Goal: Information Seeking & Learning: Learn about a topic

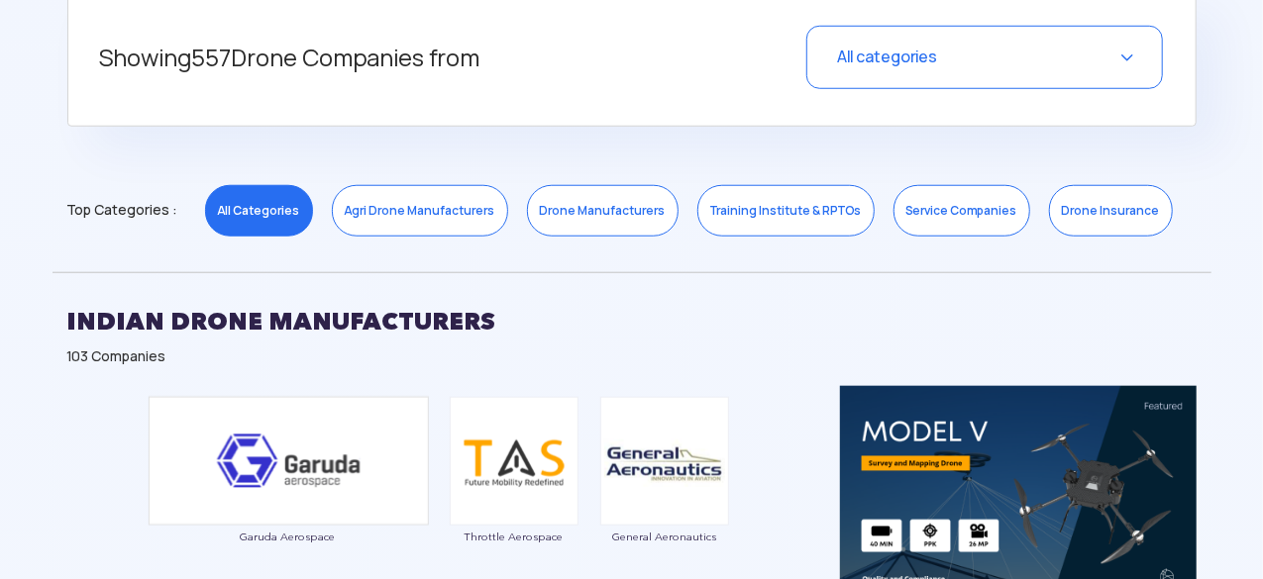
scroll to position [852, 0]
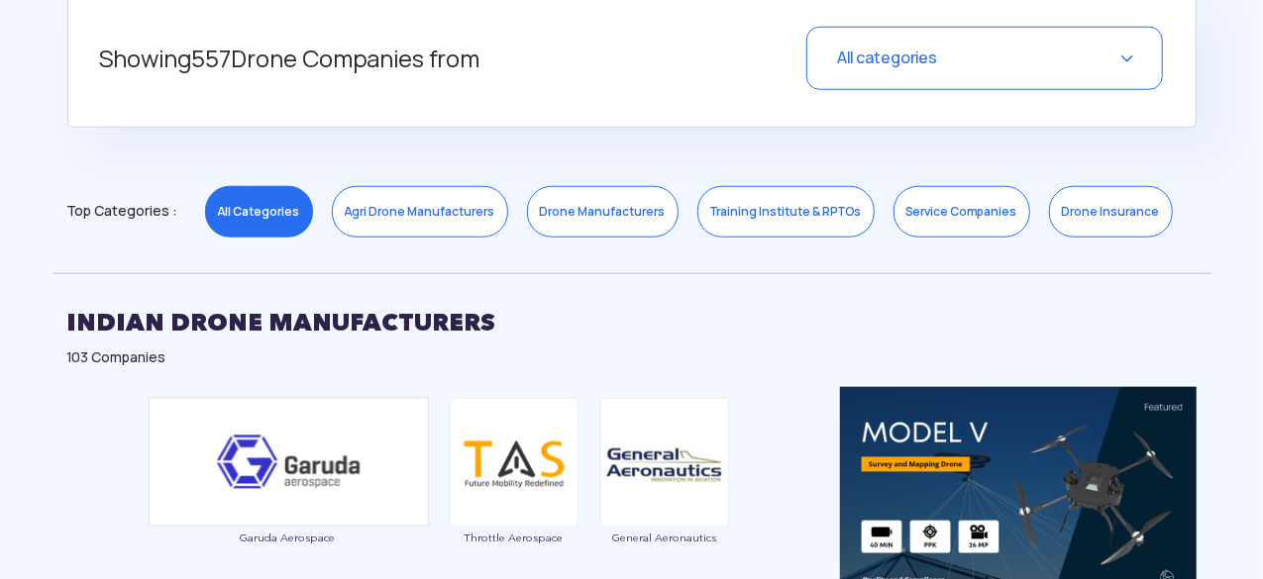
click at [414, 212] on link "Agri Drone Manufacturers" at bounding box center [420, 211] width 176 height 51
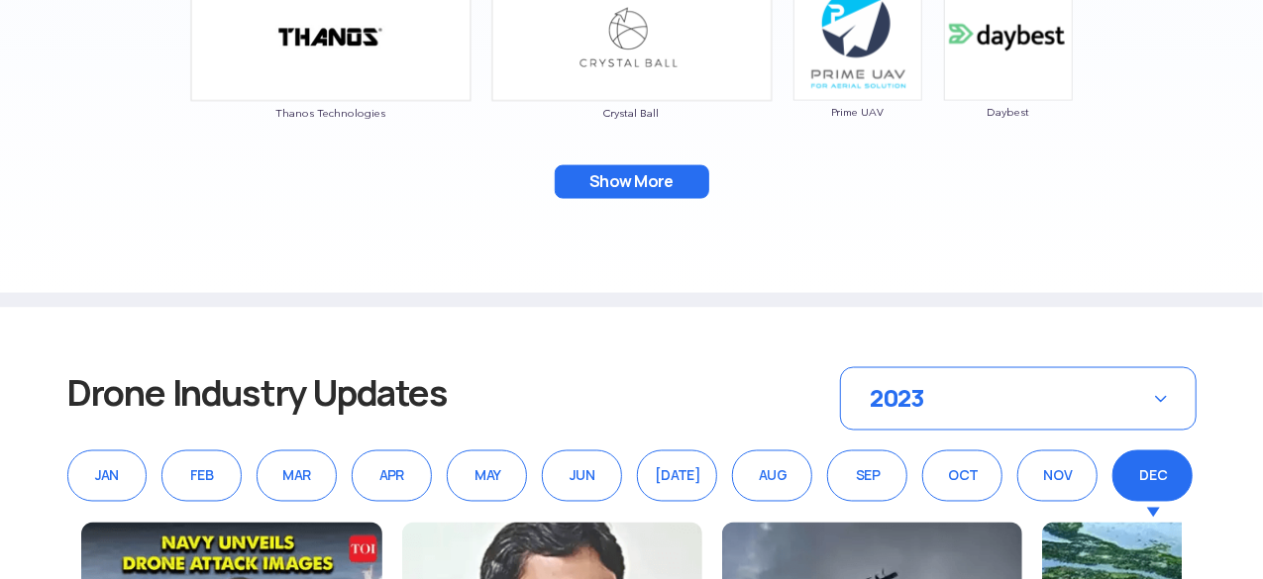
scroll to position [1465, 0]
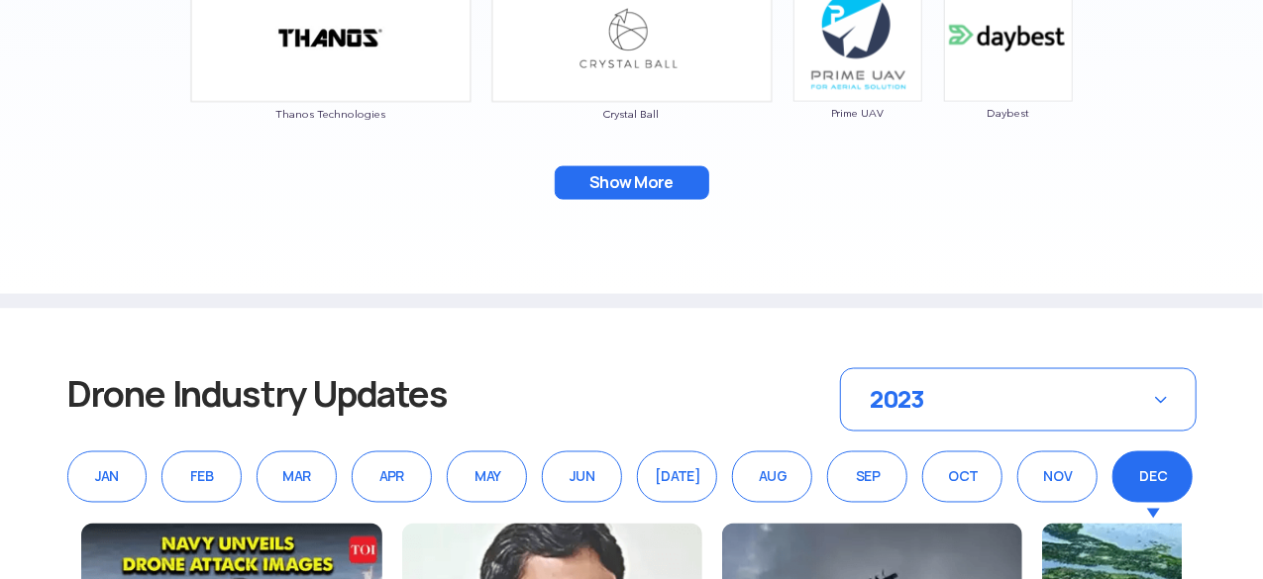
click at [604, 168] on button "Show More" at bounding box center [632, 183] width 154 height 34
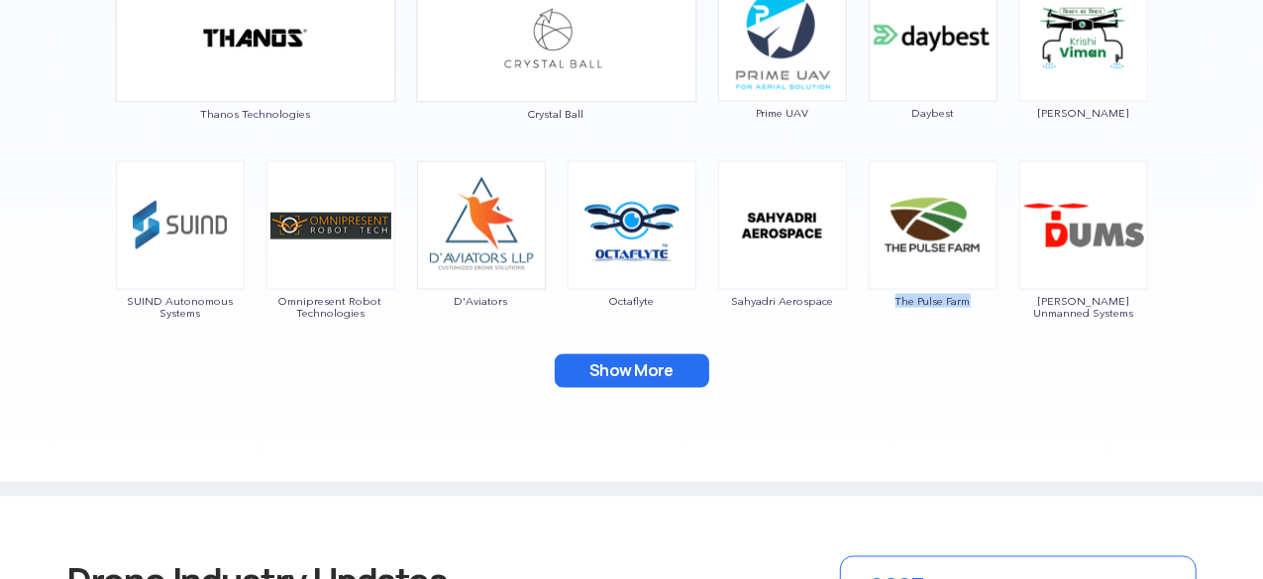
drag, startPoint x: 895, startPoint y: 309, endPoint x: 994, endPoint y: 294, distance: 100.1
click at [994, 294] on div "The Pulse Farm" at bounding box center [933, 245] width 131 height 168
copy span "The Pulse Farm"
drag, startPoint x: 116, startPoint y: 332, endPoint x: 121, endPoint y: 293, distance: 38.9
click at [121, 293] on div "Paras Aerospace Garuda Aerospace Multiplex Drone General Aeronautics Thanos Tec…" at bounding box center [631, 98] width 1159 height 649
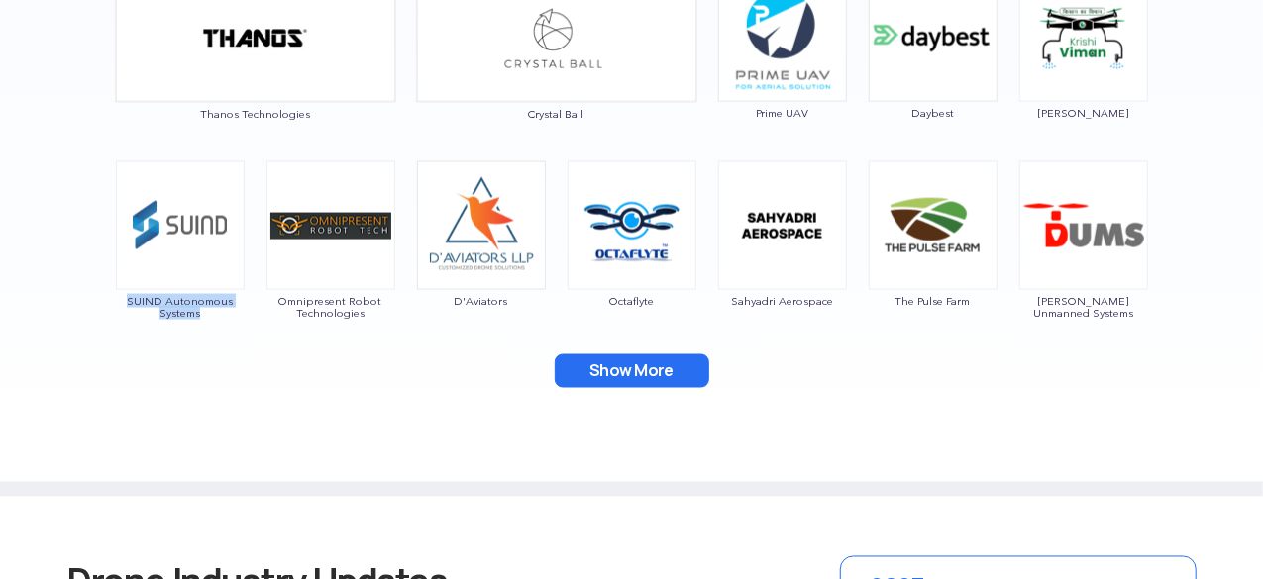
copy span "SUIND Autonomous Systems"
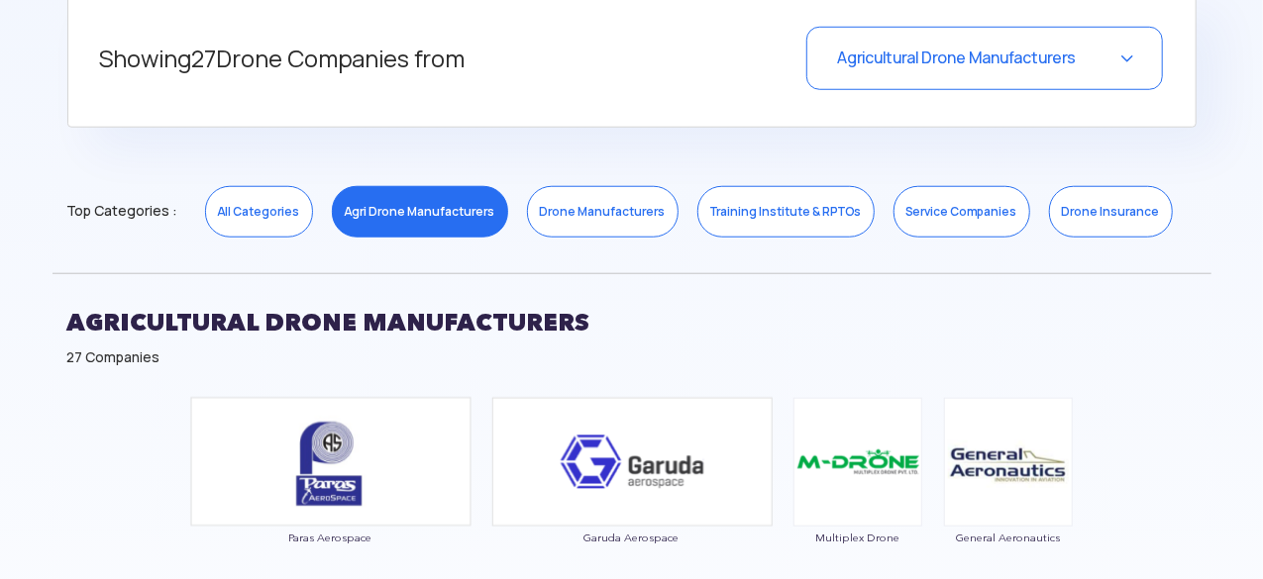
scroll to position [858, 0]
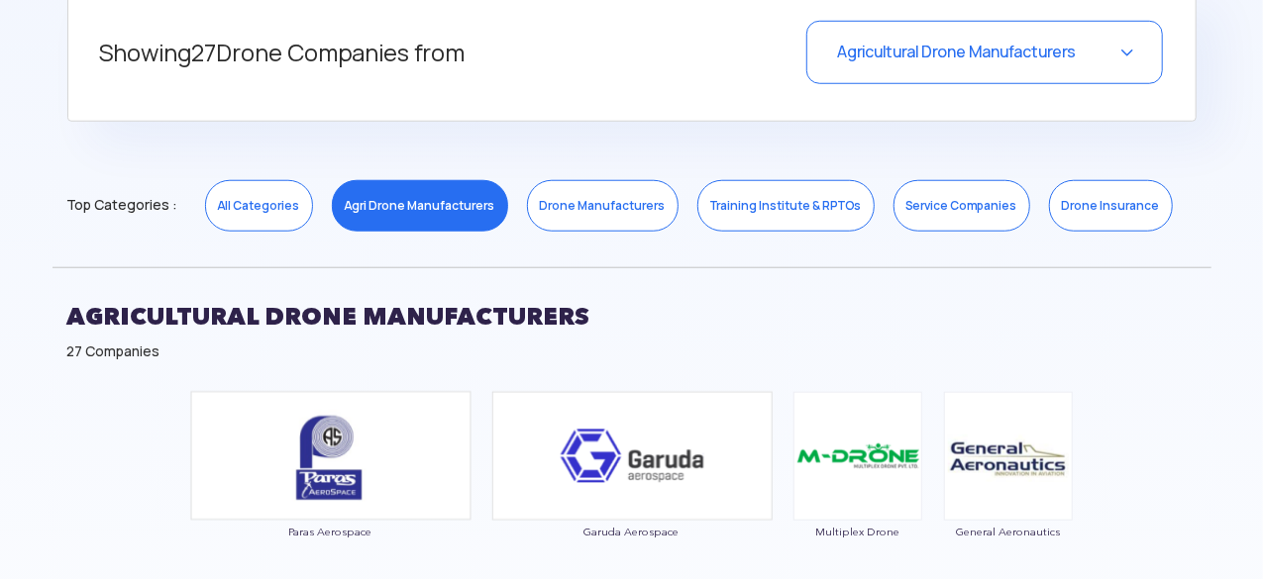
click at [549, 221] on link "Drone Manufacturers" at bounding box center [603, 205] width 152 height 51
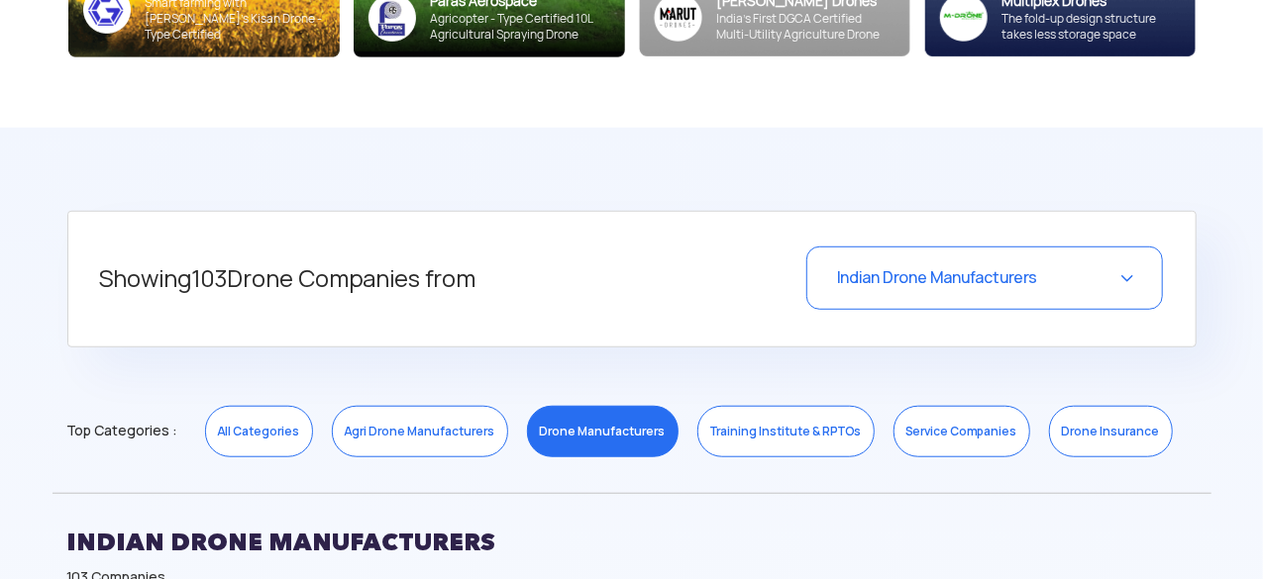
scroll to position [630, 0]
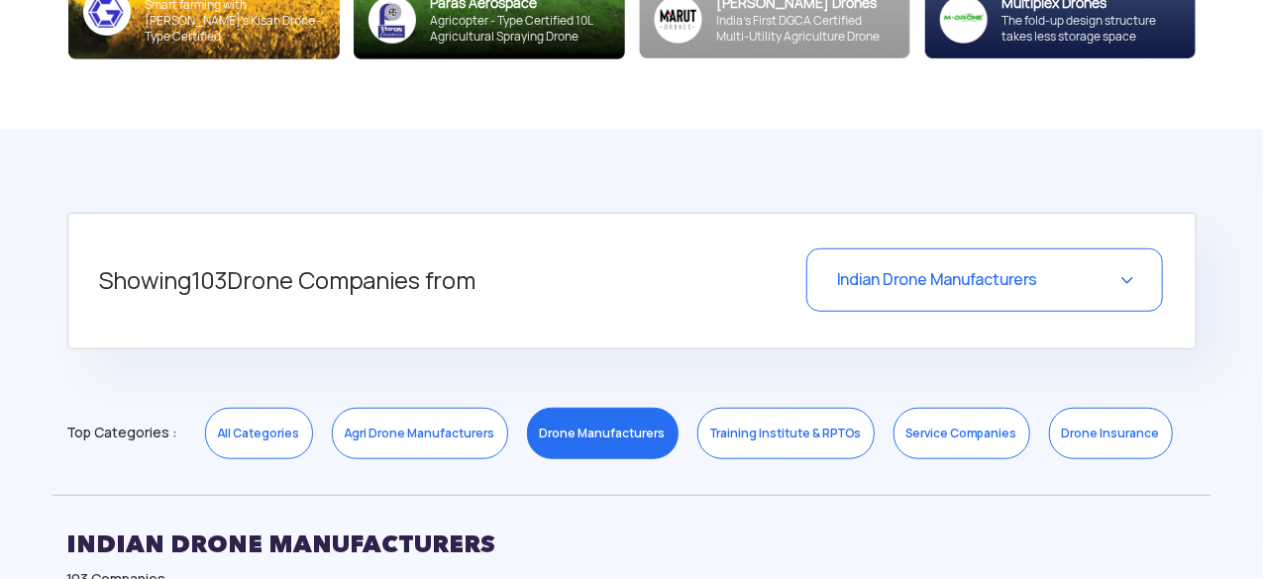
click at [955, 422] on link "Service Companies" at bounding box center [961, 433] width 137 height 51
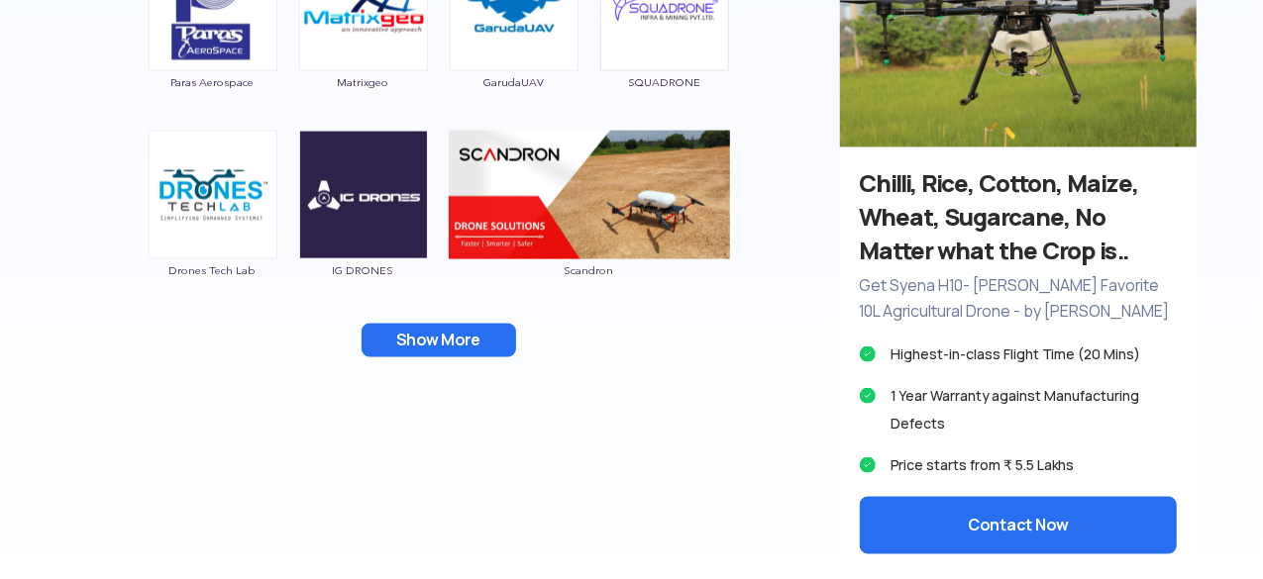
scroll to position [1307, 0]
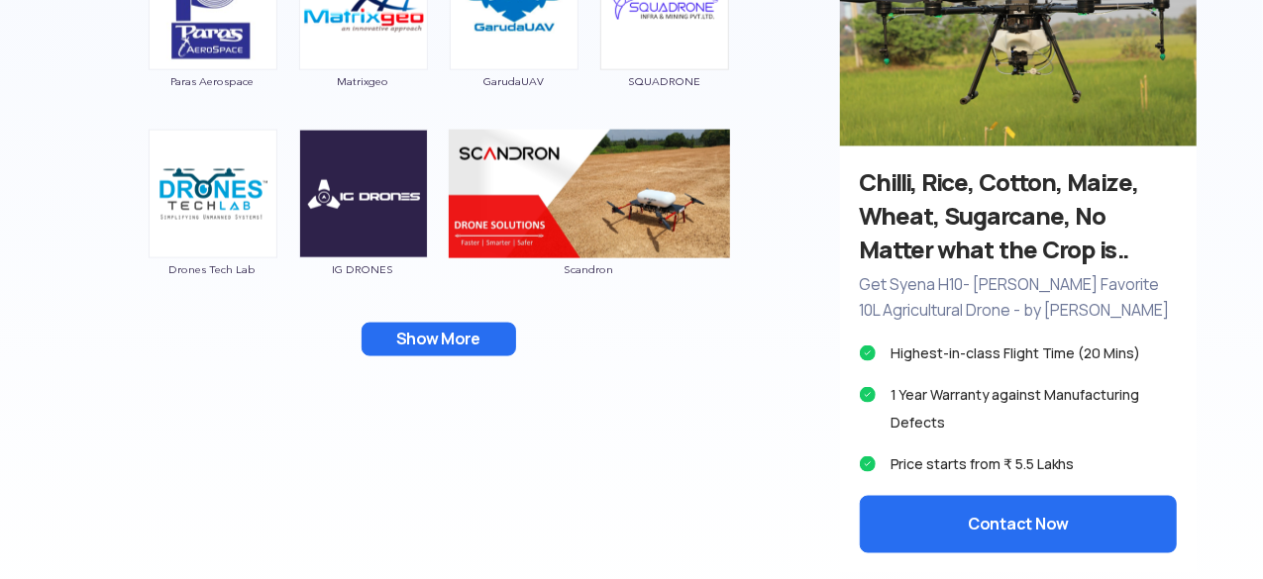
click at [477, 330] on button "Show More" at bounding box center [438, 340] width 154 height 34
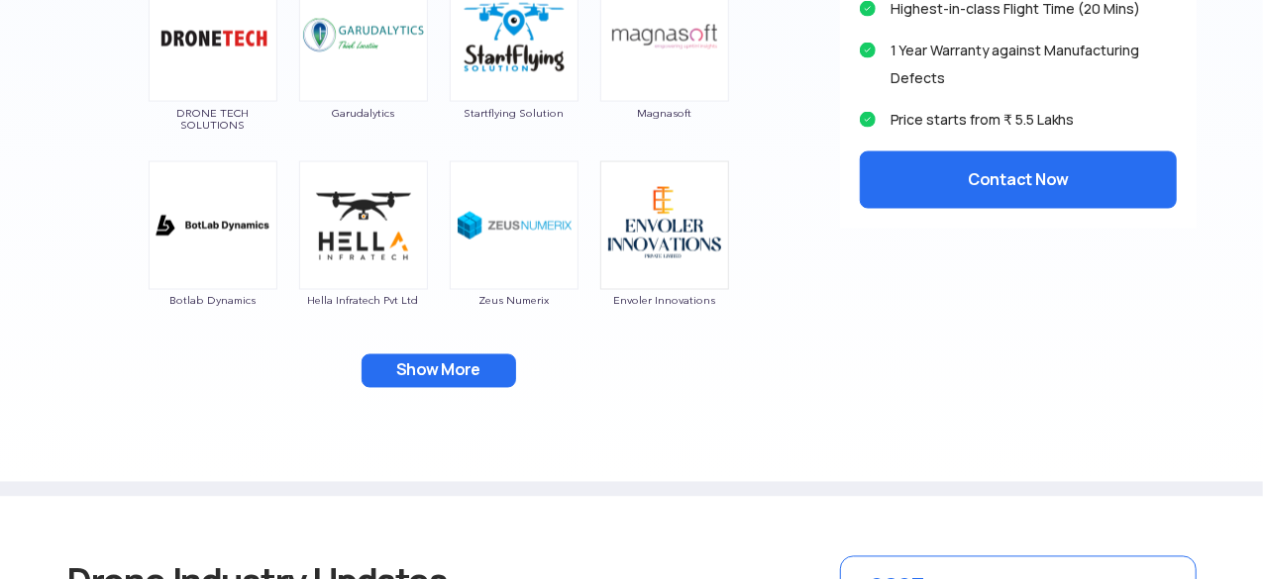
scroll to position [1640, 0]
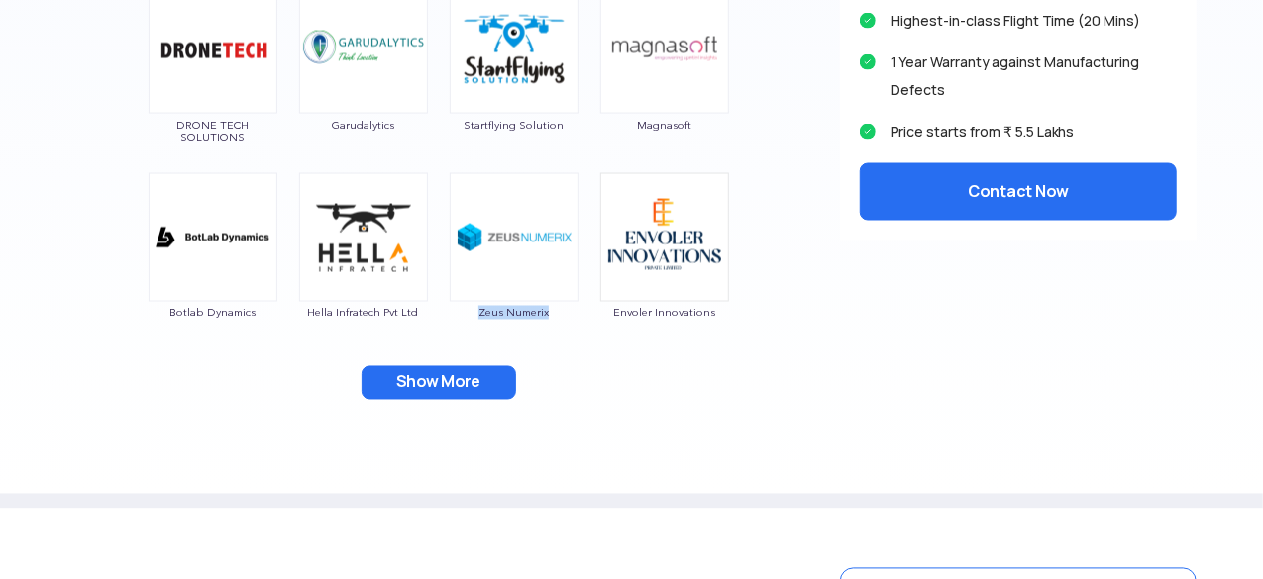
drag, startPoint x: 464, startPoint y: 326, endPoint x: 570, endPoint y: 322, distance: 106.0
click at [570, 322] on div "Zeus Numerix" at bounding box center [514, 257] width 131 height 168
copy span "Zeus Numerix"
click at [623, 397] on div "Show More" at bounding box center [438, 383] width 743 height 34
drag, startPoint x: 608, startPoint y: 330, endPoint x: 762, endPoint y: 300, distance: 156.3
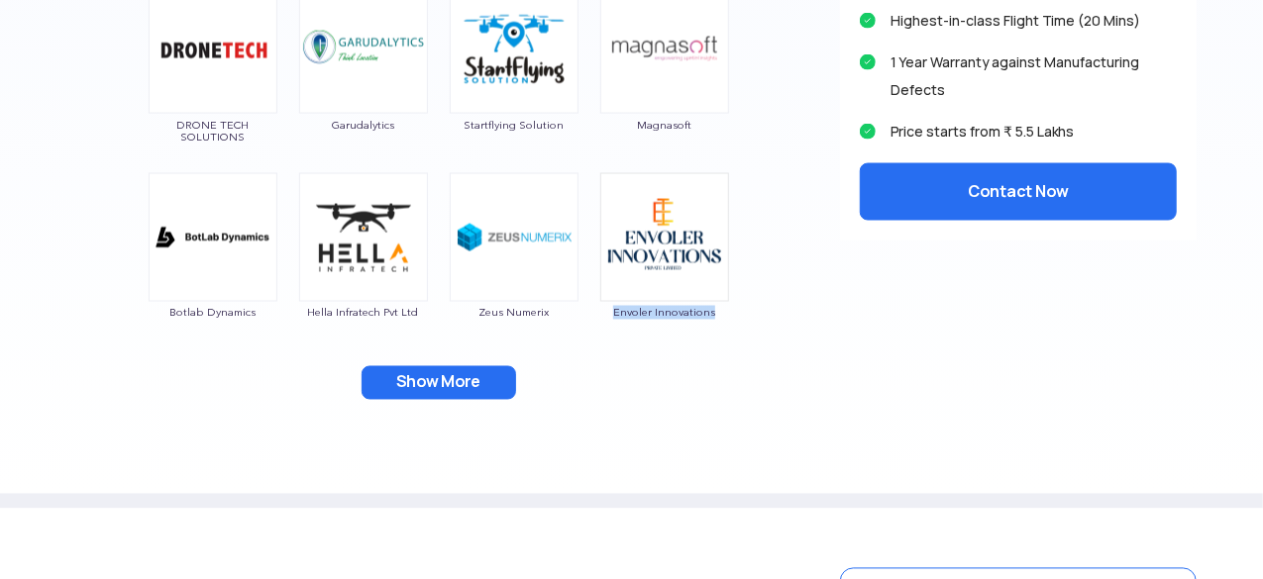
click at [762, 300] on div "Paras Aerospace Matrixgeo GarudaUAV SQUADRONE Drones Tech Lab IG DRONES Scandro…" at bounding box center [438, 17] width 772 height 836
copy span "Envoler Innovations"
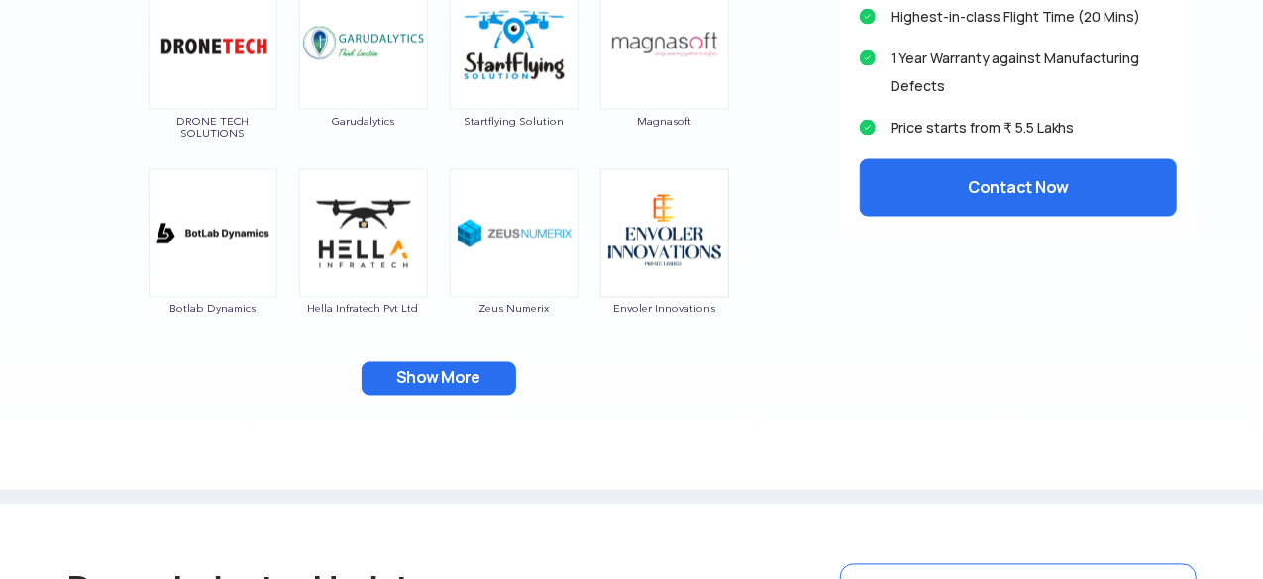
scroll to position [1649, 0]
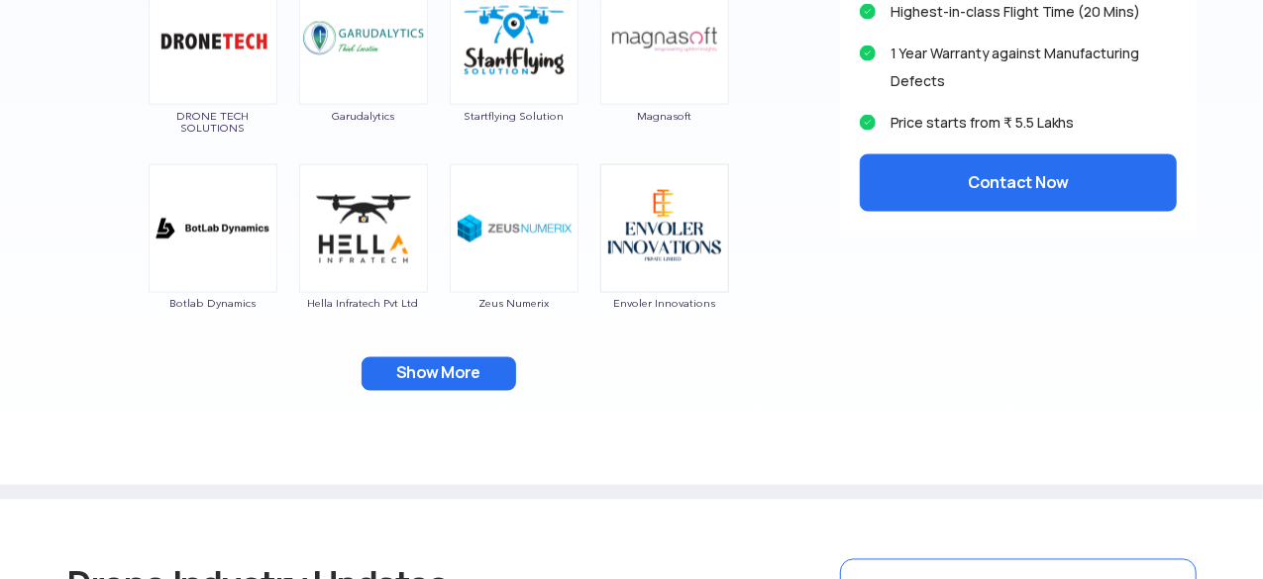
click at [472, 373] on button "Show More" at bounding box center [438, 374] width 154 height 34
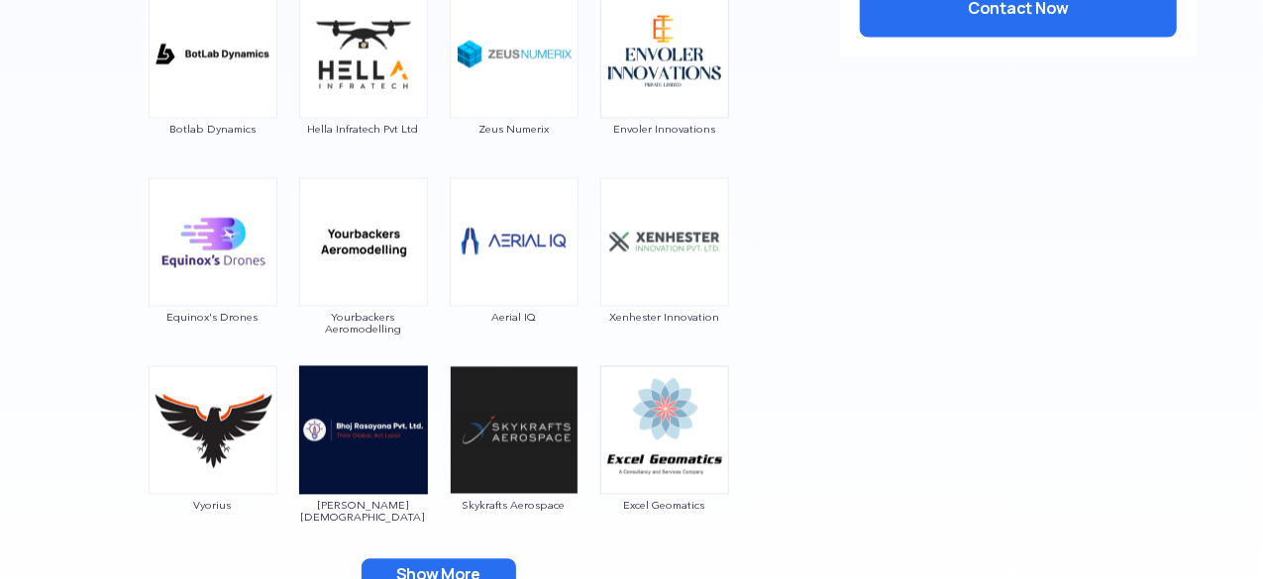
scroll to position [1841, 0]
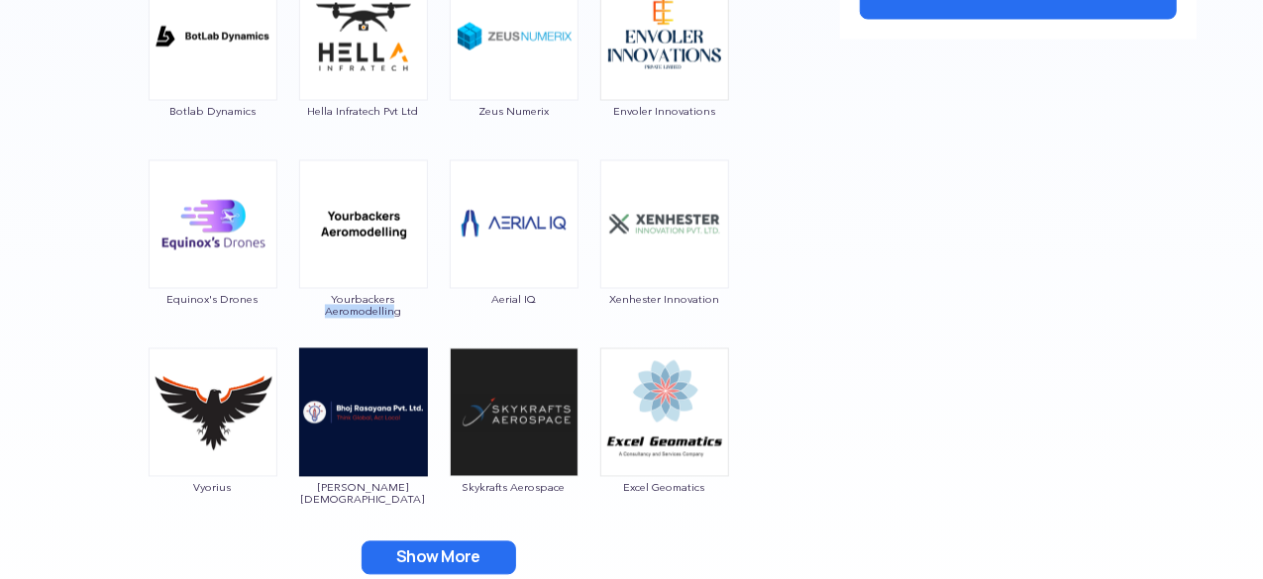
drag, startPoint x: 297, startPoint y: 320, endPoint x: 397, endPoint y: 316, distance: 100.1
click at [397, 316] on div "Yourbackers Aeromodelling" at bounding box center [363, 244] width 131 height 168
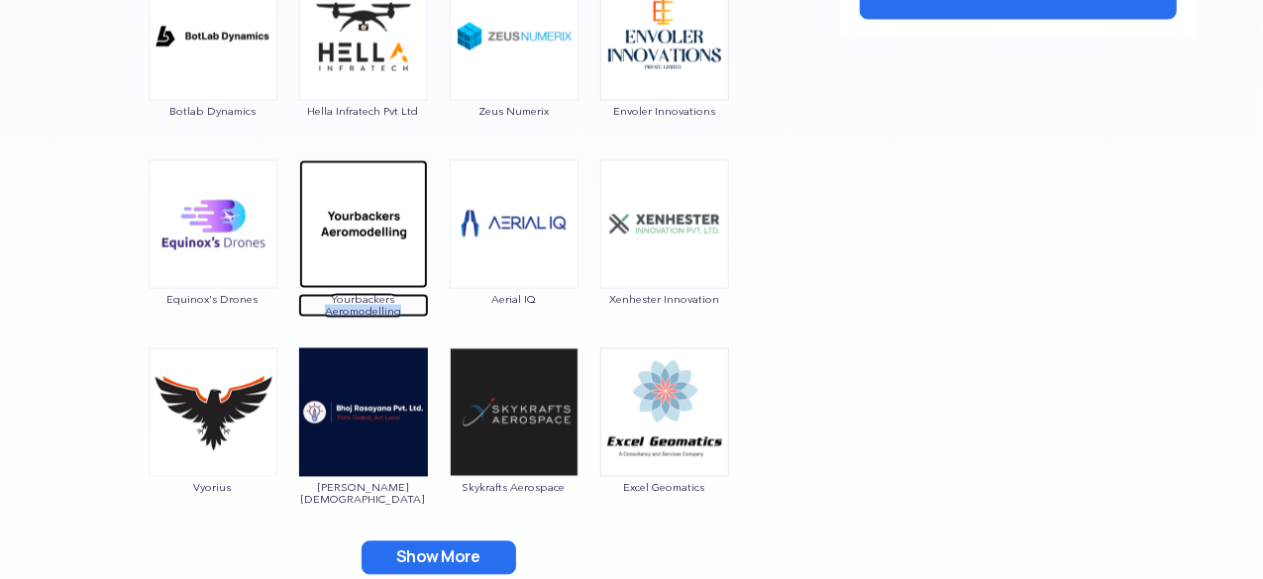
click at [397, 316] on span "Yourbackers Aeromodelling" at bounding box center [363, 306] width 131 height 24
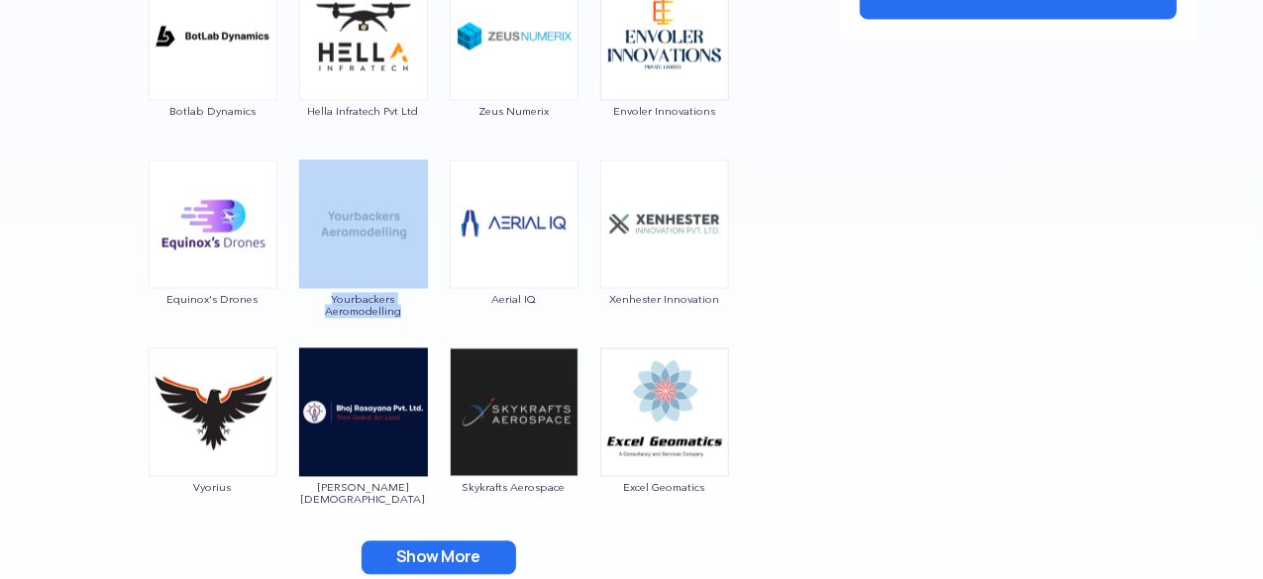
drag, startPoint x: 295, startPoint y: 290, endPoint x: 401, endPoint y: 306, distance: 107.1
click at [401, 306] on div "Paras Aerospace Matrixgeo GarudaUAV SQUADRONE Drones Tech Lab IG DRONES Scandro…" at bounding box center [438, 4] width 772 height 1212
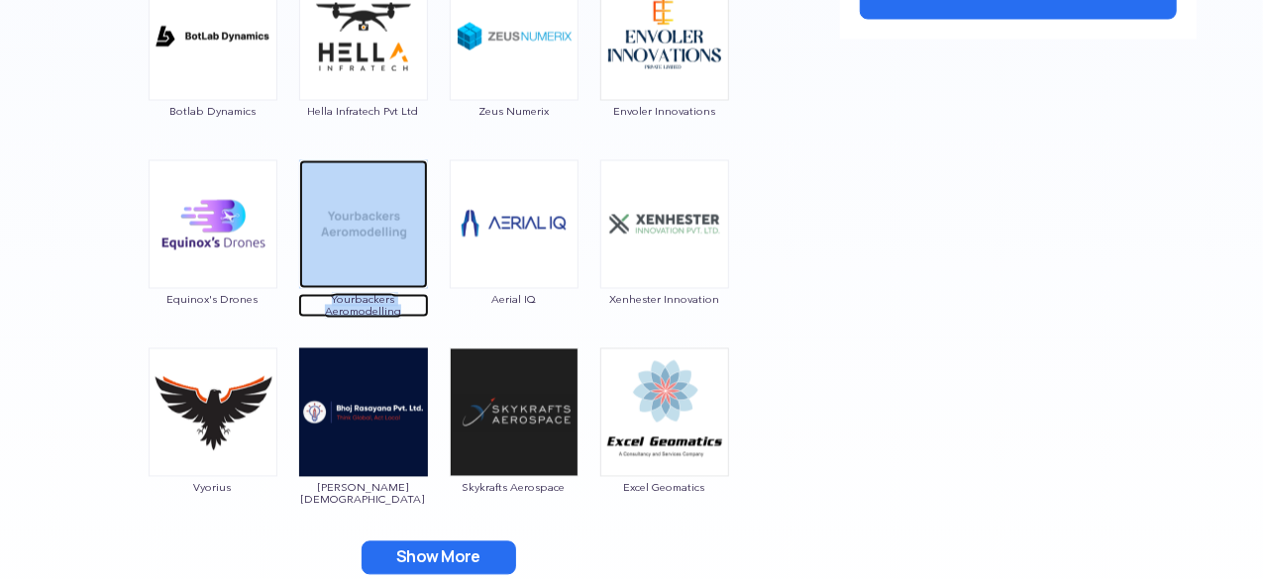
click at [401, 306] on span "Yourbackers Aeromodelling" at bounding box center [363, 306] width 131 height 24
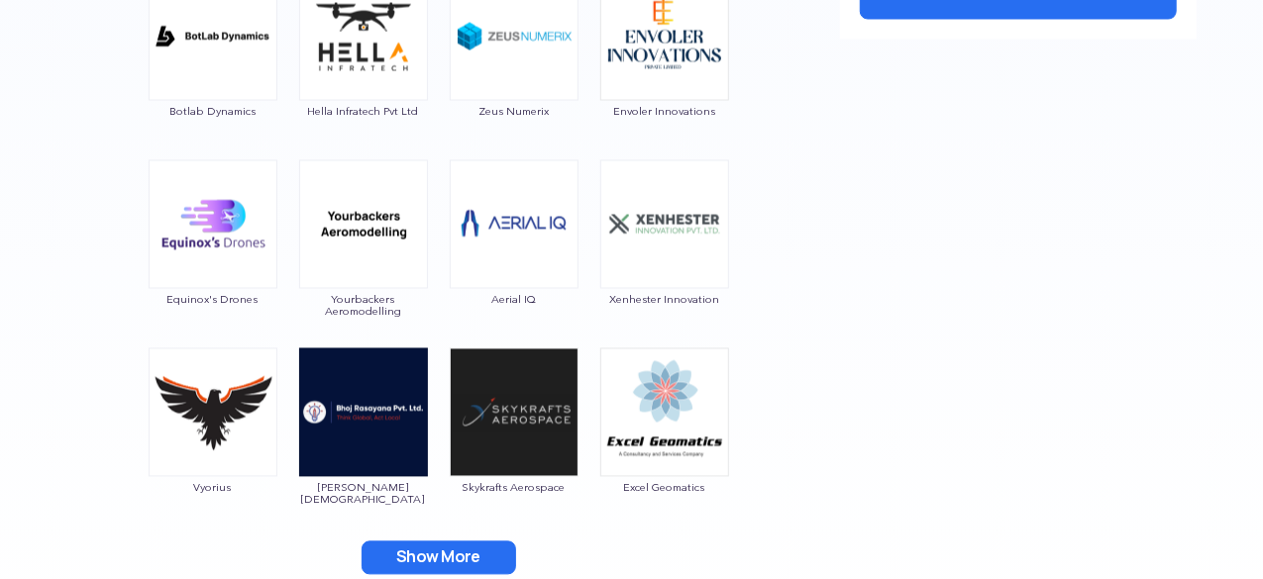
click at [437, 318] on div "Paras Aerospace Matrixgeo GarudaUAV SQUADRONE Drones Tech Lab IG DRONES Scandro…" at bounding box center [438, 4] width 772 height 1212
drag, startPoint x: 356, startPoint y: 323, endPoint x: 329, endPoint y: 301, distance: 34.5
click at [329, 301] on div "Yourbackers Aeromodelling" at bounding box center [363, 244] width 131 height 168
click at [345, 320] on div "Yourbackers Aeromodelling" at bounding box center [363, 244] width 131 height 168
drag, startPoint x: 317, startPoint y: 290, endPoint x: 418, endPoint y: 320, distance: 105.3
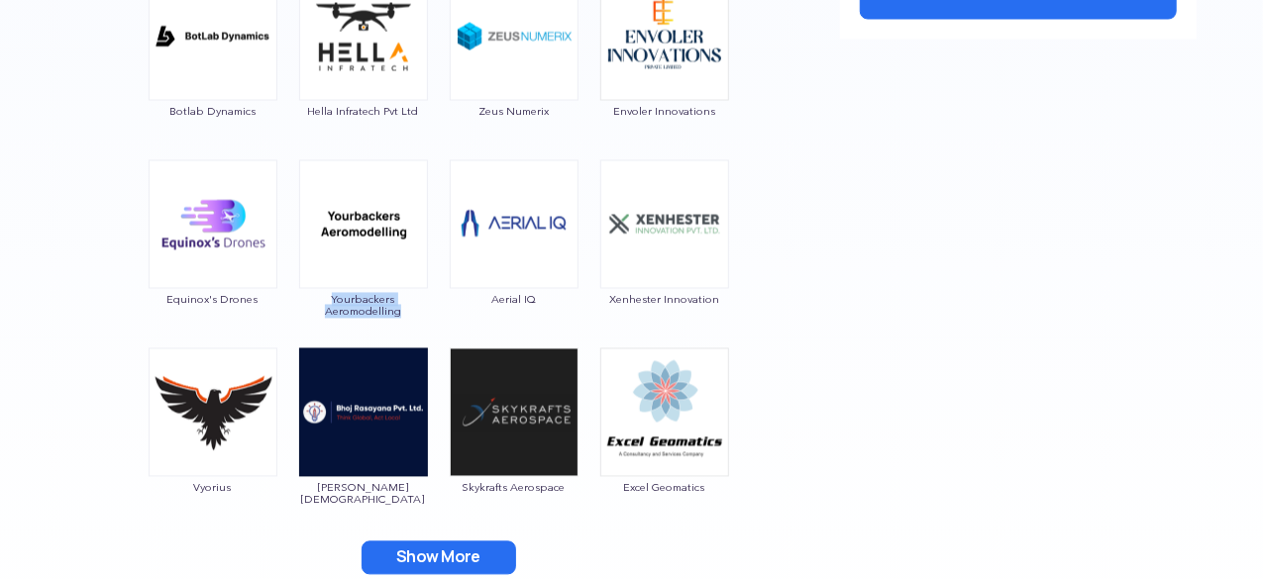
click at [418, 320] on div "Yourbackers Aeromodelling" at bounding box center [363, 244] width 131 height 168
copy span "Yourbackers Aeromodelling"
drag, startPoint x: 176, startPoint y: 502, endPoint x: 230, endPoint y: 500, distance: 53.5
click at [230, 500] on div "Vyorius" at bounding box center [213, 433] width 131 height 168
copy span "Vyorius"
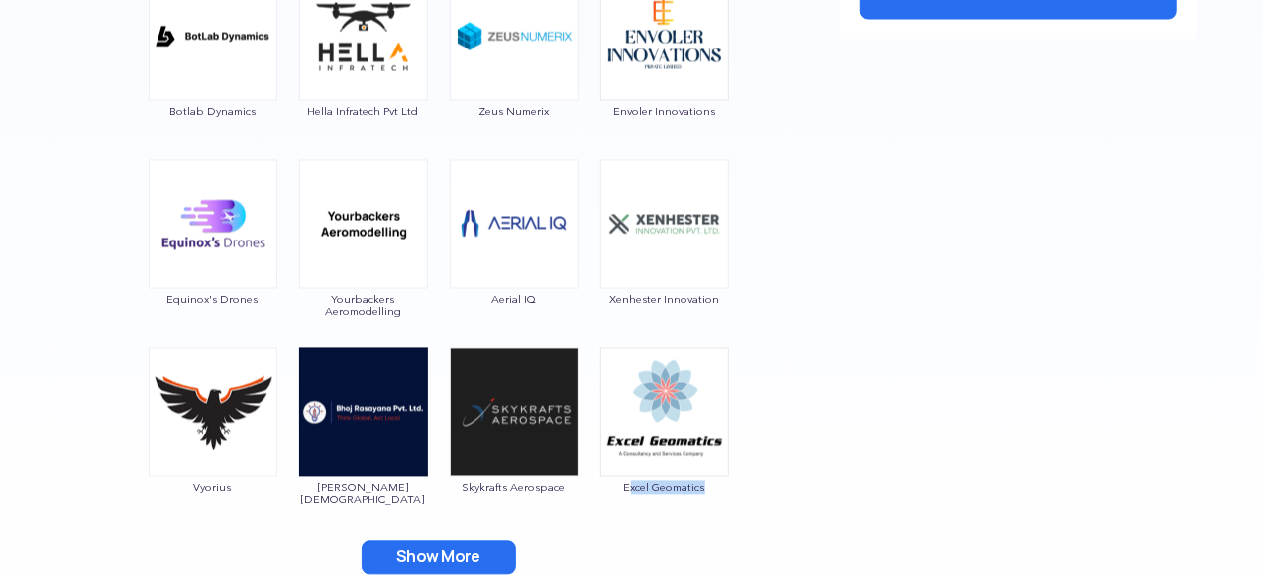
drag, startPoint x: 631, startPoint y: 503, endPoint x: 723, endPoint y: 501, distance: 92.1
click at [723, 501] on div "Excel Geomatics" at bounding box center [664, 433] width 131 height 168
copy span "xcel Geomatics"
click at [792, 417] on div "Paras Aerospace Matrixgeo GarudaUAV SQUADRONE Drones Tech Lab IG DRONES Scandro…" at bounding box center [438, 4] width 772 height 1212
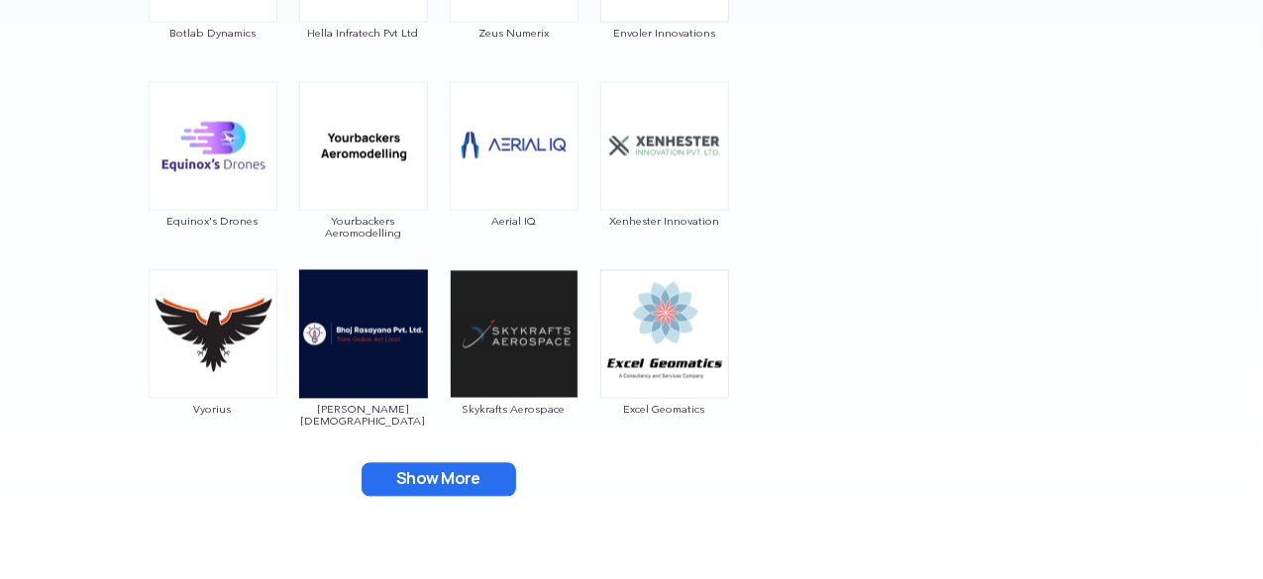
scroll to position [1922, 0]
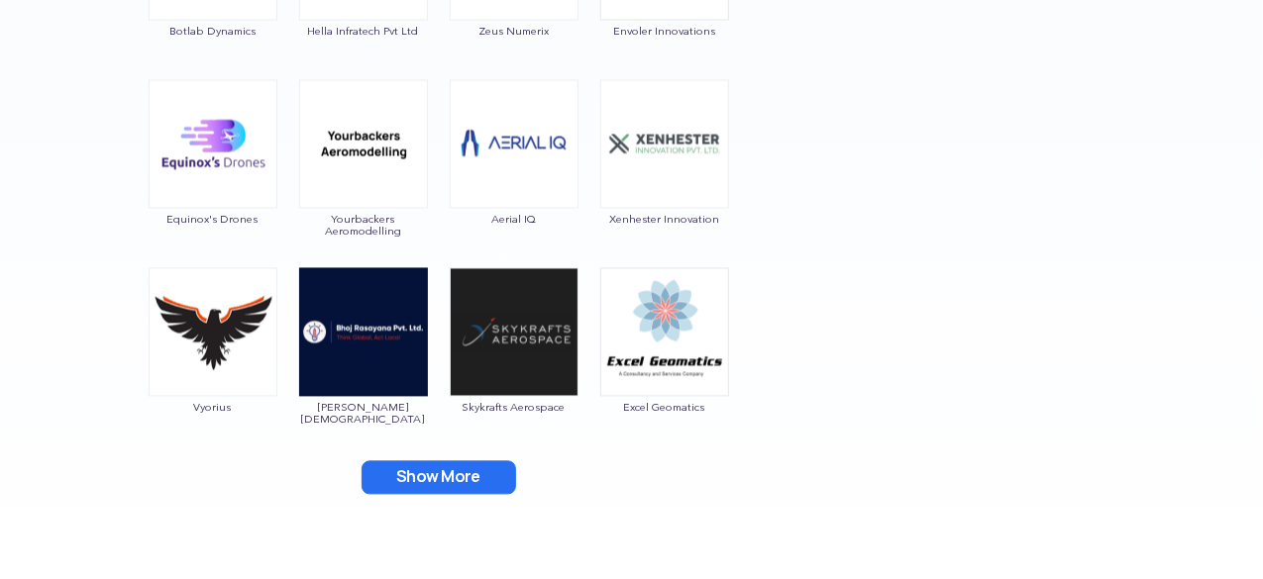
click at [465, 463] on button "Show More" at bounding box center [438, 477] width 154 height 34
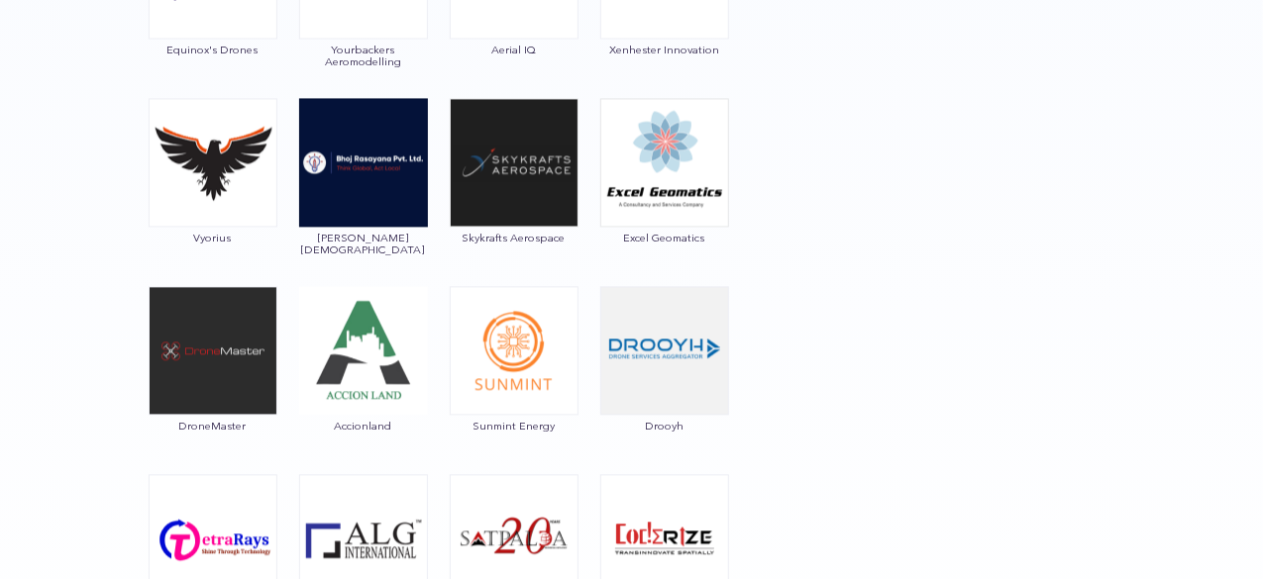
scroll to position [2093, 0]
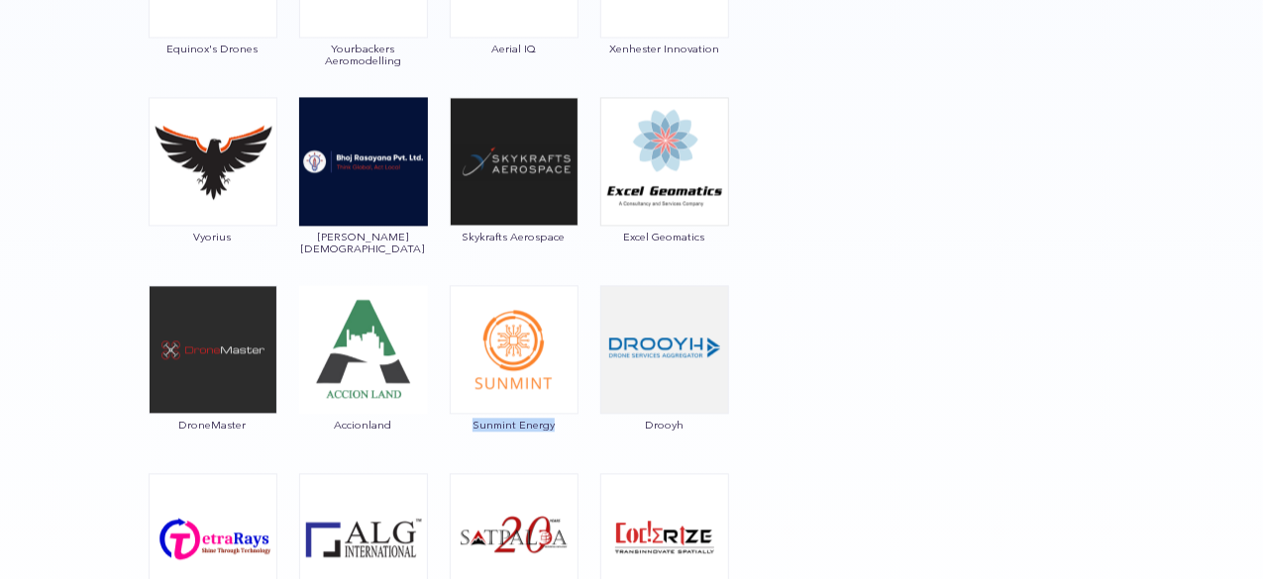
drag, startPoint x: 469, startPoint y: 437, endPoint x: 571, endPoint y: 427, distance: 102.5
click at [571, 427] on div "Sunmint Energy" at bounding box center [514, 369] width 131 height 168
copy span "Sunmint Energy"
drag, startPoint x: 644, startPoint y: 446, endPoint x: 698, endPoint y: 427, distance: 57.6
click at [698, 427] on div "Drooyh" at bounding box center [664, 369] width 131 height 168
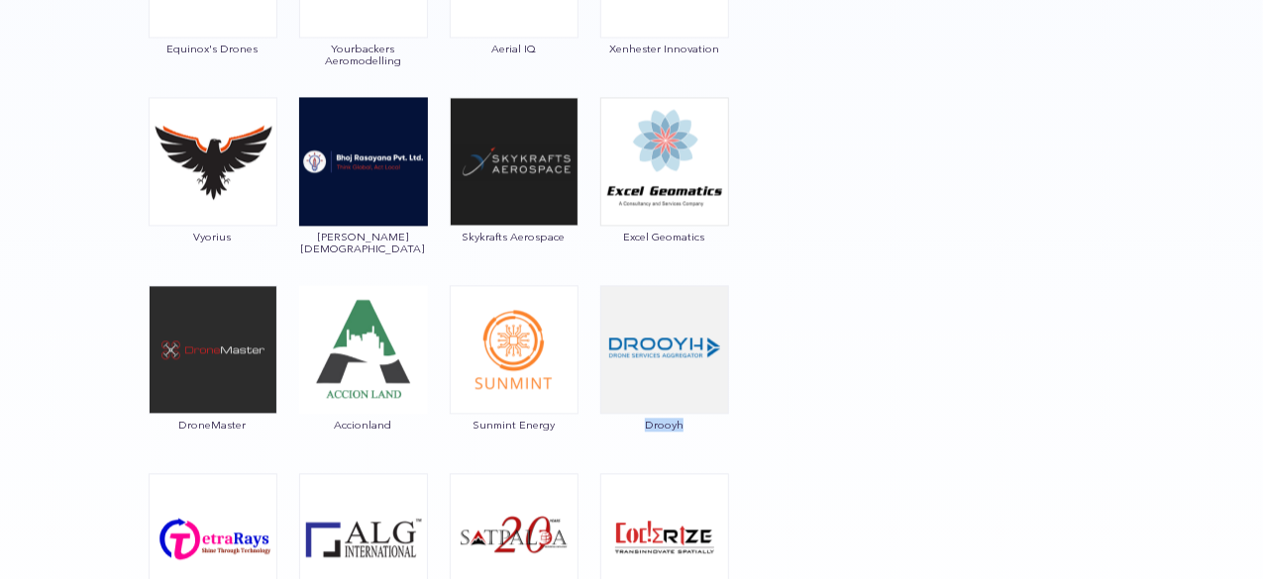
copy span "Drooyh"
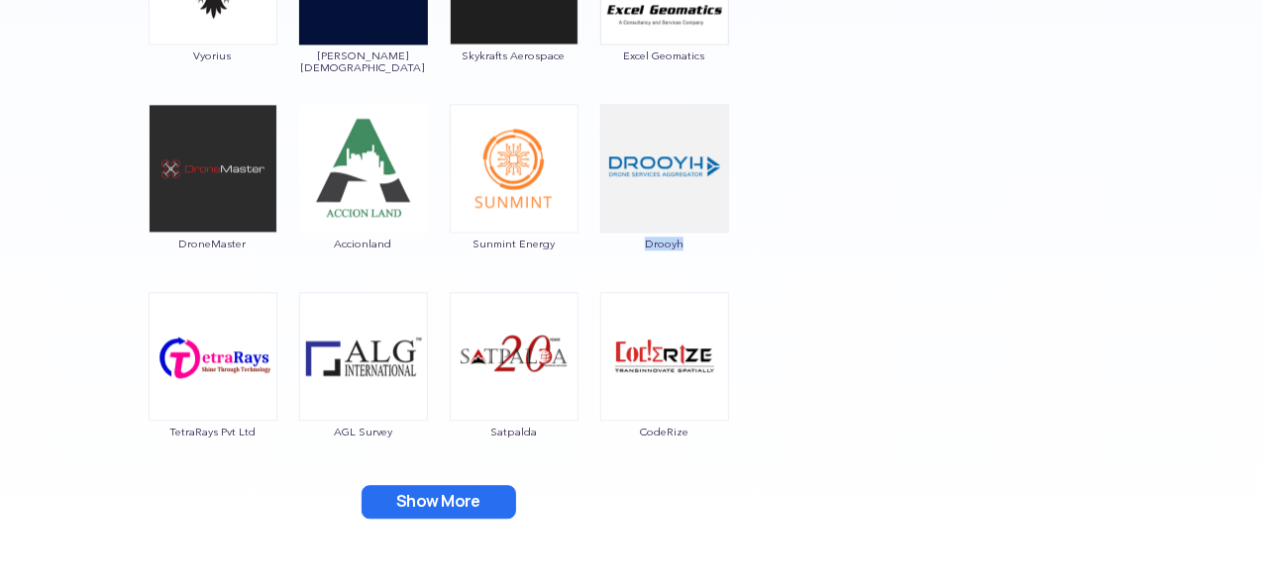
scroll to position [2278, 0]
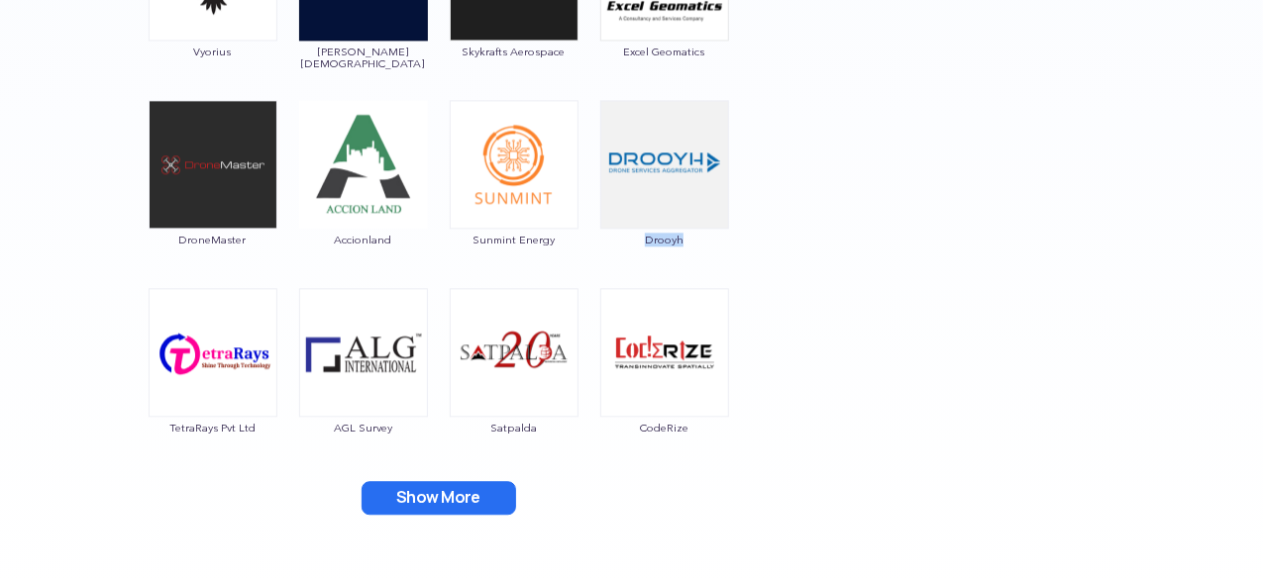
click at [434, 498] on button "Show More" at bounding box center [438, 498] width 154 height 34
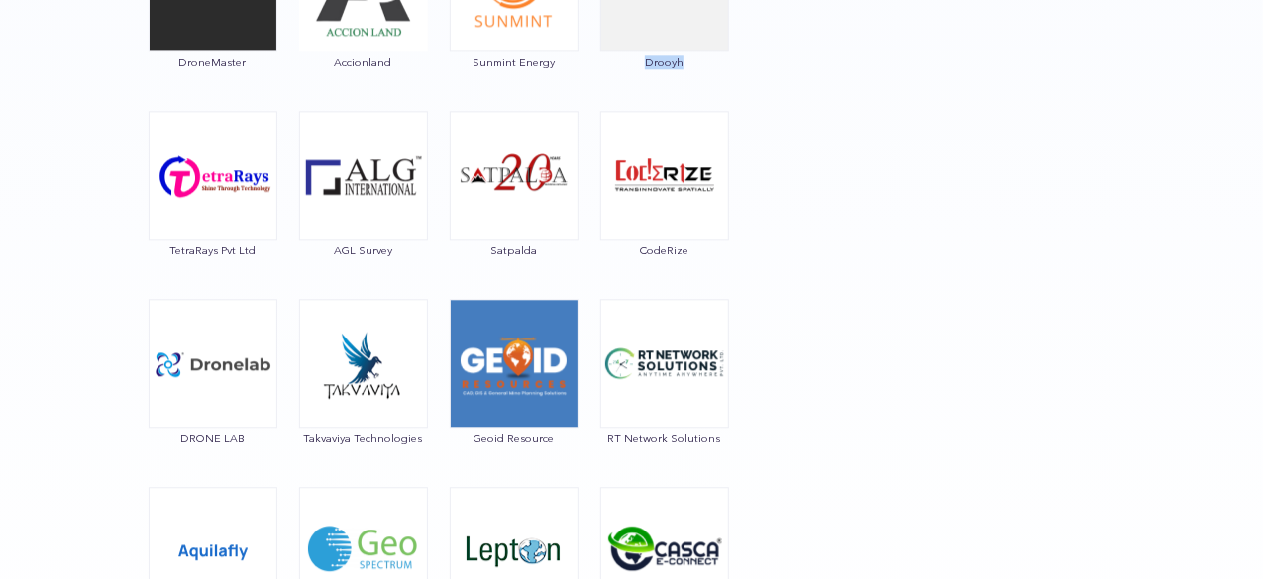
scroll to position [2456, 0]
drag, startPoint x: 299, startPoint y: 452, endPoint x: 436, endPoint y: 440, distance: 137.2
copy span "Takvaviya Technologies"
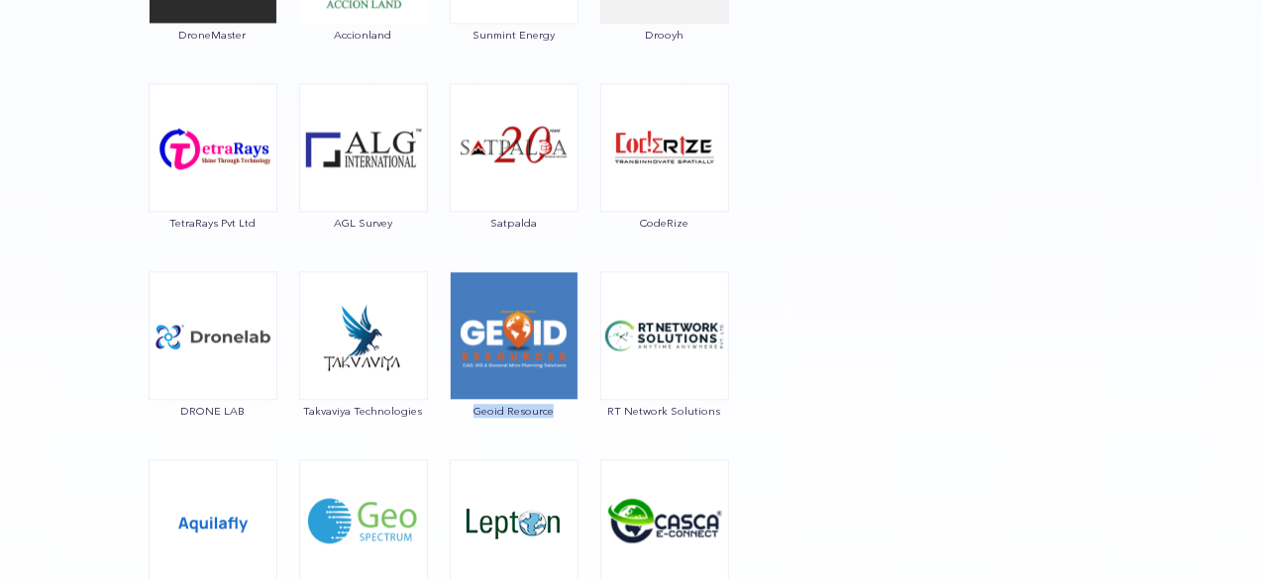
drag, startPoint x: 475, startPoint y: 427, endPoint x: 584, endPoint y: 423, distance: 109.0
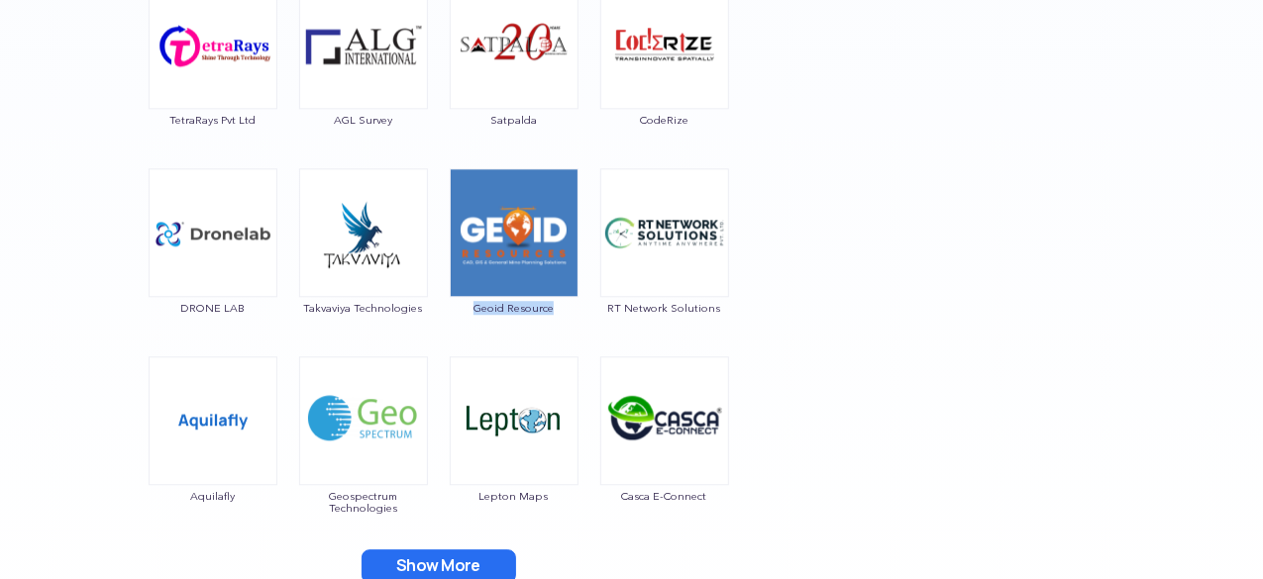
scroll to position [2641, 0]
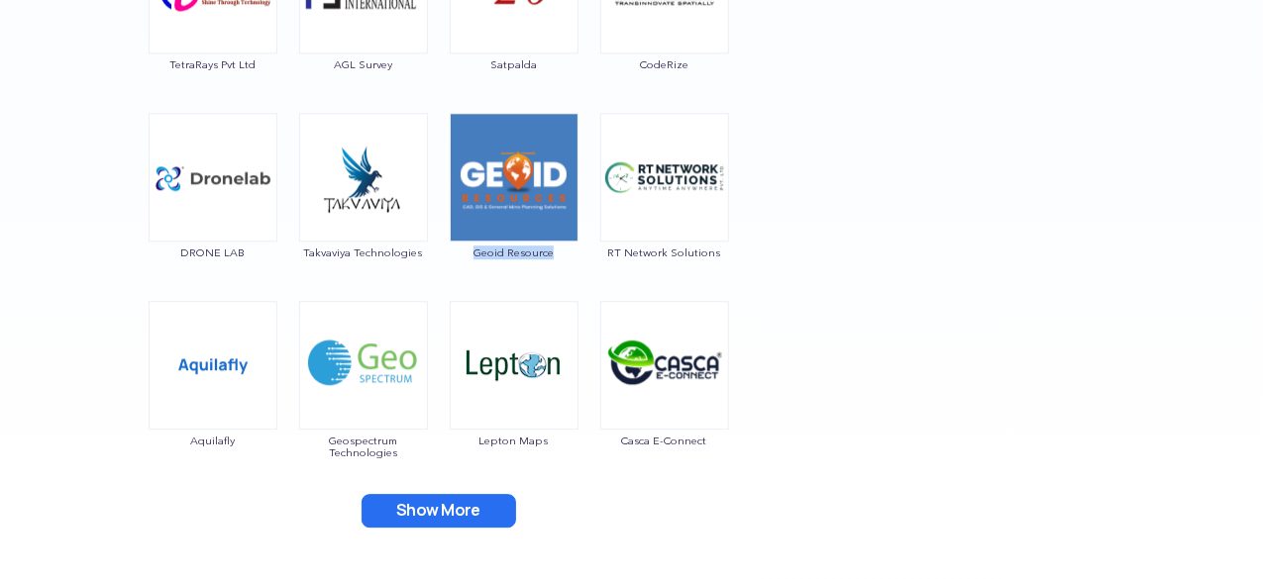
click at [457, 498] on button "Show More" at bounding box center [438, 511] width 154 height 34
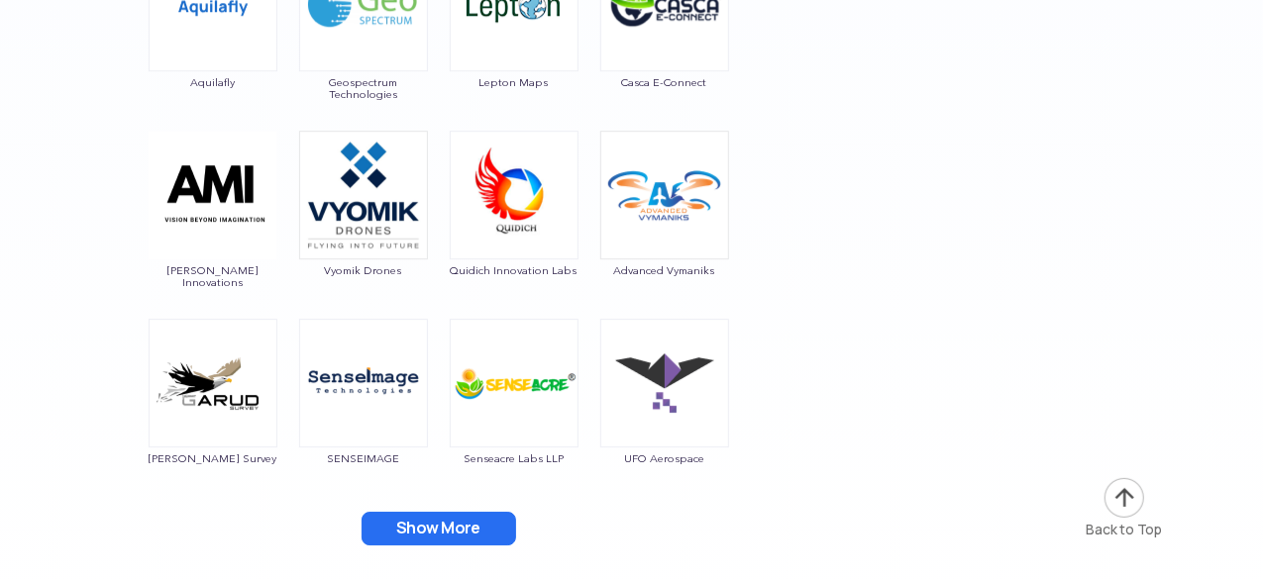
scroll to position [3041, 0]
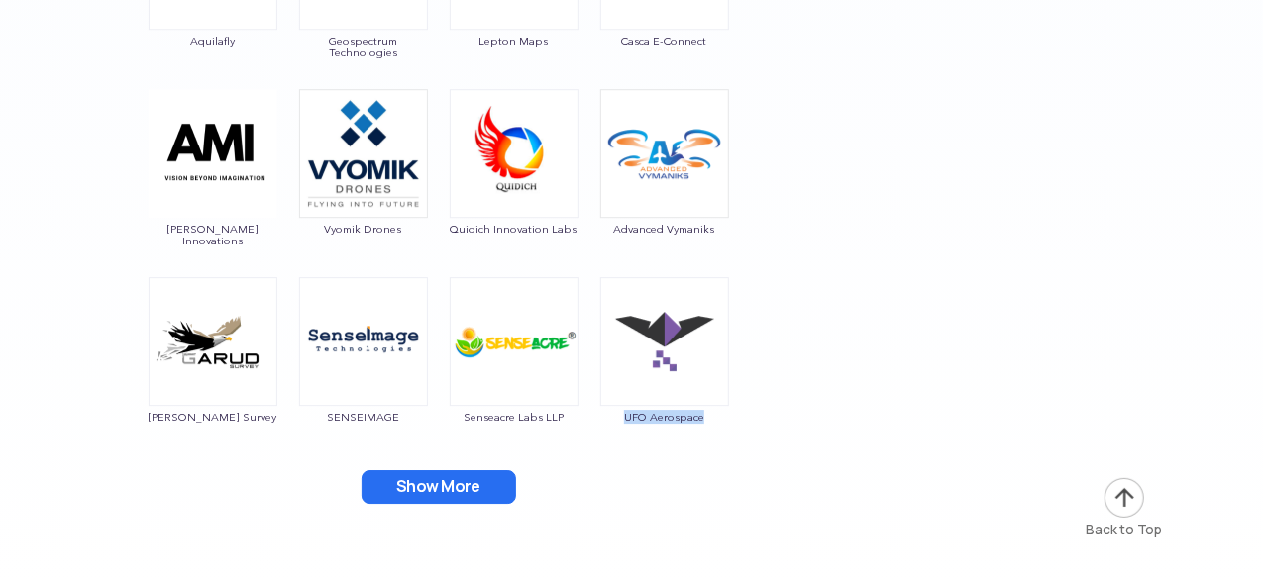
drag, startPoint x: 615, startPoint y: 441, endPoint x: 723, endPoint y: 429, distance: 108.6
click at [723, 429] on div "UFO Aerospace" at bounding box center [664, 361] width 131 height 168
click at [460, 470] on button "Show More" at bounding box center [438, 487] width 154 height 34
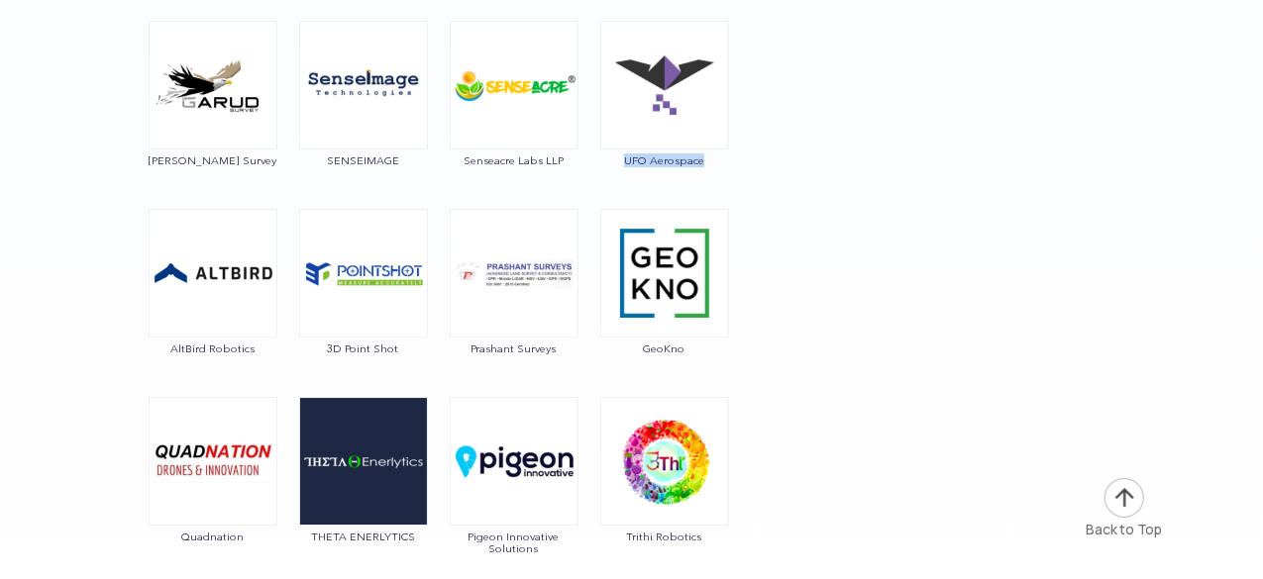
scroll to position [3364, 0]
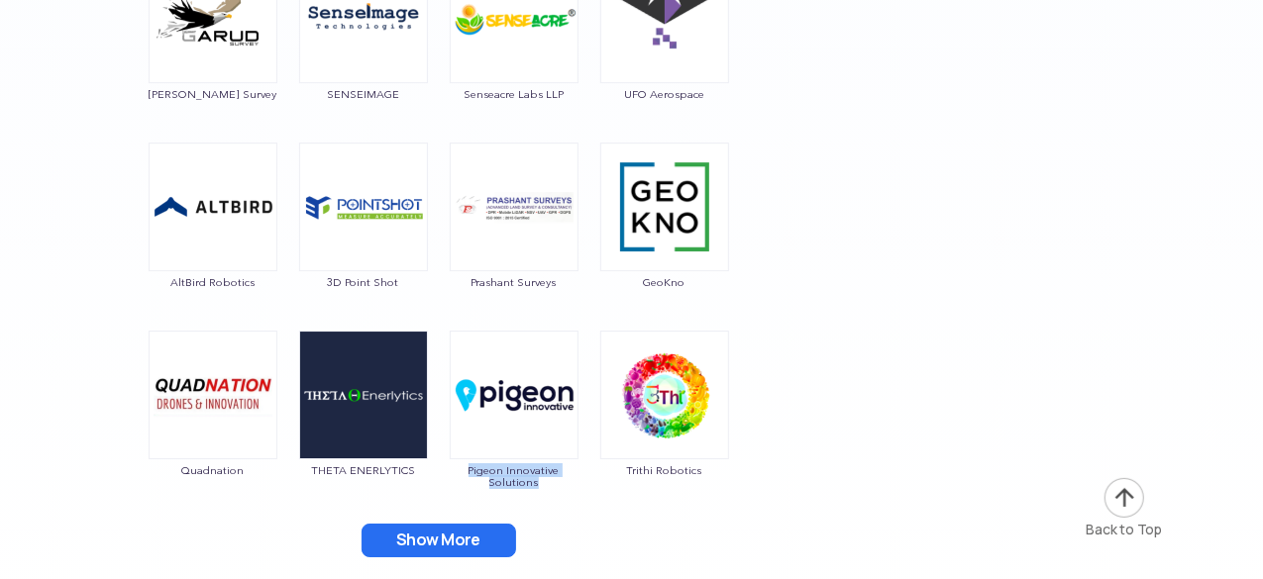
drag, startPoint x: 514, startPoint y: 502, endPoint x: 457, endPoint y: 468, distance: 66.6
drag, startPoint x: 608, startPoint y: 490, endPoint x: 712, endPoint y: 477, distance: 104.8
click at [712, 477] on div "Trithi Robotics" at bounding box center [664, 415] width 131 height 168
click at [457, 531] on button "Show More" at bounding box center [438, 541] width 154 height 34
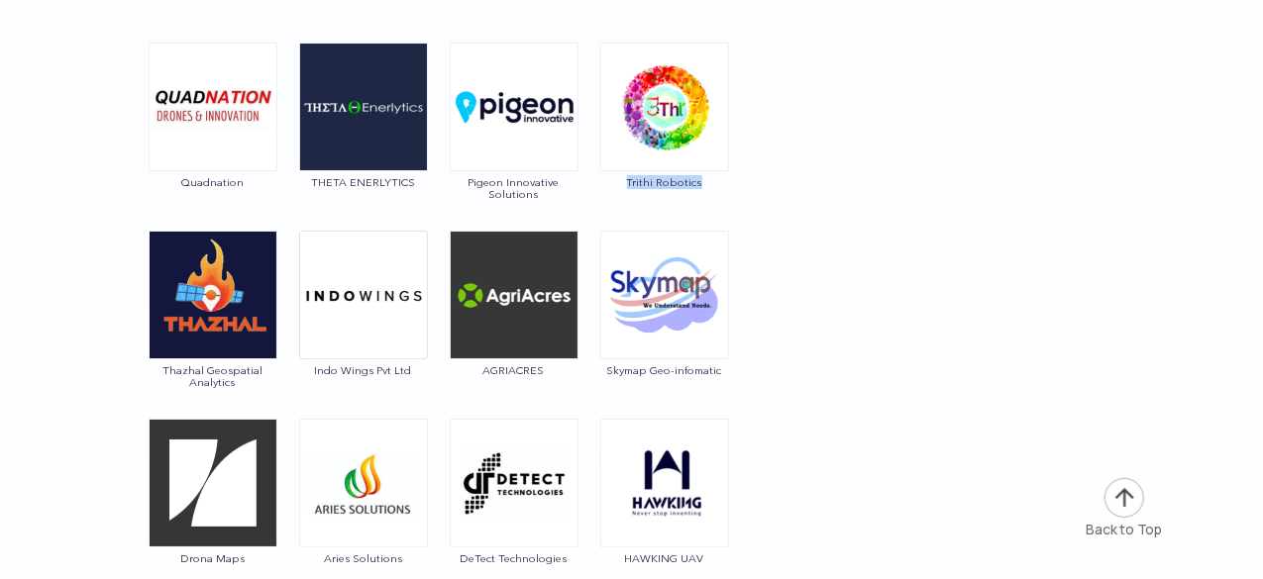
scroll to position [3657, 0]
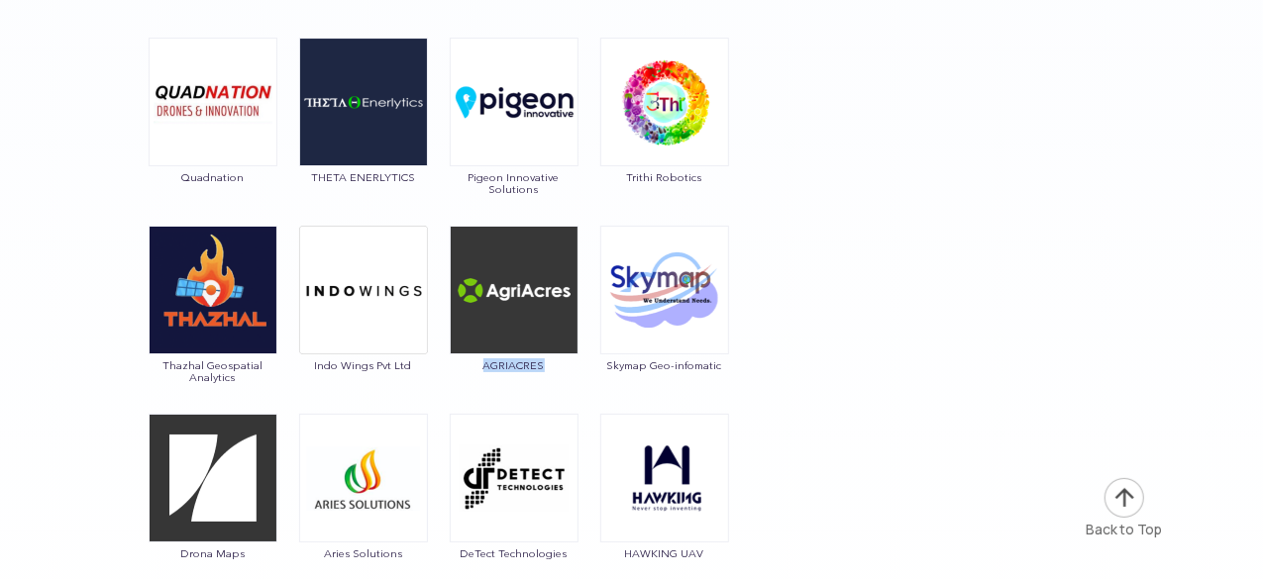
drag, startPoint x: 486, startPoint y: 385, endPoint x: 559, endPoint y: 361, distance: 76.1
click at [559, 361] on div "AGRIACRES" at bounding box center [514, 310] width 131 height 168
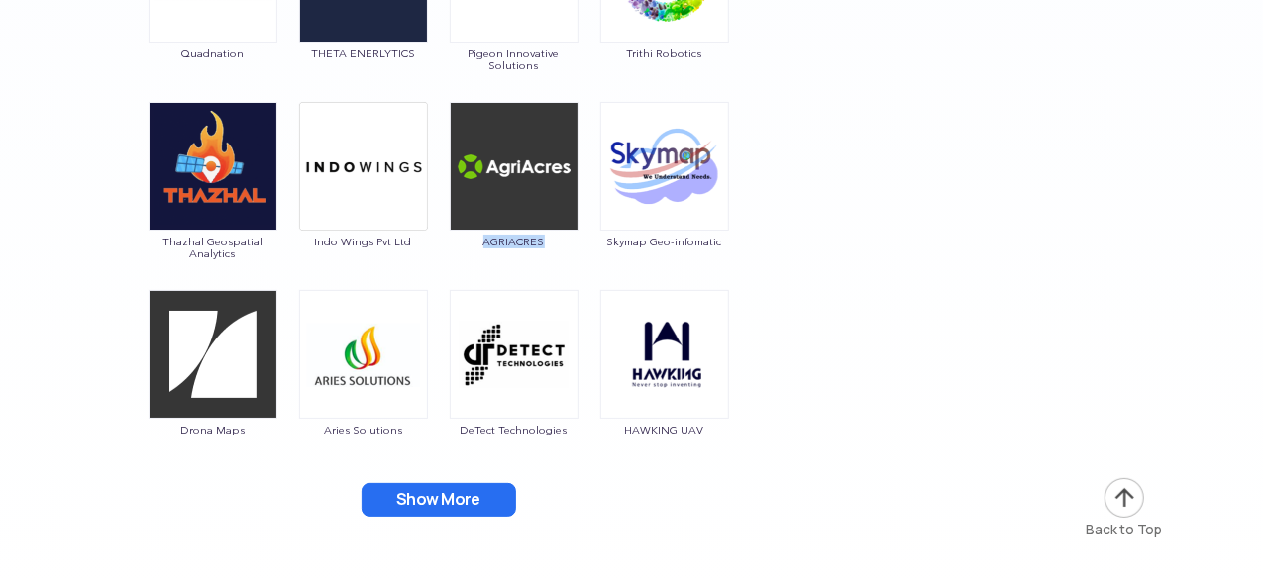
scroll to position [3784, 0]
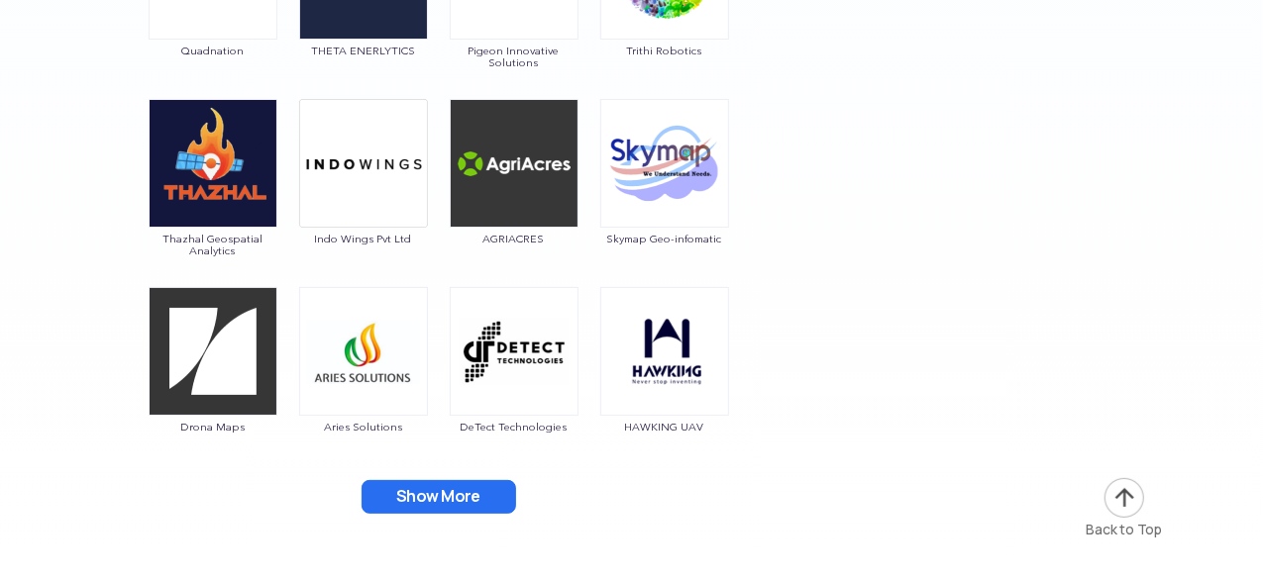
click at [620, 499] on div "Show More" at bounding box center [438, 497] width 743 height 34
drag, startPoint x: 636, startPoint y: 448, endPoint x: 719, endPoint y: 433, distance: 84.5
click at [719, 433] on div "HAWKING UAV" at bounding box center [664, 371] width 131 height 168
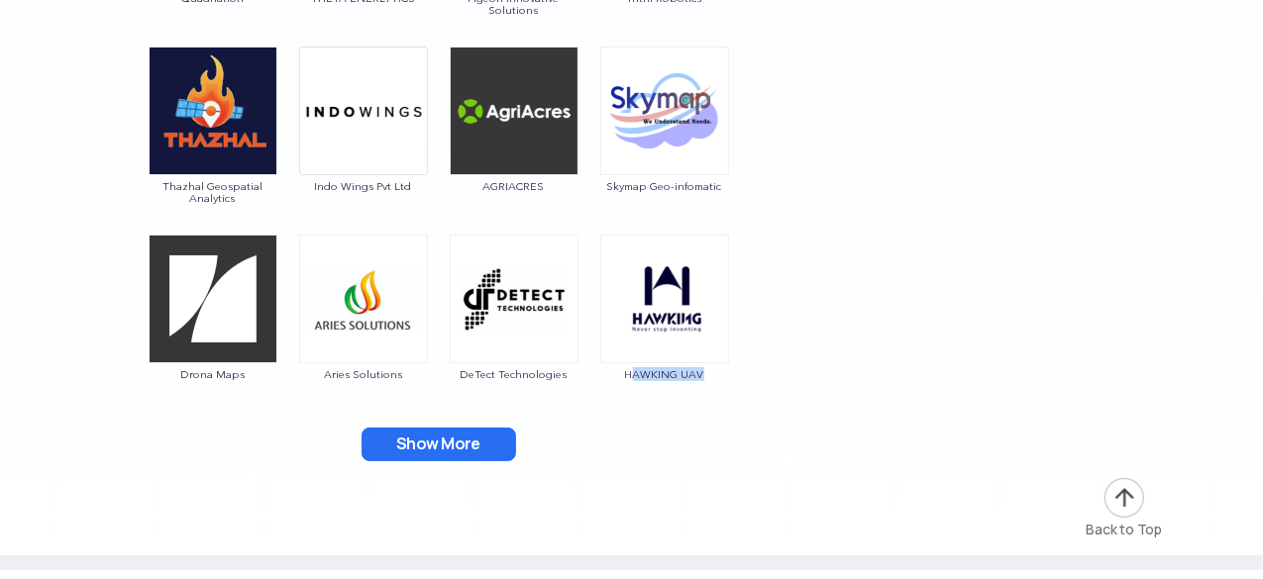
scroll to position [3838, 0]
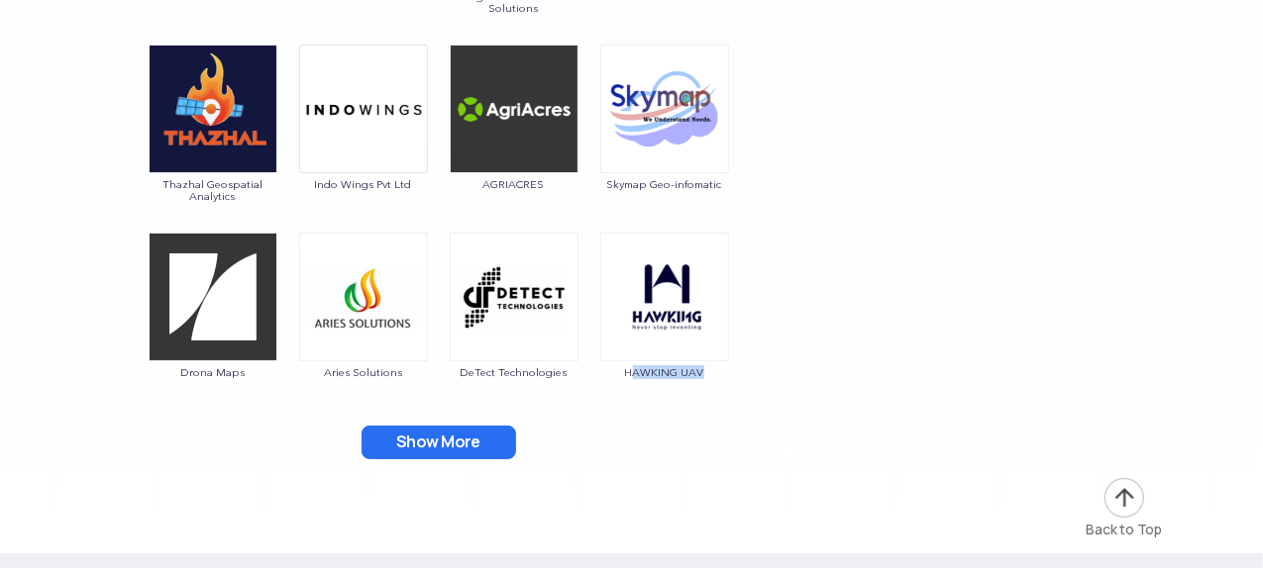
click at [480, 444] on button "Show More" at bounding box center [438, 443] width 154 height 34
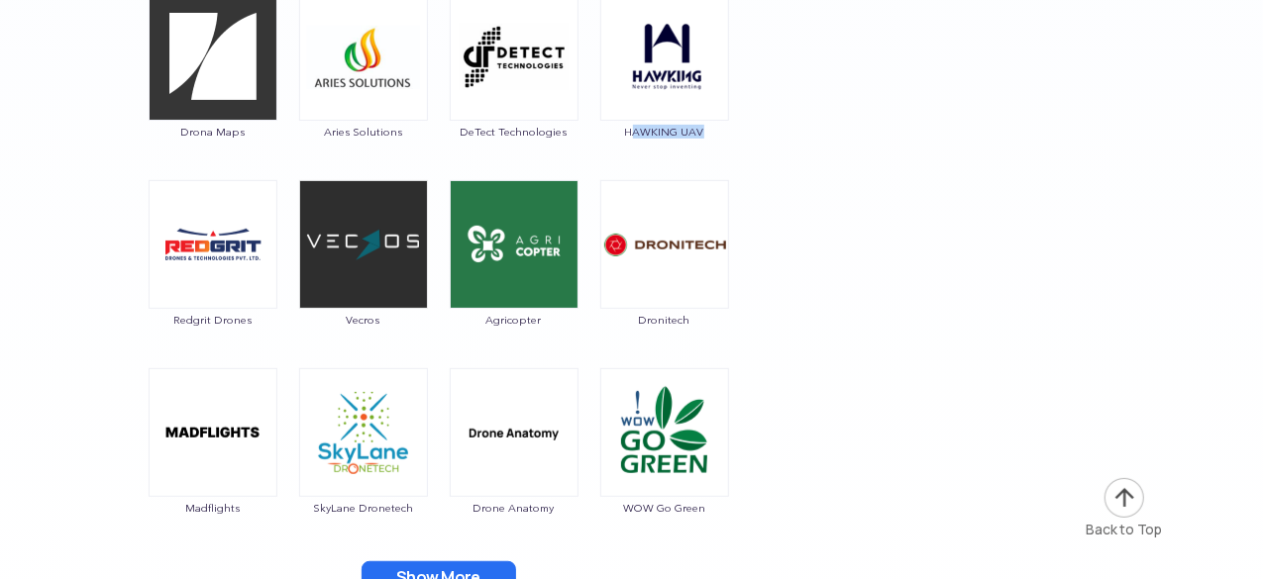
scroll to position [4080, 0]
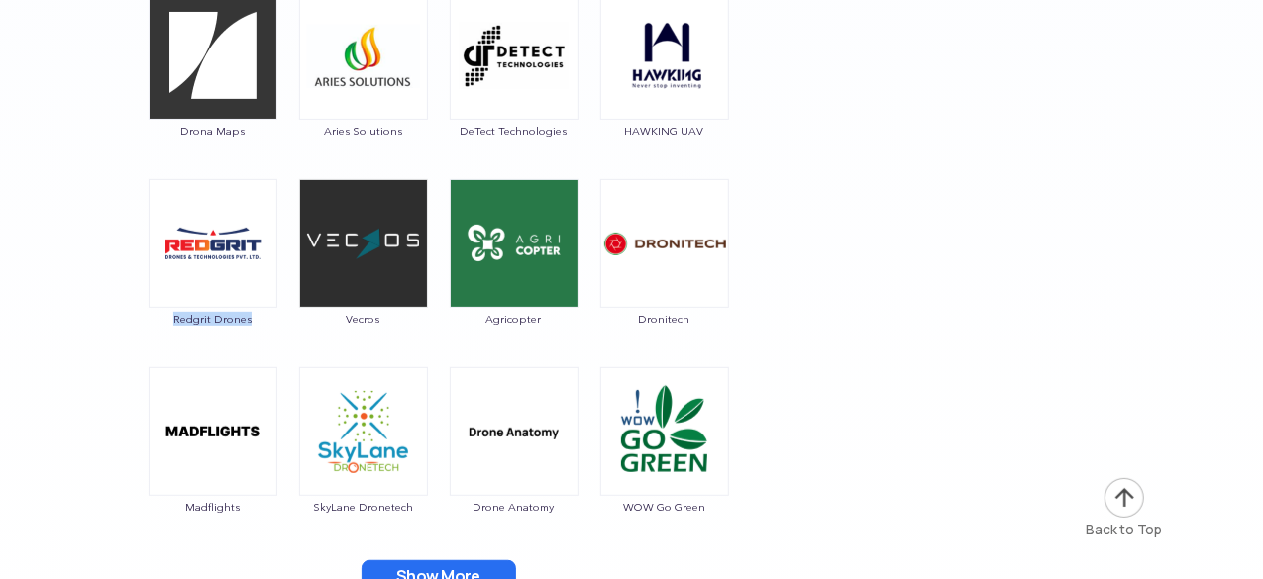
drag, startPoint x: 170, startPoint y: 335, endPoint x: 275, endPoint y: 328, distance: 105.2
click at [275, 328] on div "Redgrit Drones" at bounding box center [213, 263] width 131 height 168
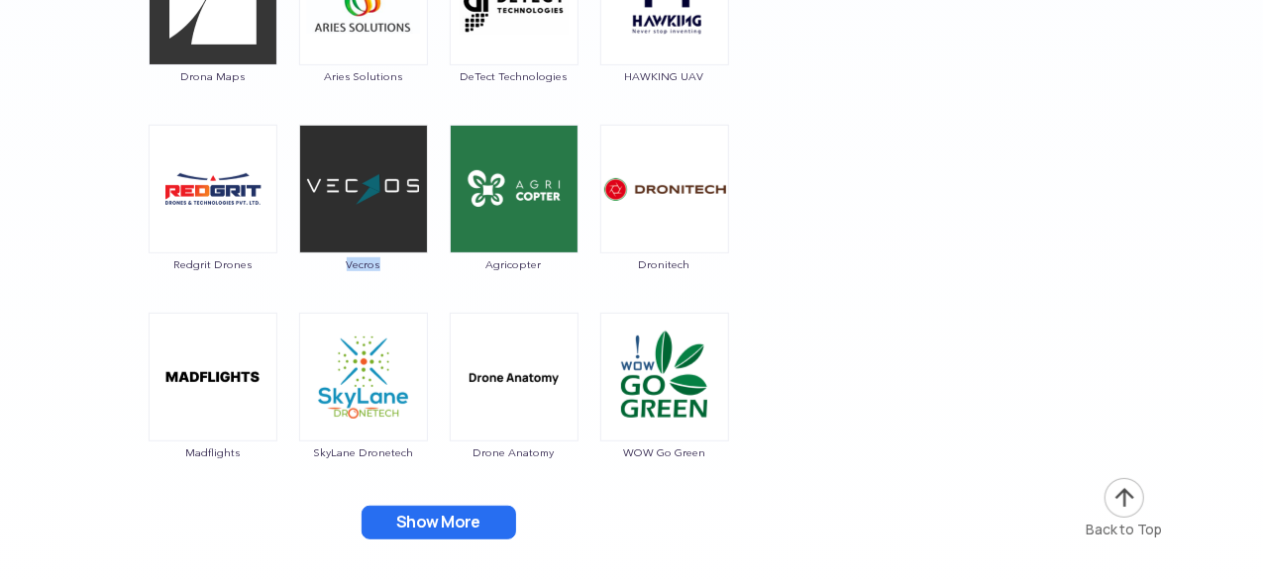
drag, startPoint x: 339, startPoint y: 278, endPoint x: 401, endPoint y: 267, distance: 63.3
click at [401, 267] on div "Vecros" at bounding box center [363, 209] width 131 height 168
click at [434, 521] on button "Show More" at bounding box center [438, 523] width 154 height 34
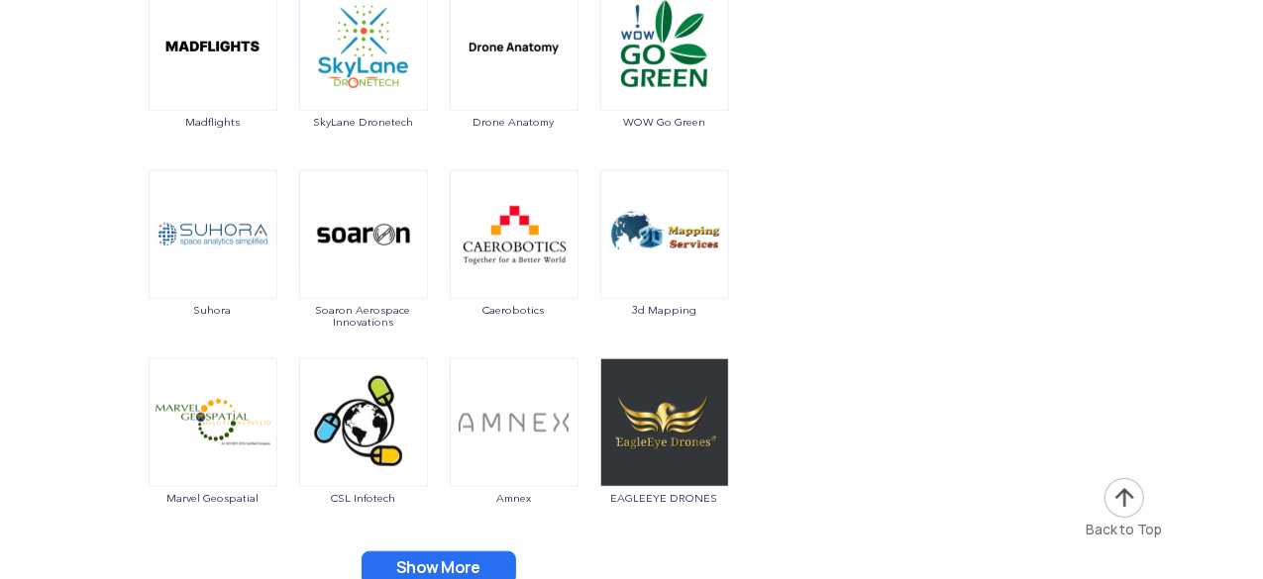
scroll to position [4468, 0]
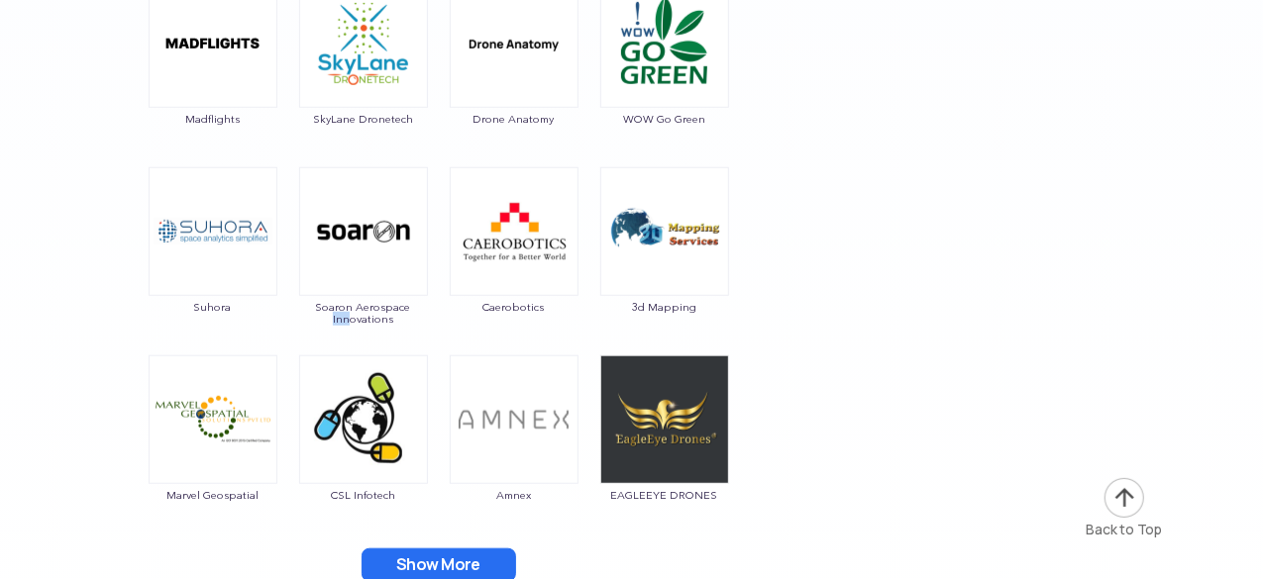
drag, startPoint x: 328, startPoint y: 324, endPoint x: 348, endPoint y: 326, distance: 19.9
click at [348, 326] on div "Soaron Aerospace Innovations" at bounding box center [363, 251] width 131 height 168
drag, startPoint x: 307, startPoint y: 298, endPoint x: 421, endPoint y: 332, distance: 118.8
click at [421, 332] on div "Soaron Aerospace Innovations" at bounding box center [363, 251] width 131 height 168
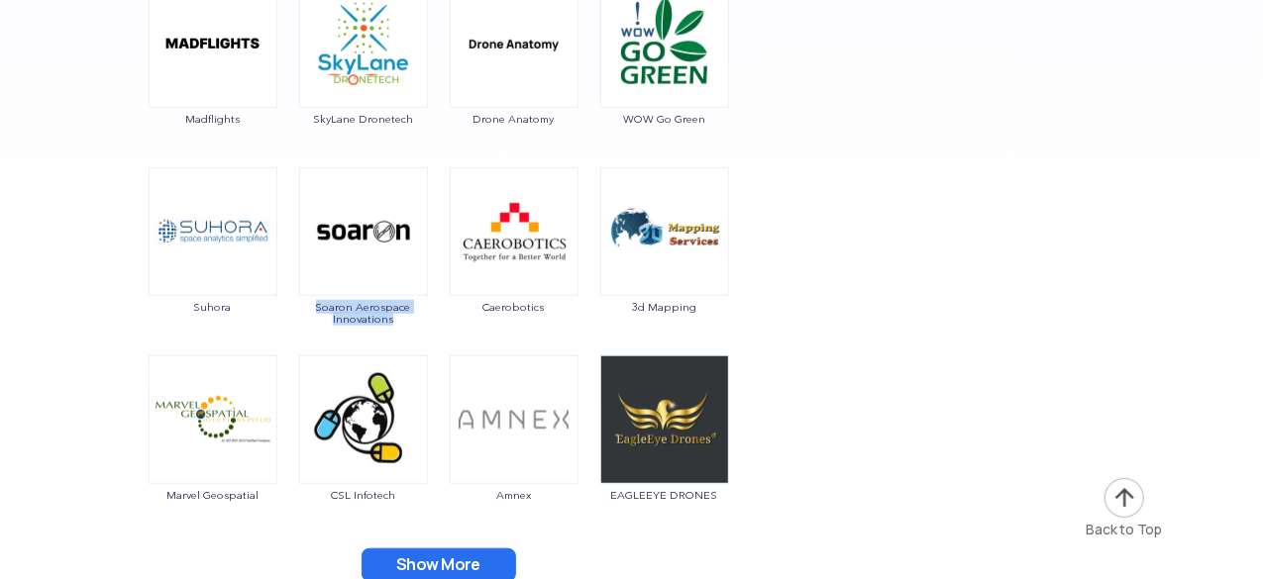
scroll to position [4601, 0]
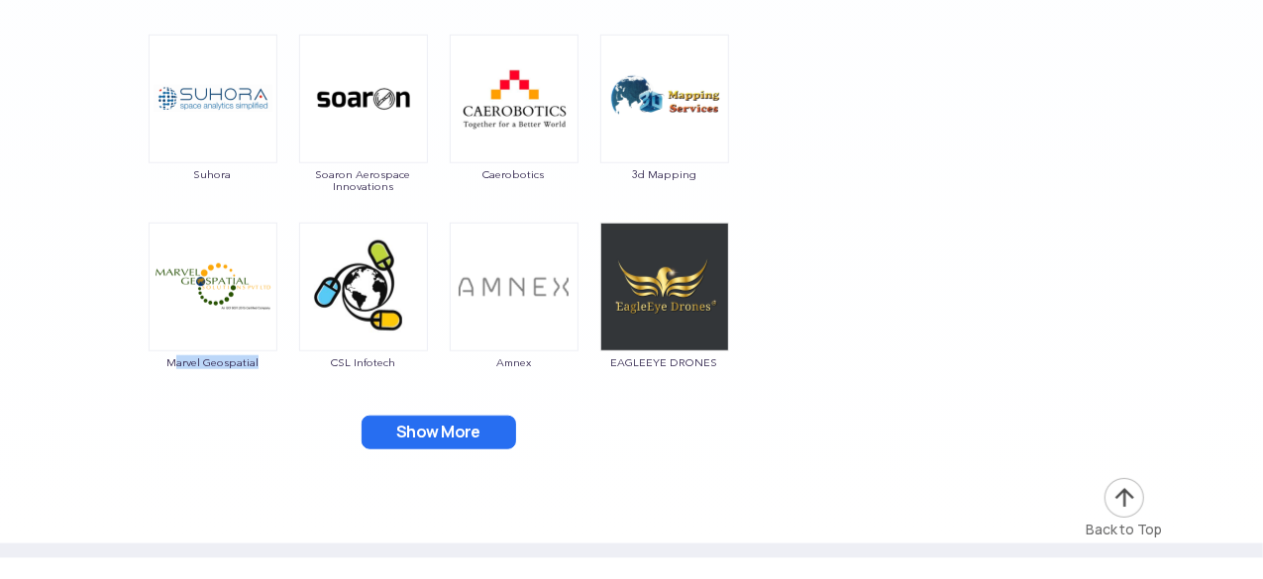
drag, startPoint x: 174, startPoint y: 389, endPoint x: 267, endPoint y: 362, distance: 96.9
click at [408, 433] on button "Show More" at bounding box center [438, 433] width 154 height 34
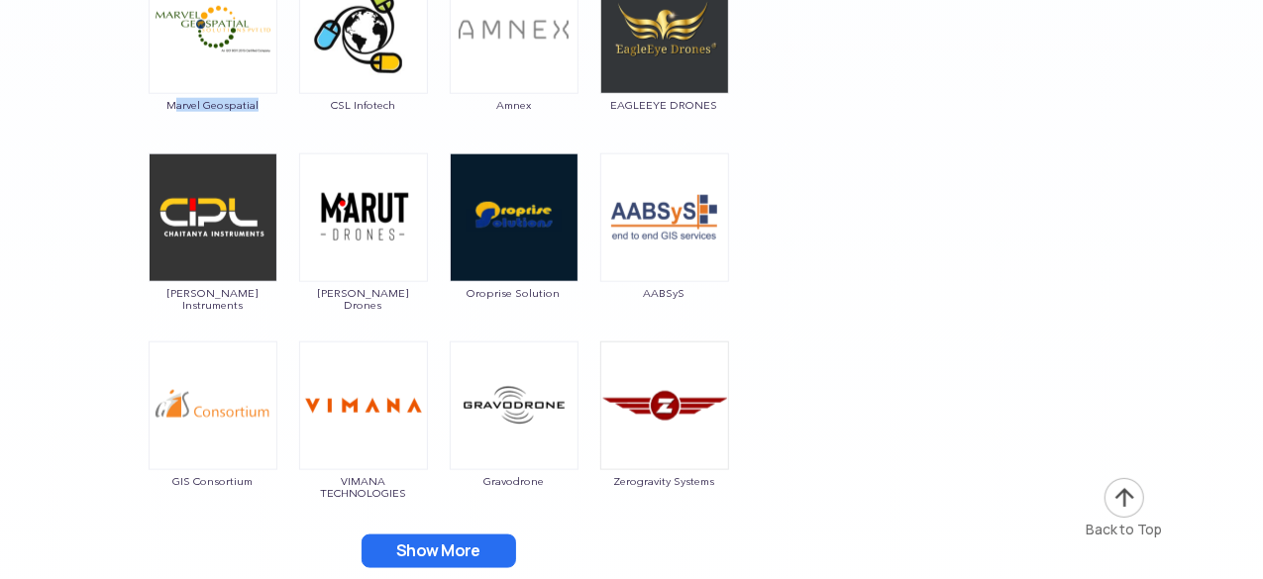
scroll to position [4904, 0]
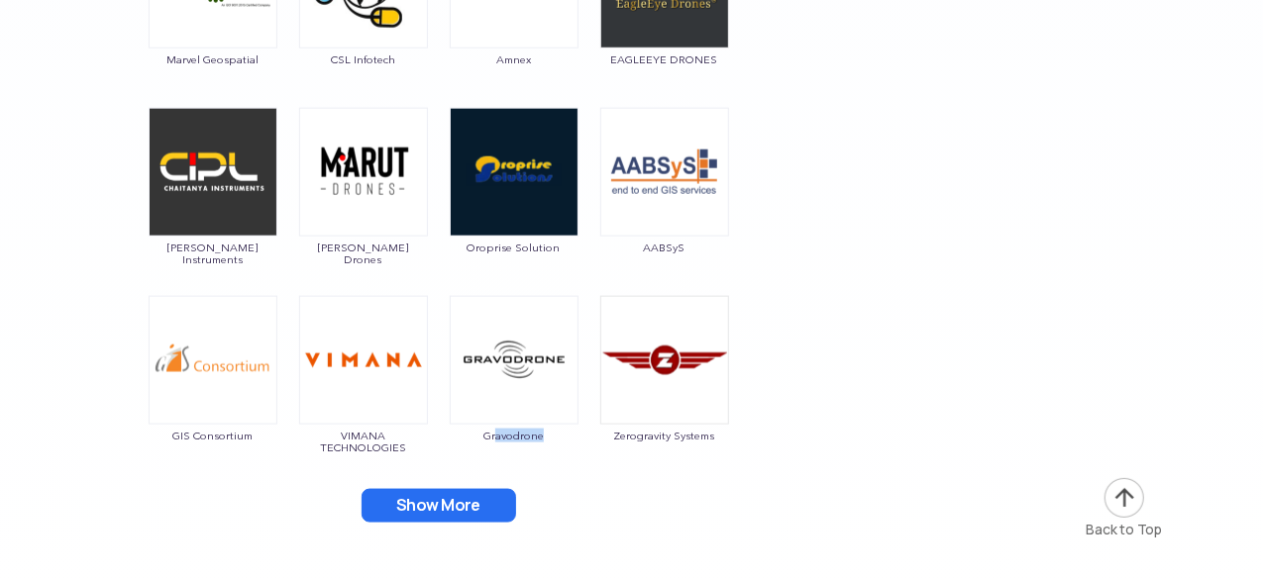
drag, startPoint x: 496, startPoint y: 457, endPoint x: 578, endPoint y: 443, distance: 83.4
click at [603, 502] on div "Show More" at bounding box center [438, 506] width 743 height 34
click at [492, 494] on button "Show More" at bounding box center [438, 506] width 154 height 34
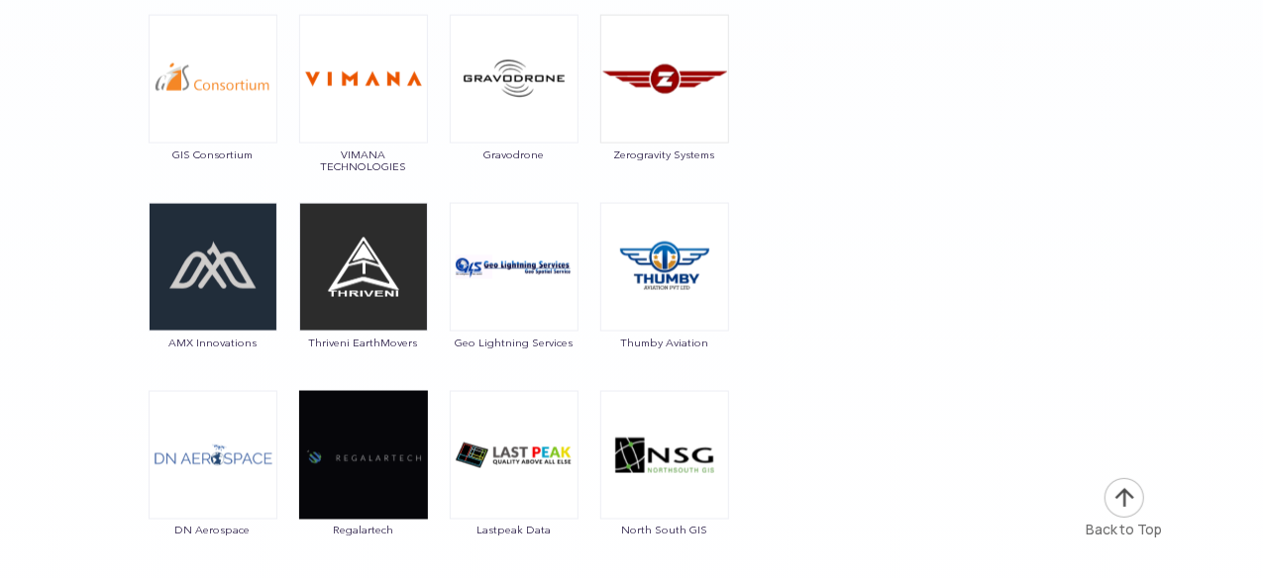
scroll to position [5281, 0]
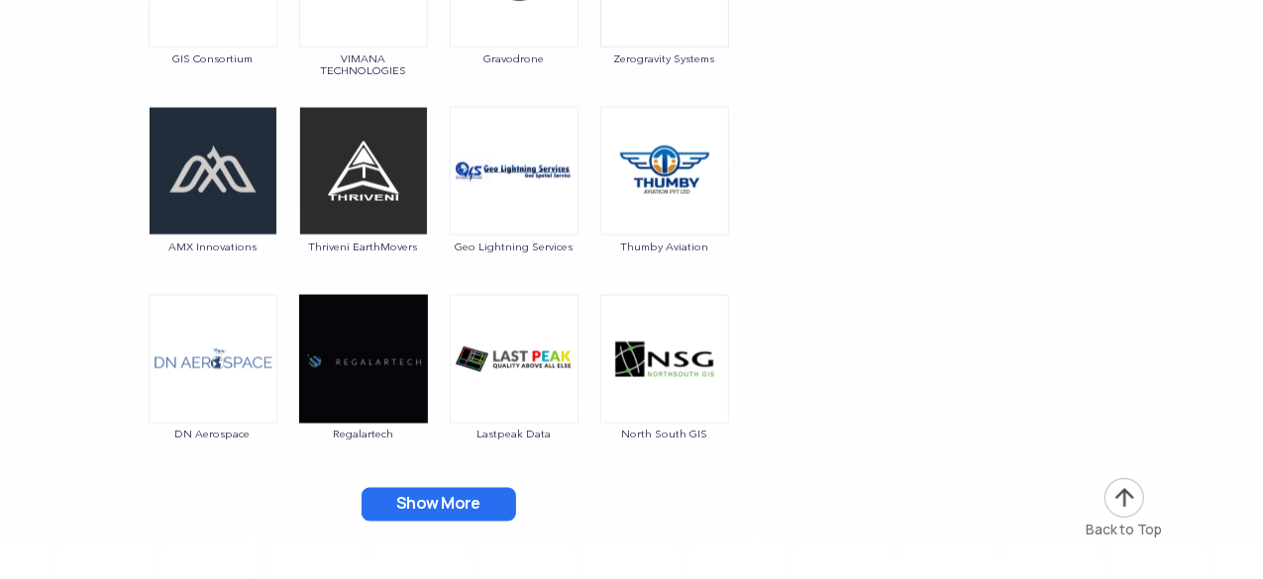
click at [498, 499] on button "Show More" at bounding box center [438, 505] width 154 height 34
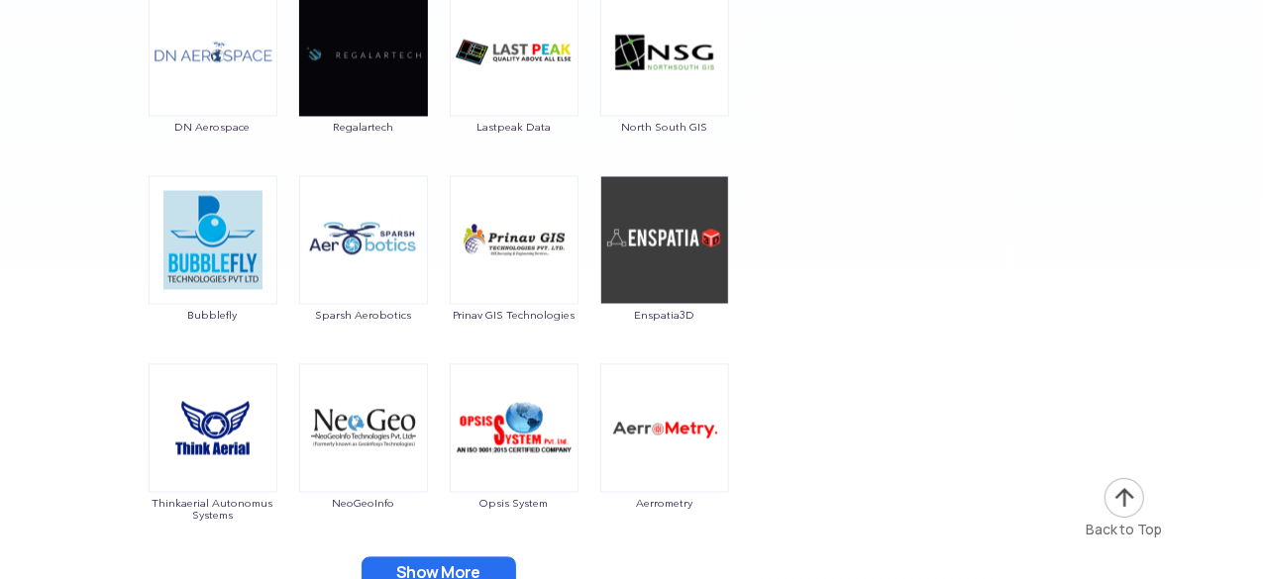
scroll to position [5717, 0]
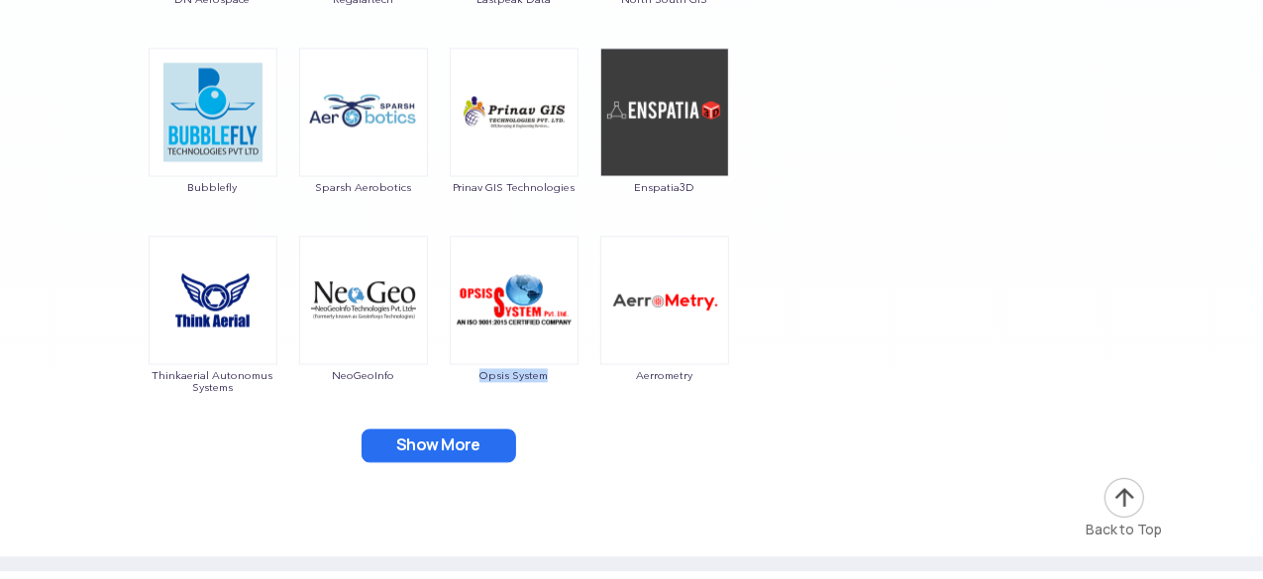
drag, startPoint x: 480, startPoint y: 393, endPoint x: 558, endPoint y: 384, distance: 77.8
click at [558, 384] on div "Opsis System" at bounding box center [514, 320] width 131 height 168
click at [607, 432] on div "Show More" at bounding box center [438, 446] width 743 height 34
click at [382, 439] on button "Show More" at bounding box center [438, 446] width 154 height 34
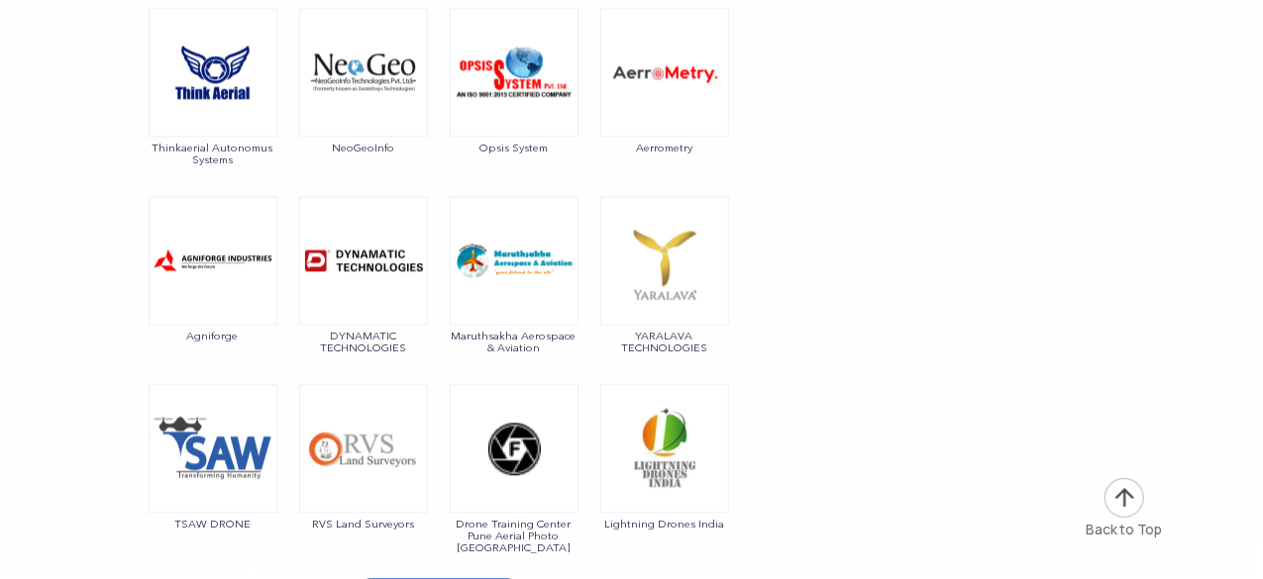
scroll to position [6041, 0]
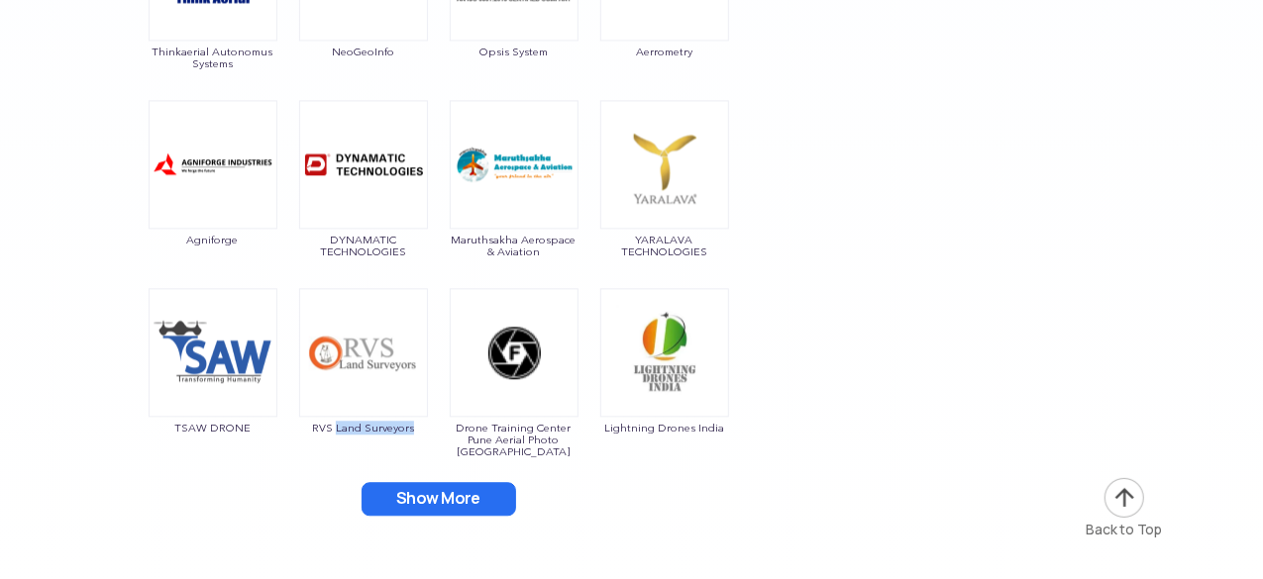
drag, startPoint x: 336, startPoint y: 455, endPoint x: 432, endPoint y: 425, distance: 100.5
drag, startPoint x: 299, startPoint y: 441, endPoint x: 429, endPoint y: 433, distance: 130.0
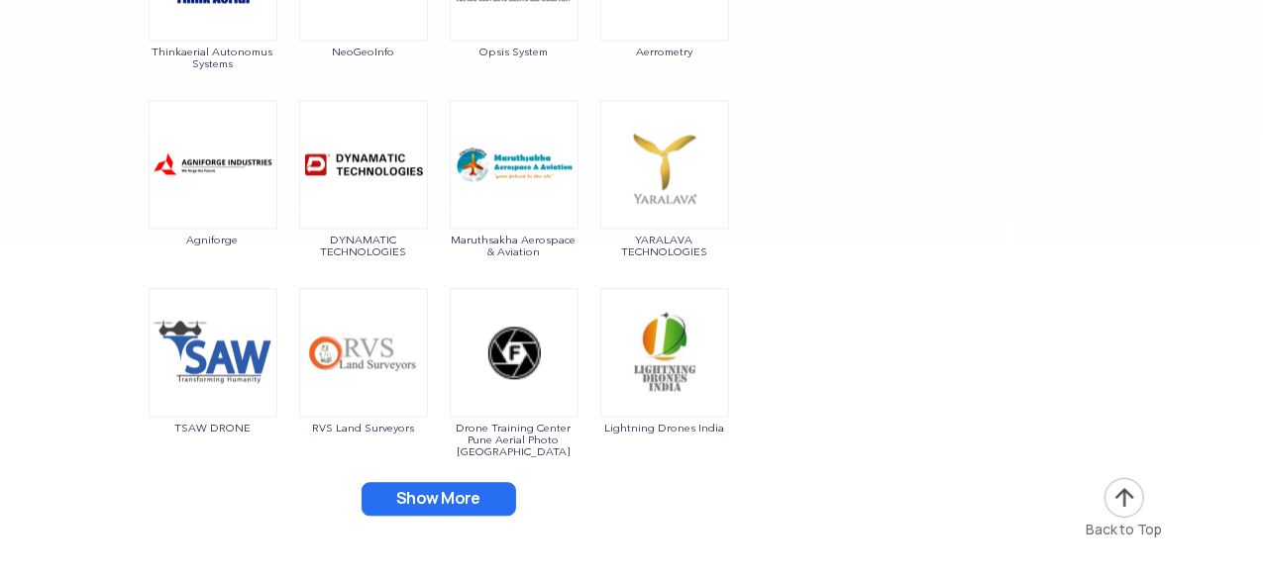
drag, startPoint x: 605, startPoint y: 449, endPoint x: 738, endPoint y: 433, distance: 133.6
click at [493, 500] on button "Show More" at bounding box center [438, 499] width 154 height 34
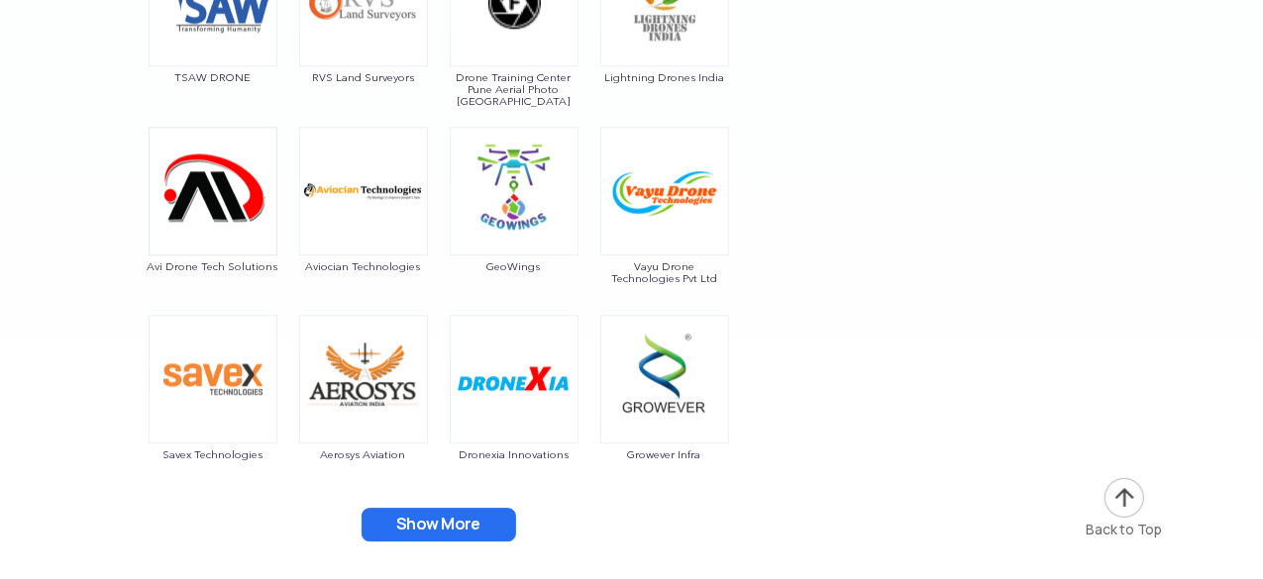
scroll to position [6392, 0]
click at [438, 521] on button "Show More" at bounding box center [438, 524] width 154 height 34
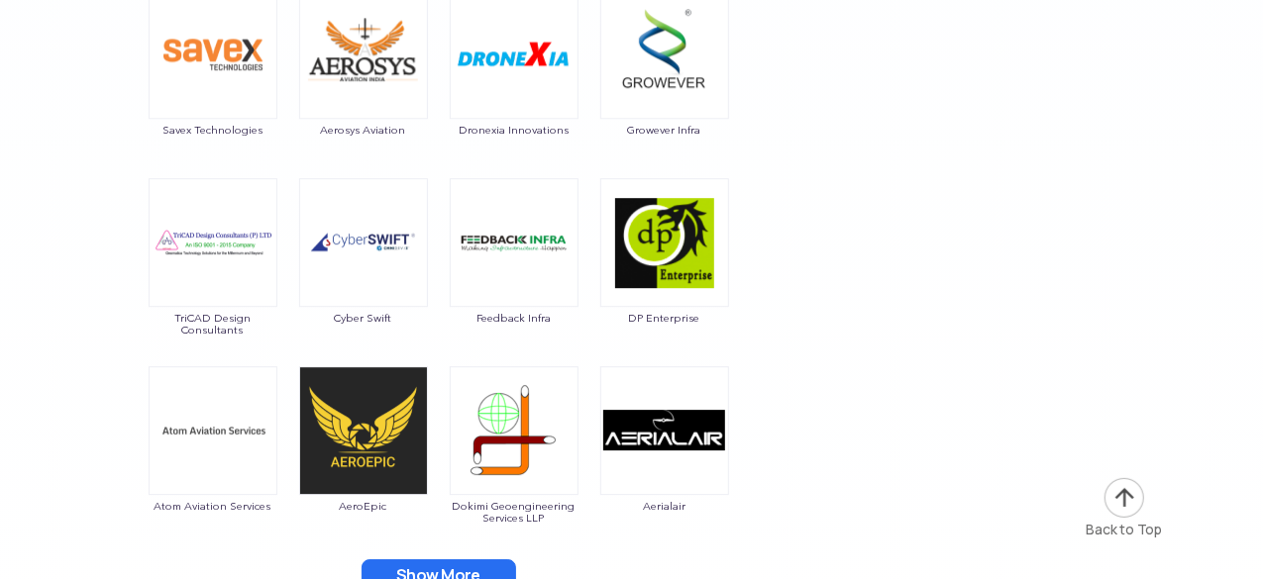
scroll to position [6774, 0]
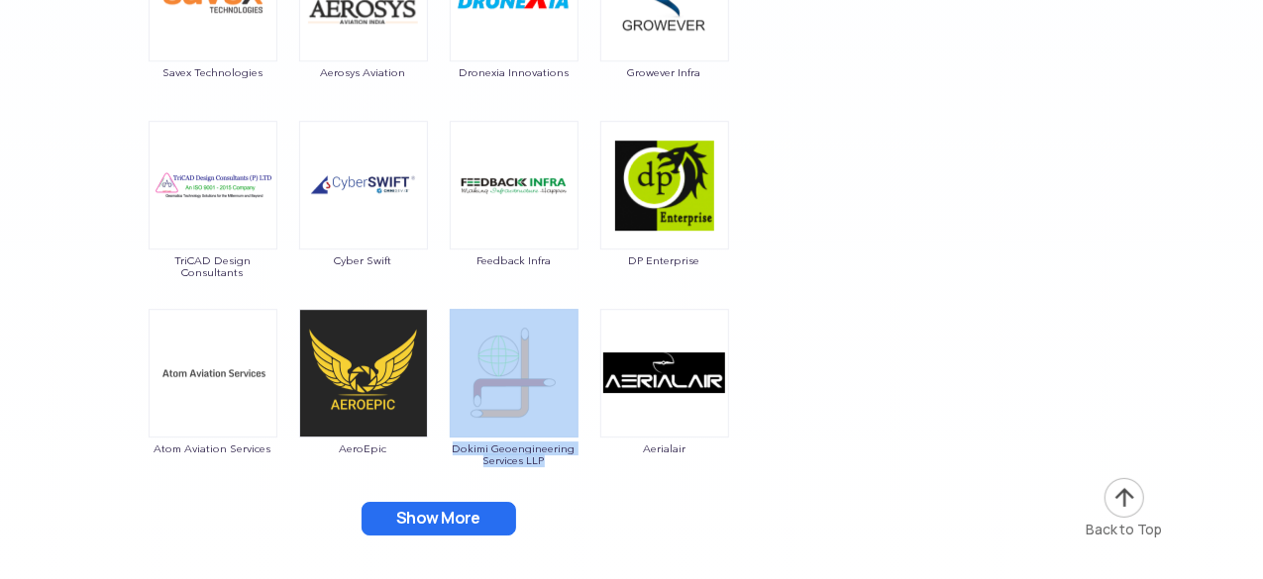
drag, startPoint x: 481, startPoint y: 479, endPoint x: 446, endPoint y: 445, distance: 49.7
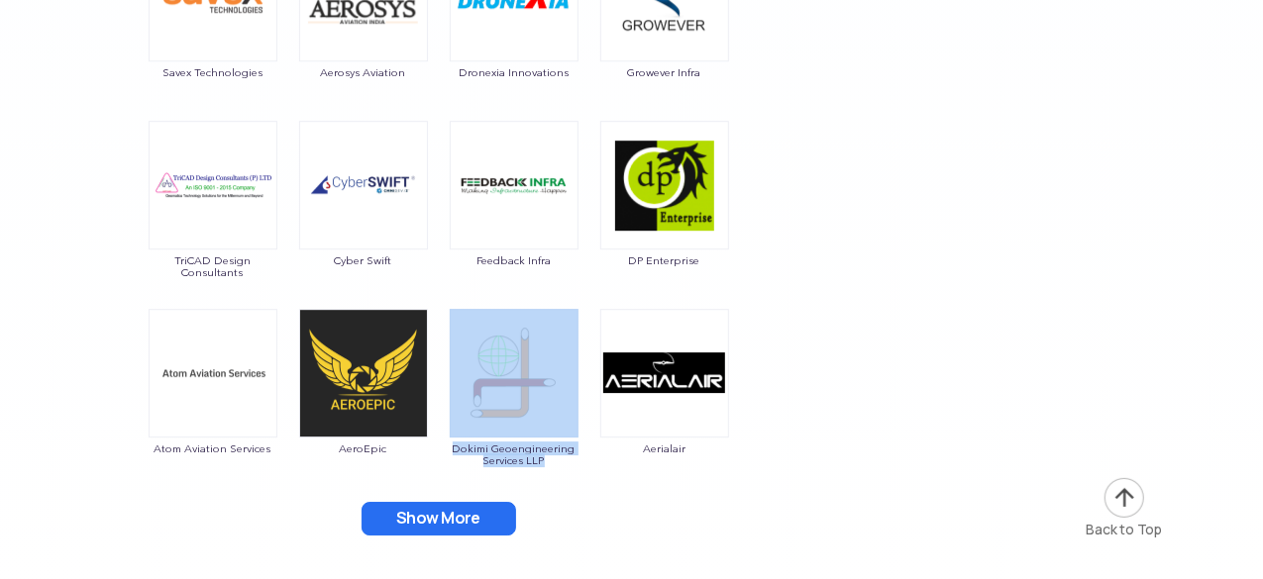
drag, startPoint x: 439, startPoint y: 445, endPoint x: 542, endPoint y: 474, distance: 107.2
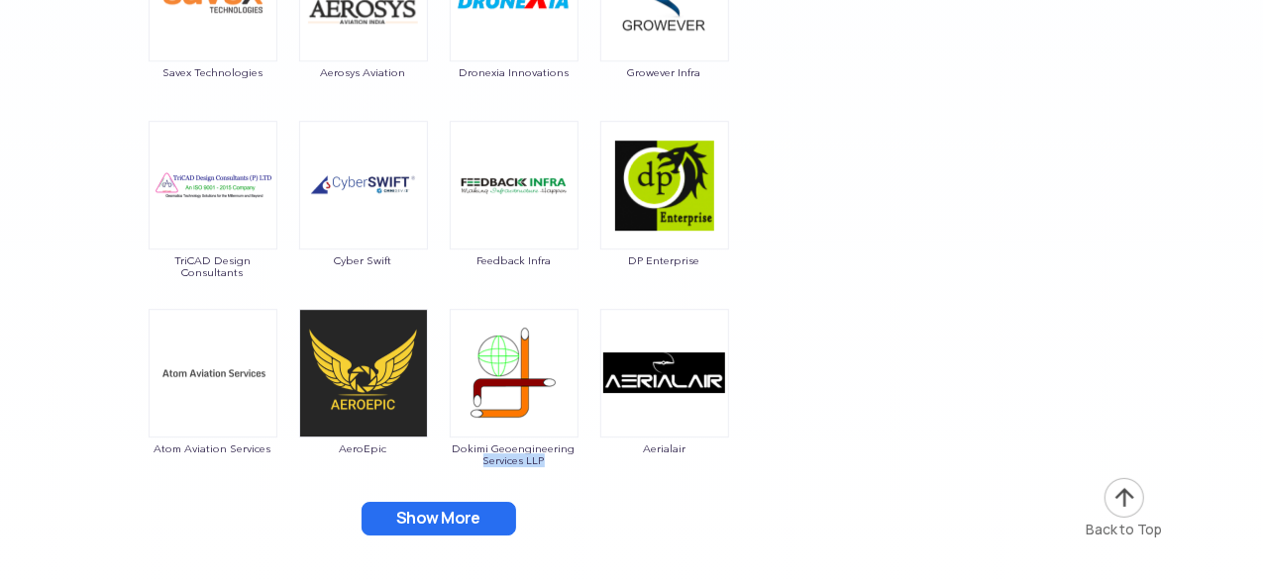
drag, startPoint x: 546, startPoint y: 468, endPoint x: 449, endPoint y: 457, distance: 97.8
click at [449, 457] on div "Dokimi Geoengineering Services LLP" at bounding box center [514, 393] width 131 height 168
drag, startPoint x: 561, startPoint y: 482, endPoint x: 452, endPoint y: 448, distance: 114.3
click at [465, 506] on button "Show More" at bounding box center [438, 519] width 154 height 34
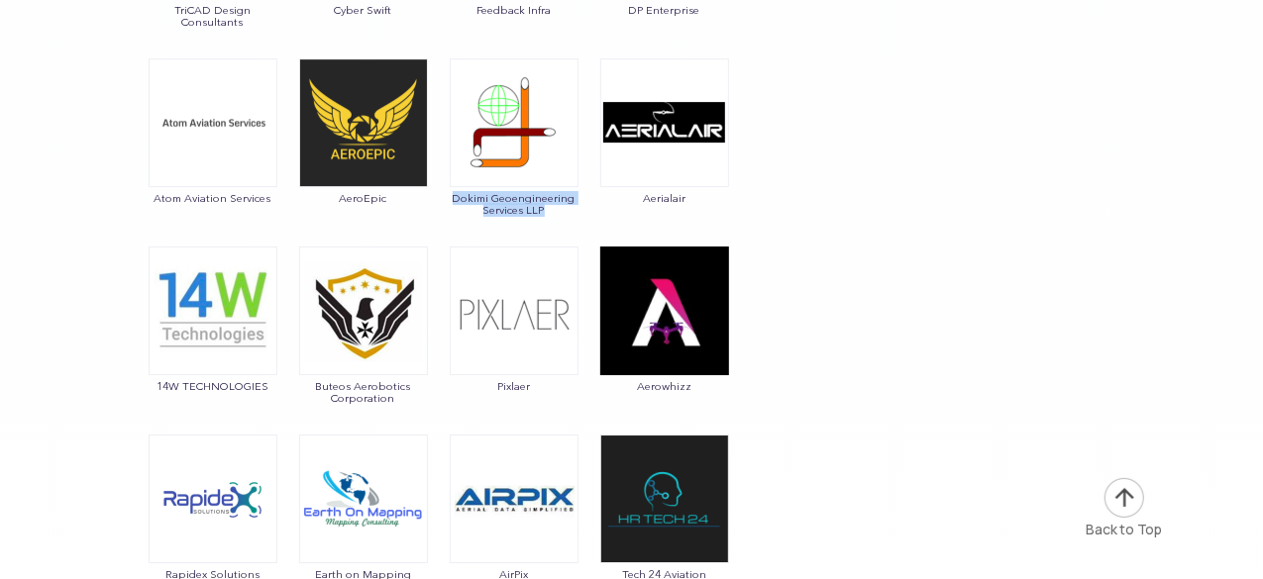
scroll to position [7026, 0]
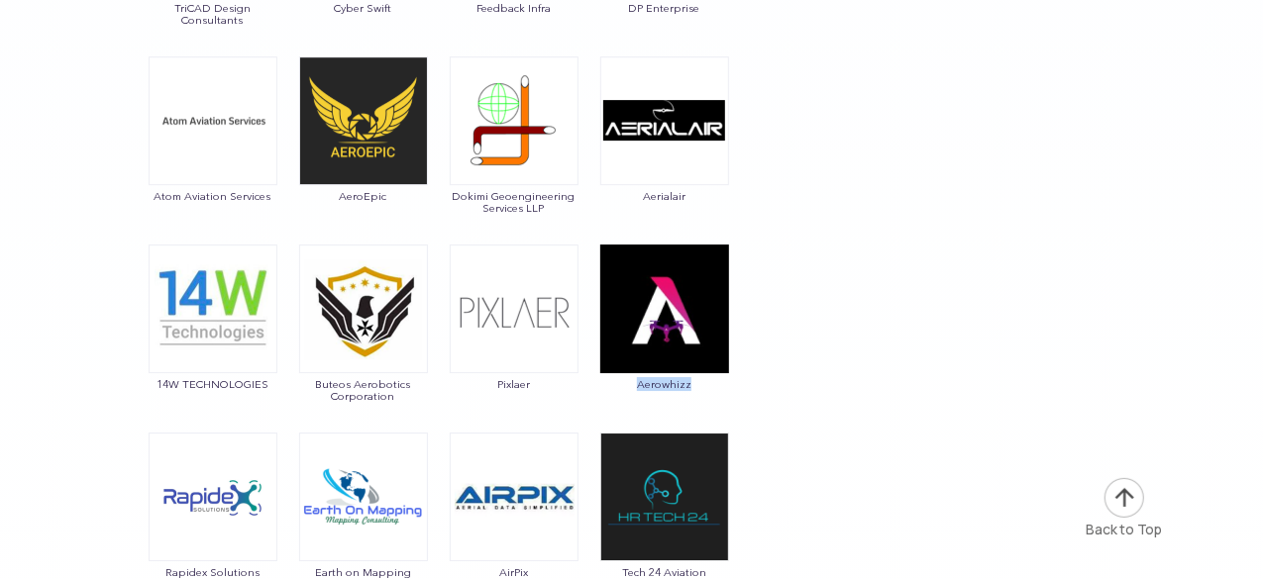
drag, startPoint x: 634, startPoint y: 400, endPoint x: 701, endPoint y: 383, distance: 69.4
click at [701, 383] on div "Aerowhizz" at bounding box center [664, 329] width 131 height 168
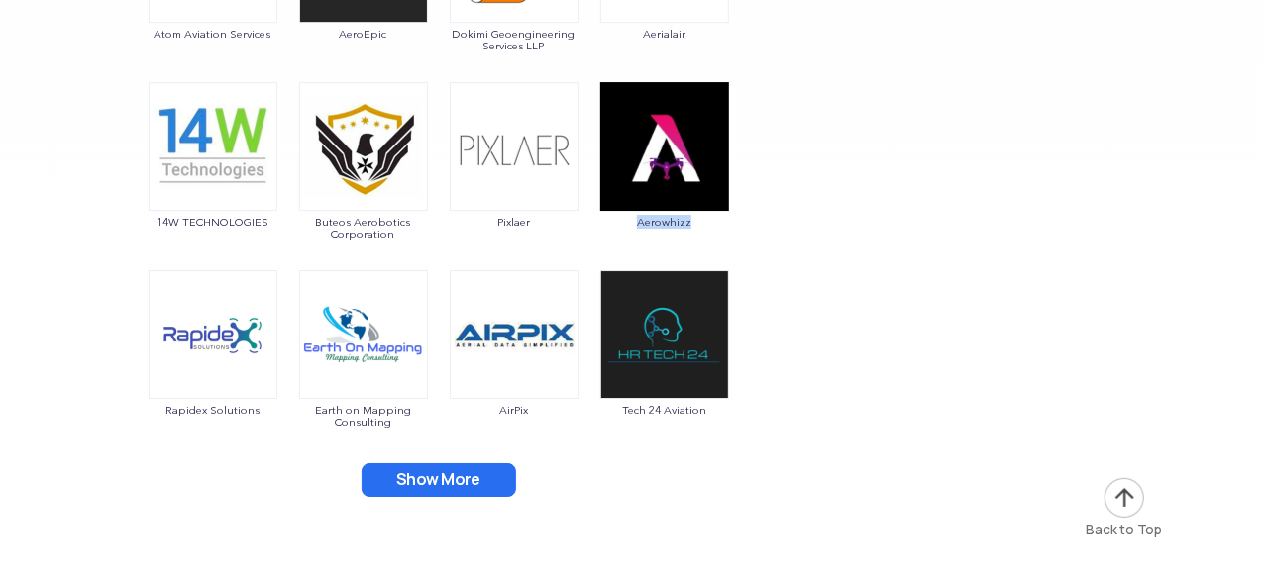
scroll to position [7192, 0]
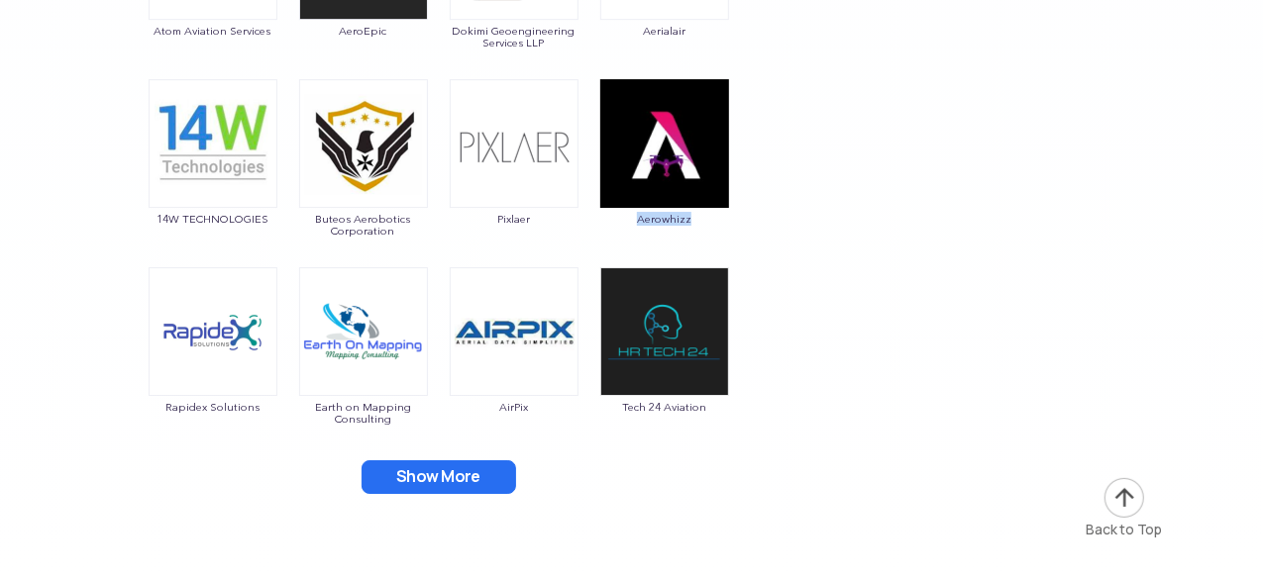
click at [461, 473] on button "Show More" at bounding box center [438, 477] width 154 height 34
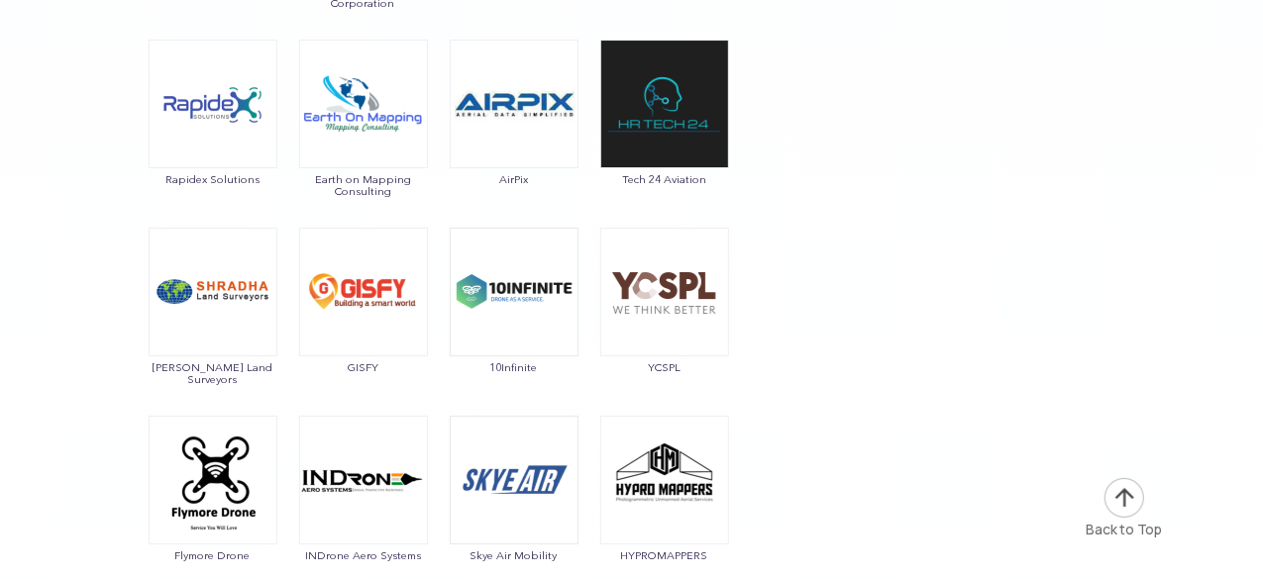
scroll to position [7498, 0]
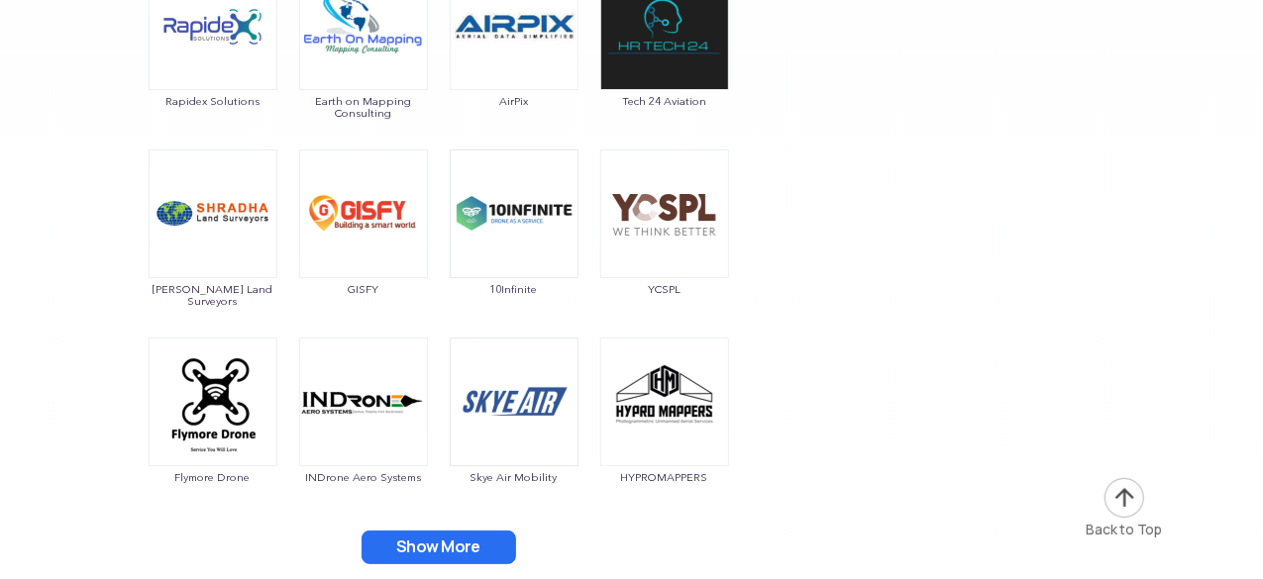
click at [400, 547] on button "Show More" at bounding box center [438, 548] width 154 height 34
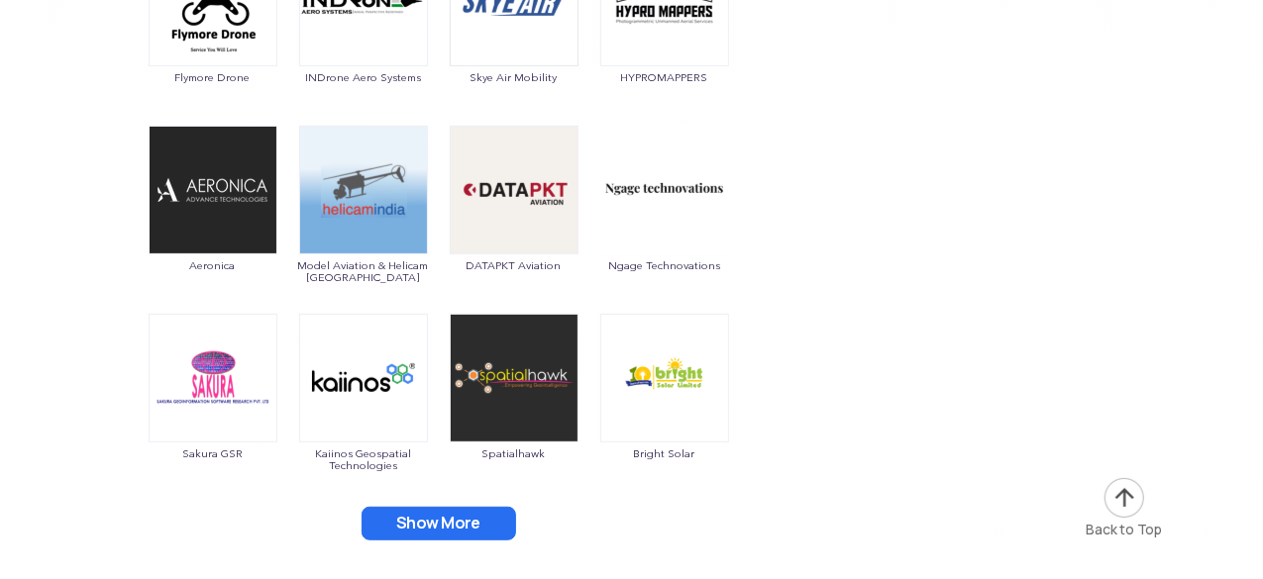
scroll to position [7900, 0]
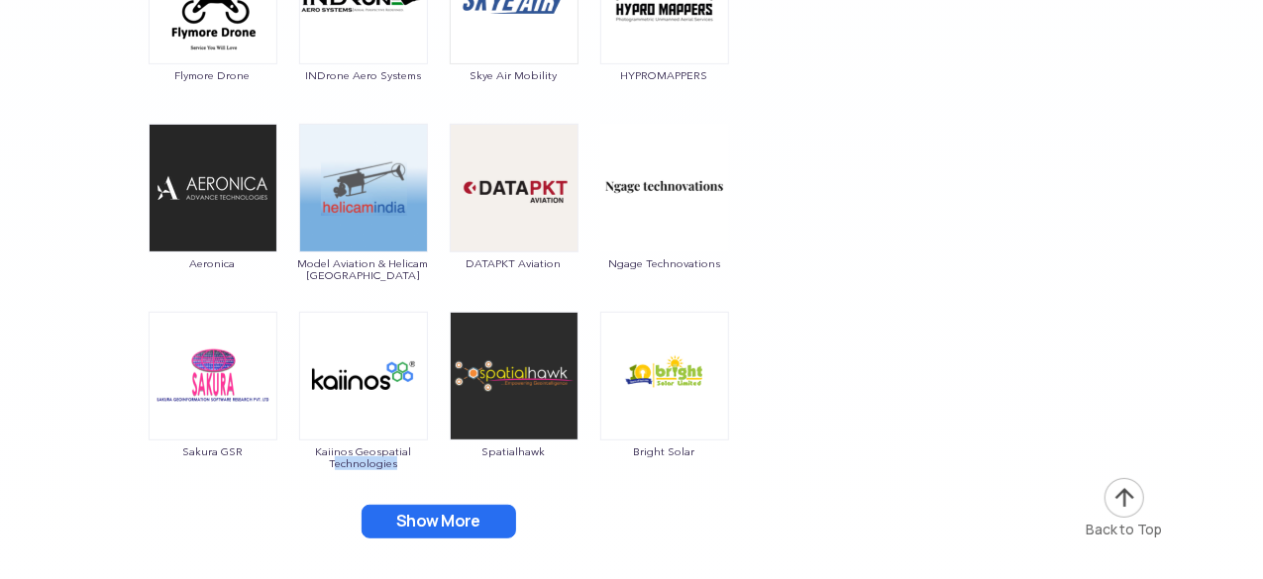
drag, startPoint x: 338, startPoint y: 476, endPoint x: 360, endPoint y: 482, distance: 23.5
drag, startPoint x: 382, startPoint y: 479, endPoint x: 299, endPoint y: 444, distance: 90.5
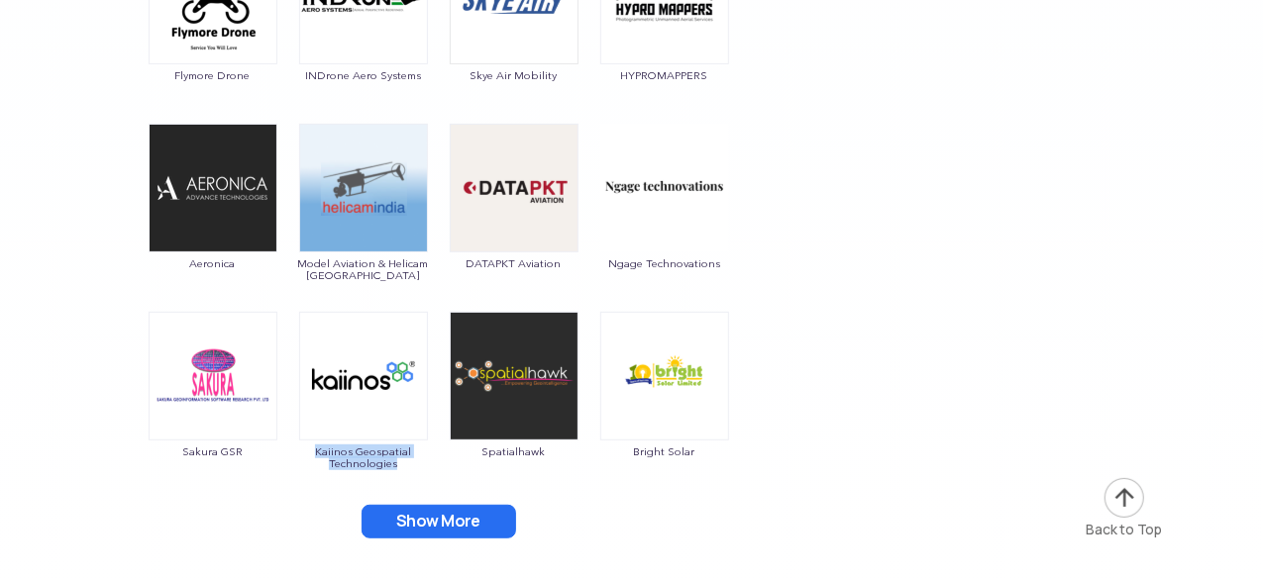
click at [479, 511] on button "Show More" at bounding box center [438, 522] width 154 height 34
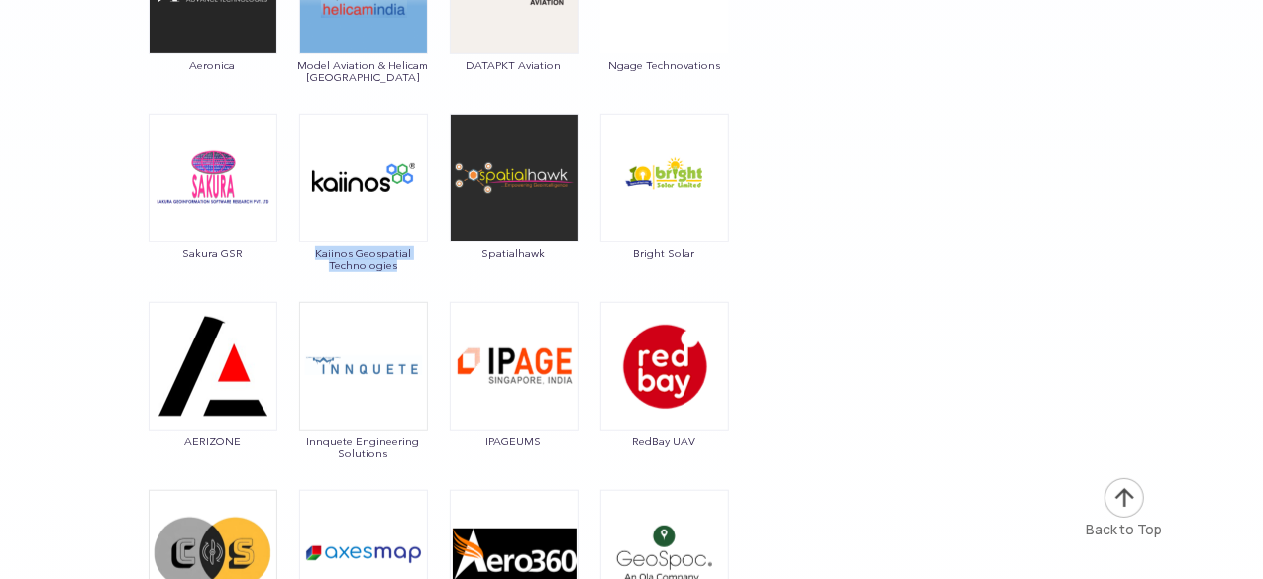
scroll to position [8100, 0]
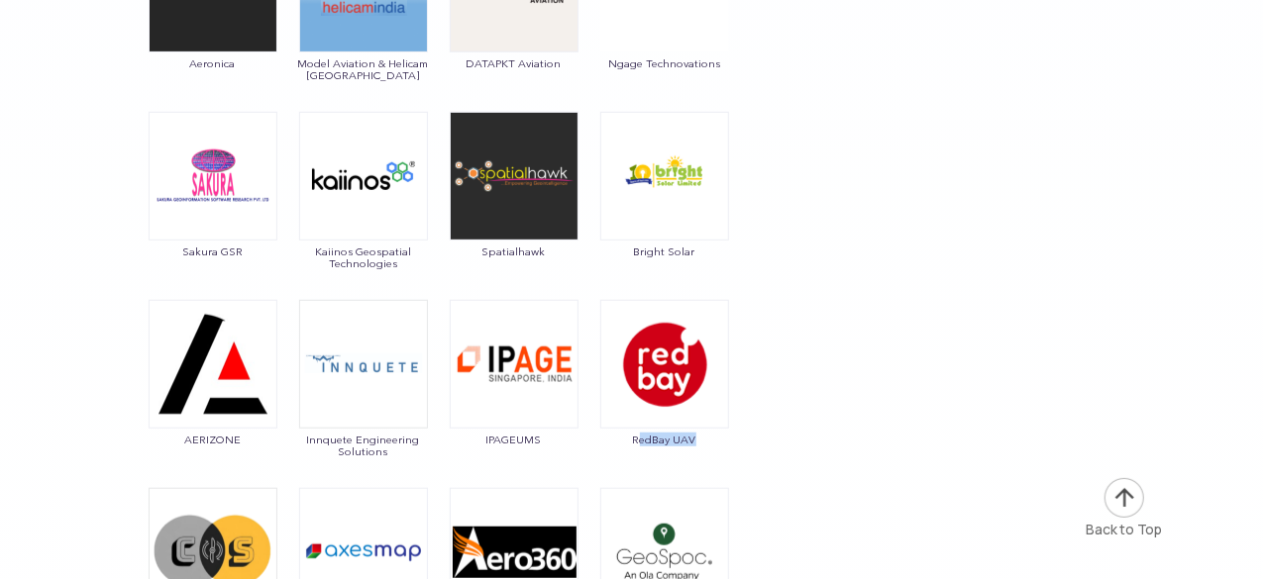
drag, startPoint x: 638, startPoint y: 464, endPoint x: 713, endPoint y: 441, distance: 78.9
click at [713, 441] on div "RedBay UAV" at bounding box center [664, 384] width 131 height 168
click at [721, 578] on img at bounding box center [664, 552] width 129 height 129
click at [677, 462] on div "RedBay UAV" at bounding box center [664, 384] width 131 height 168
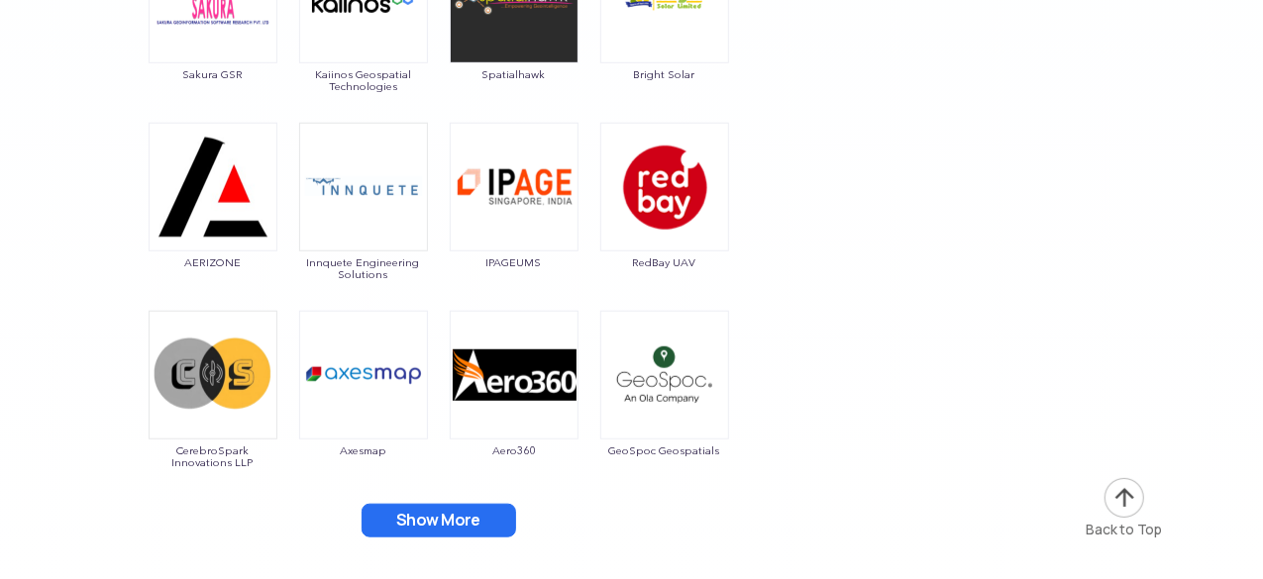
scroll to position [8302, 0]
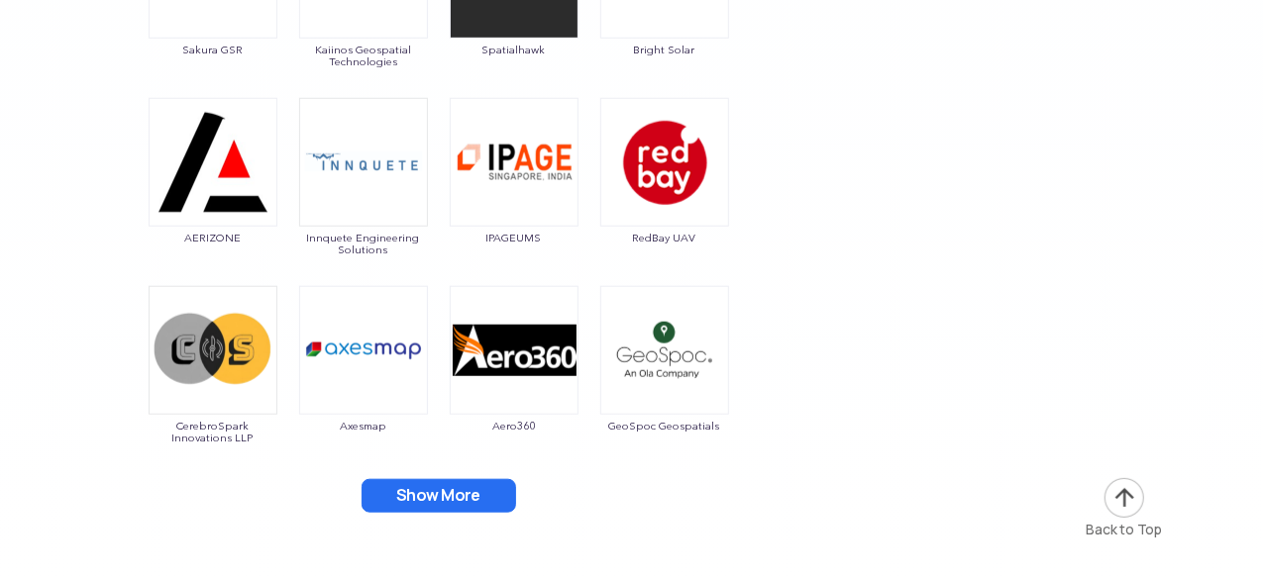
click at [483, 485] on button "Show More" at bounding box center [438, 496] width 154 height 34
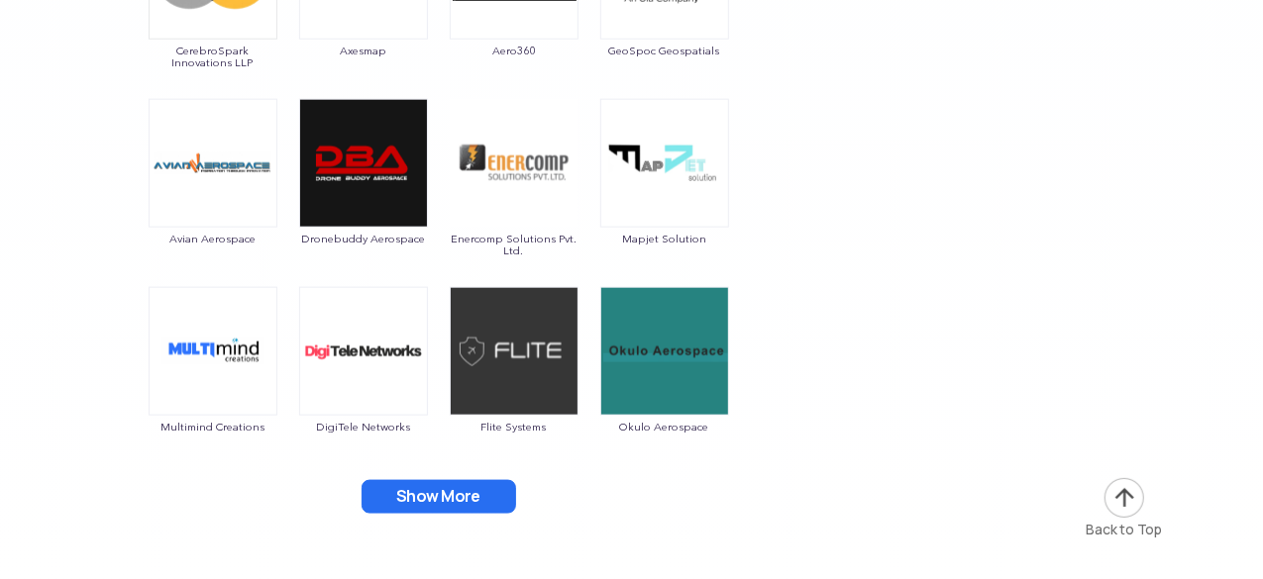
scroll to position [8683, 0]
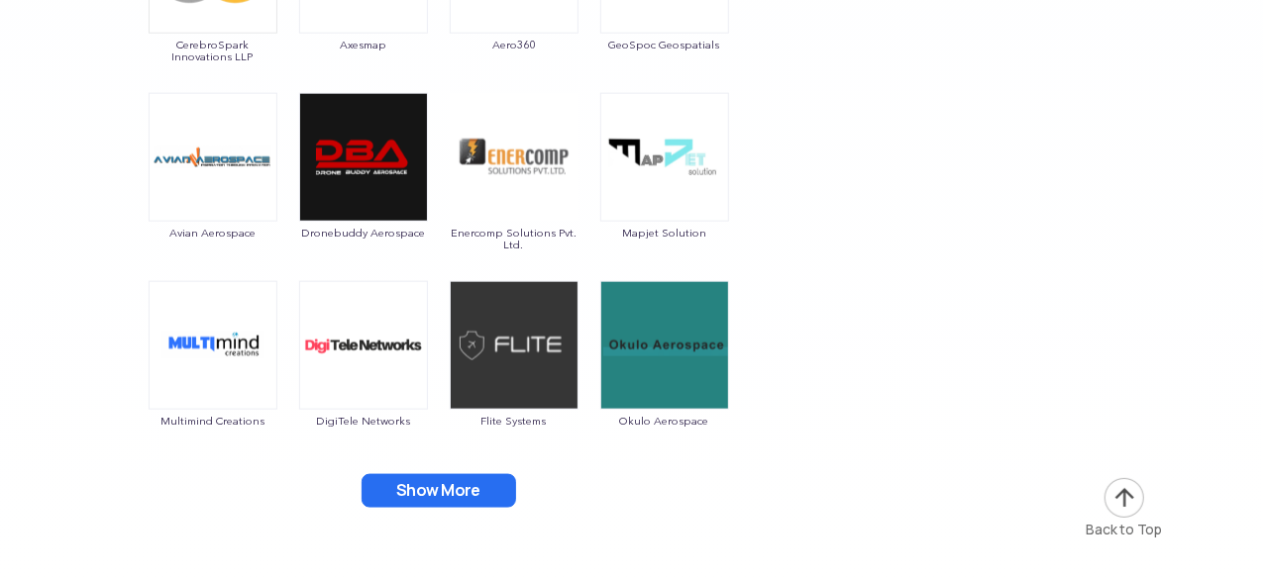
click at [477, 481] on button "Show More" at bounding box center [438, 491] width 154 height 34
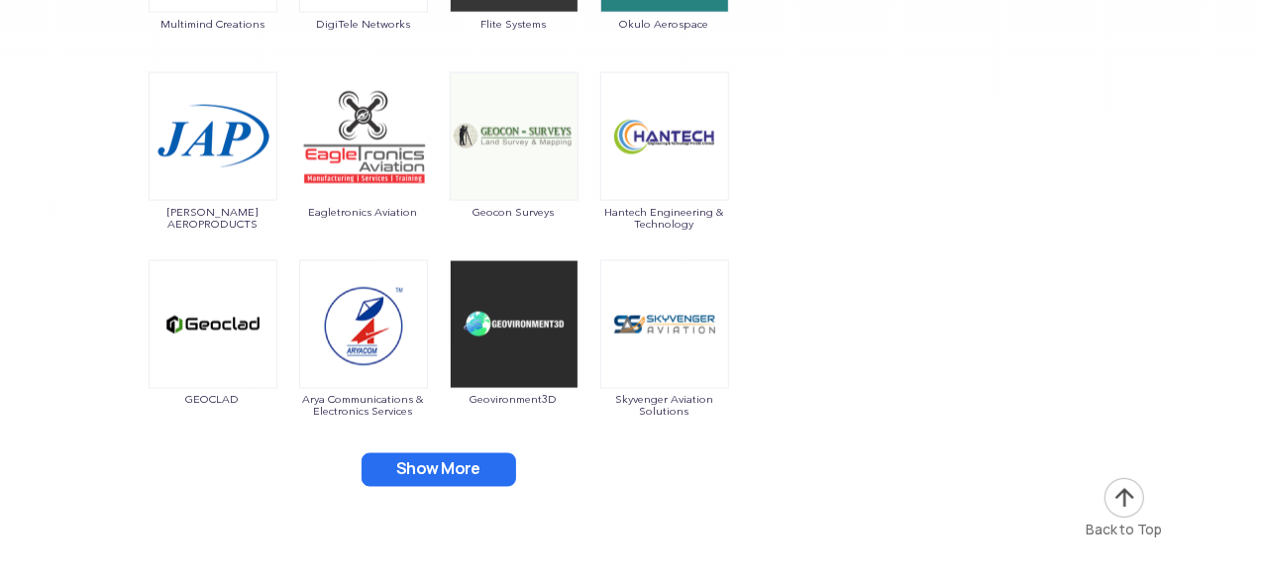
scroll to position [9087, 0]
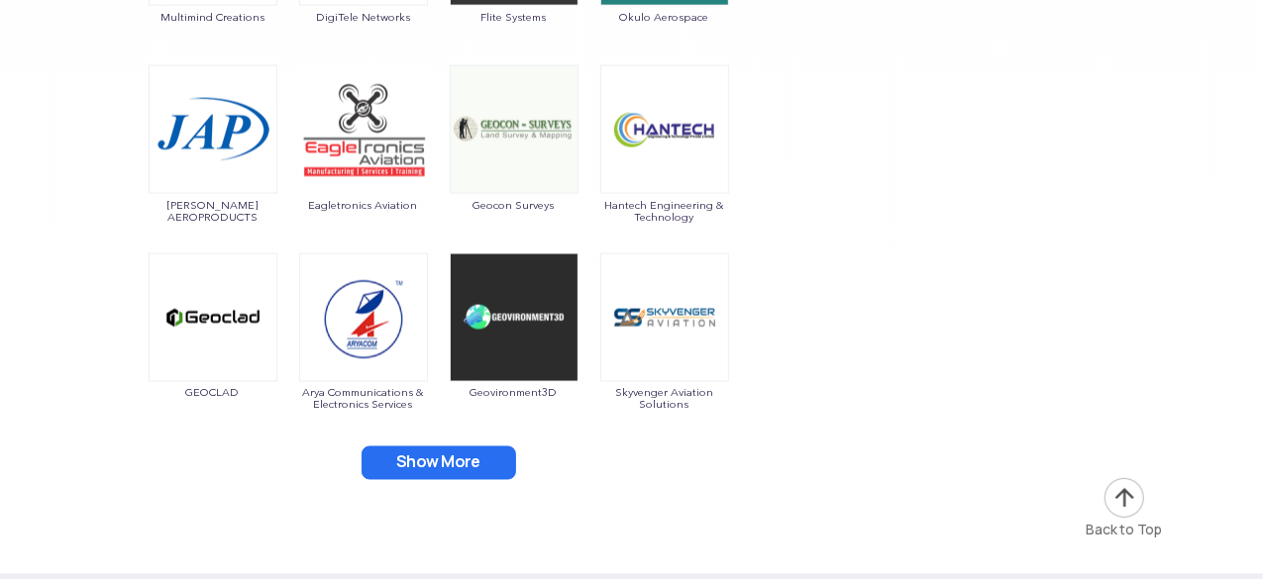
click at [473, 460] on button "Show More" at bounding box center [438, 464] width 154 height 34
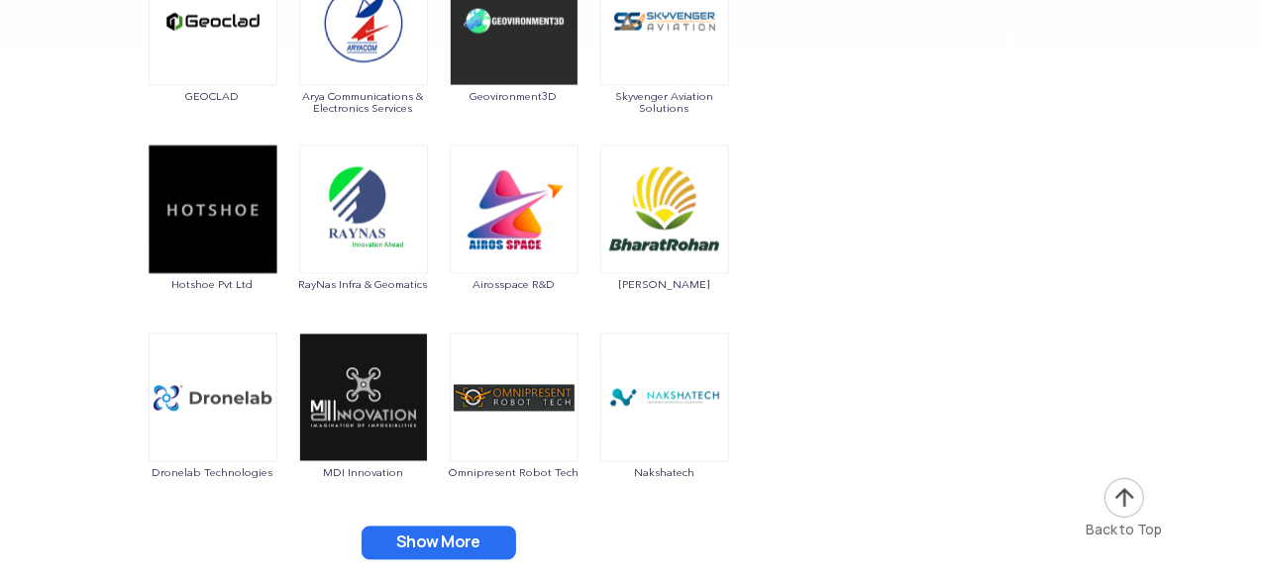
scroll to position [9384, 0]
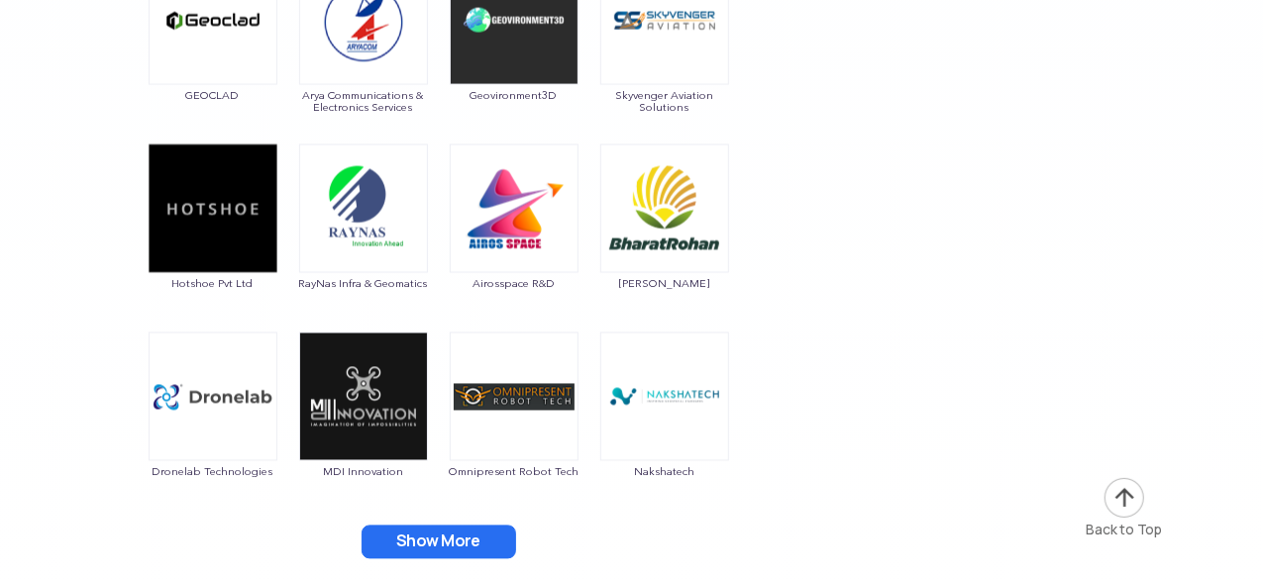
click at [481, 536] on button "Show More" at bounding box center [438, 543] width 154 height 34
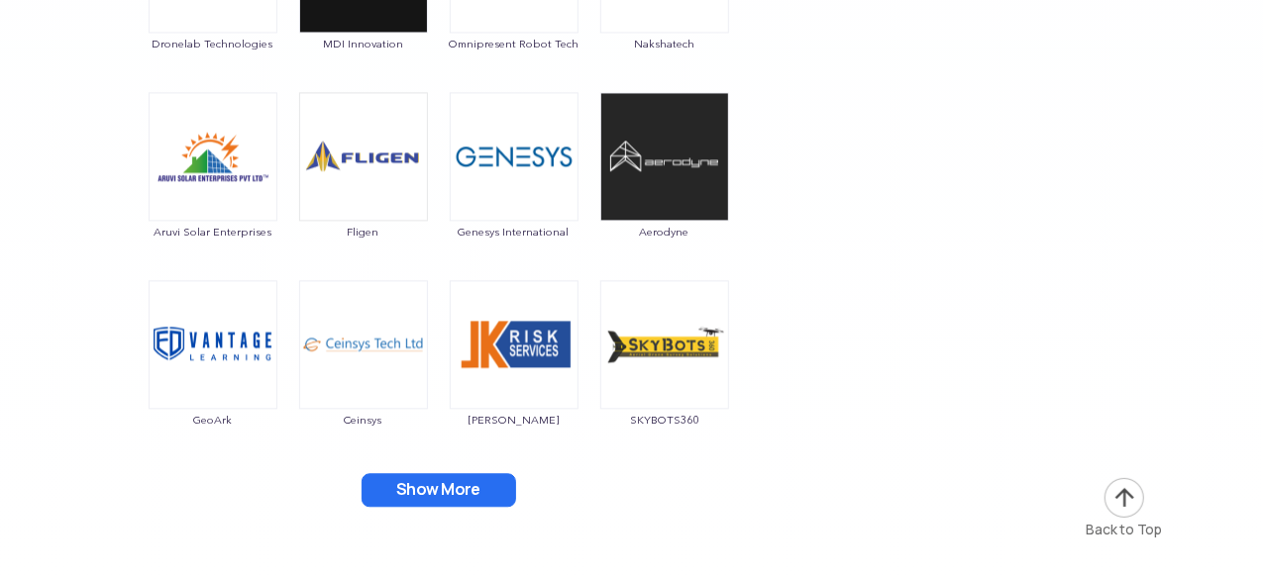
scroll to position [9814, 0]
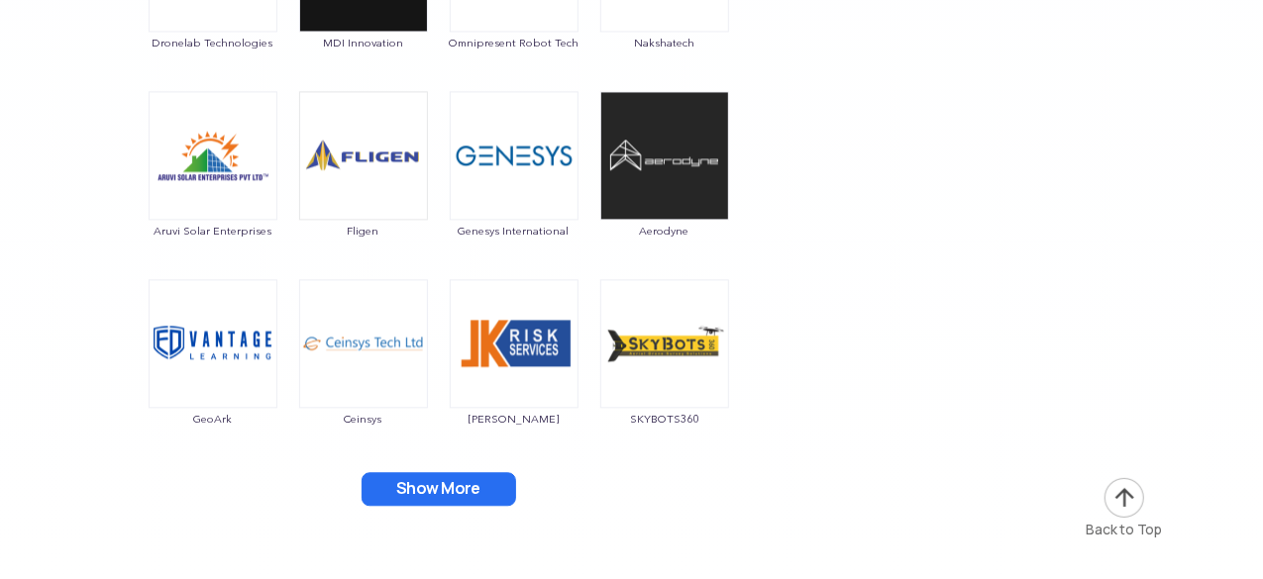
click at [446, 481] on button "Show More" at bounding box center [438, 489] width 154 height 34
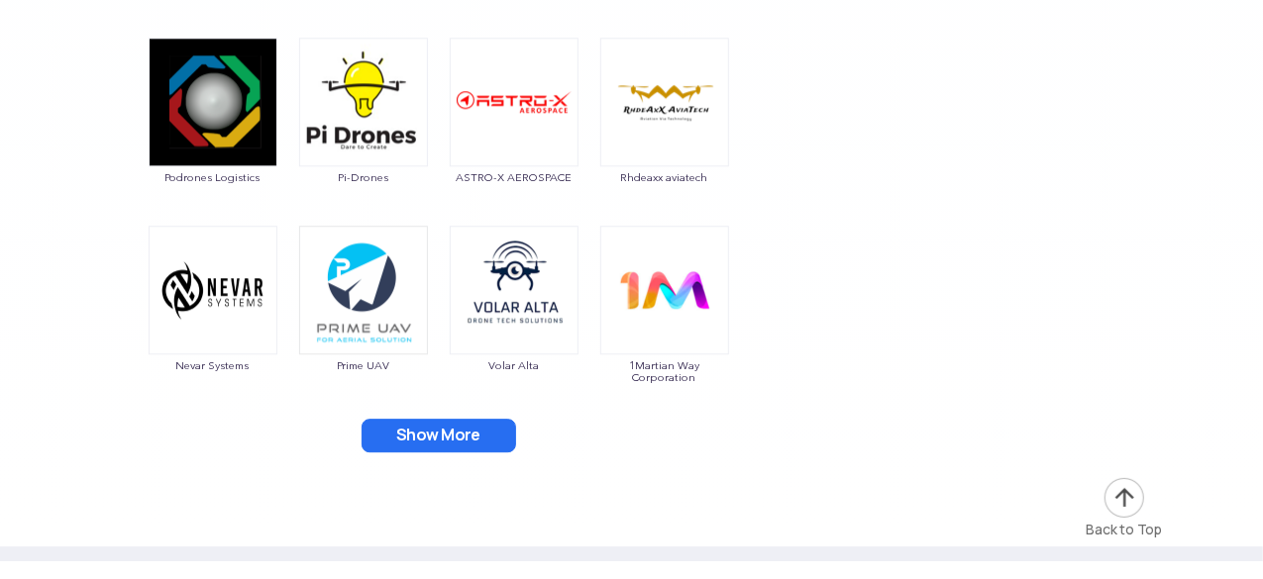
scroll to position [10245, 0]
click at [448, 423] on button "Show More" at bounding box center [438, 435] width 154 height 34
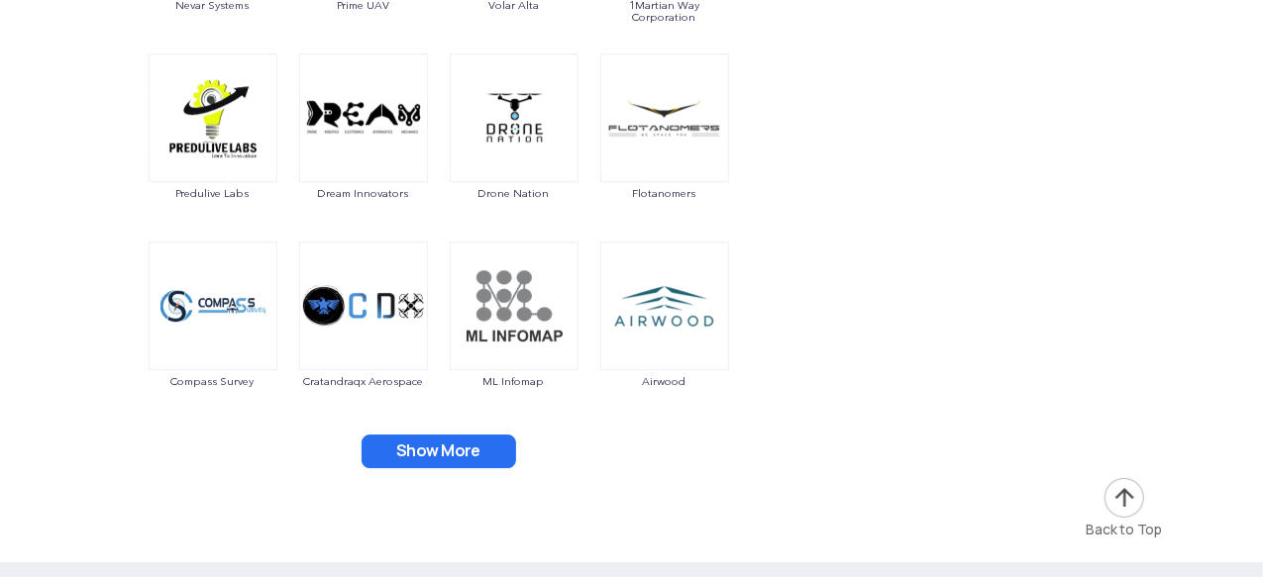
scroll to position [10607, 0]
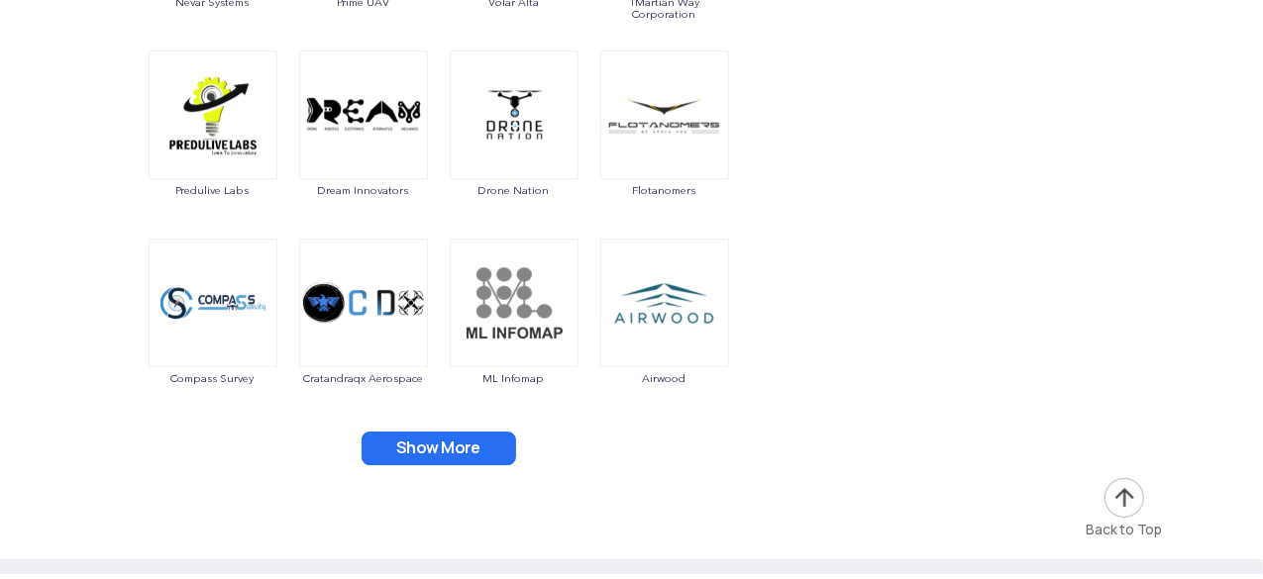
click at [478, 437] on button "Show More" at bounding box center [438, 449] width 154 height 34
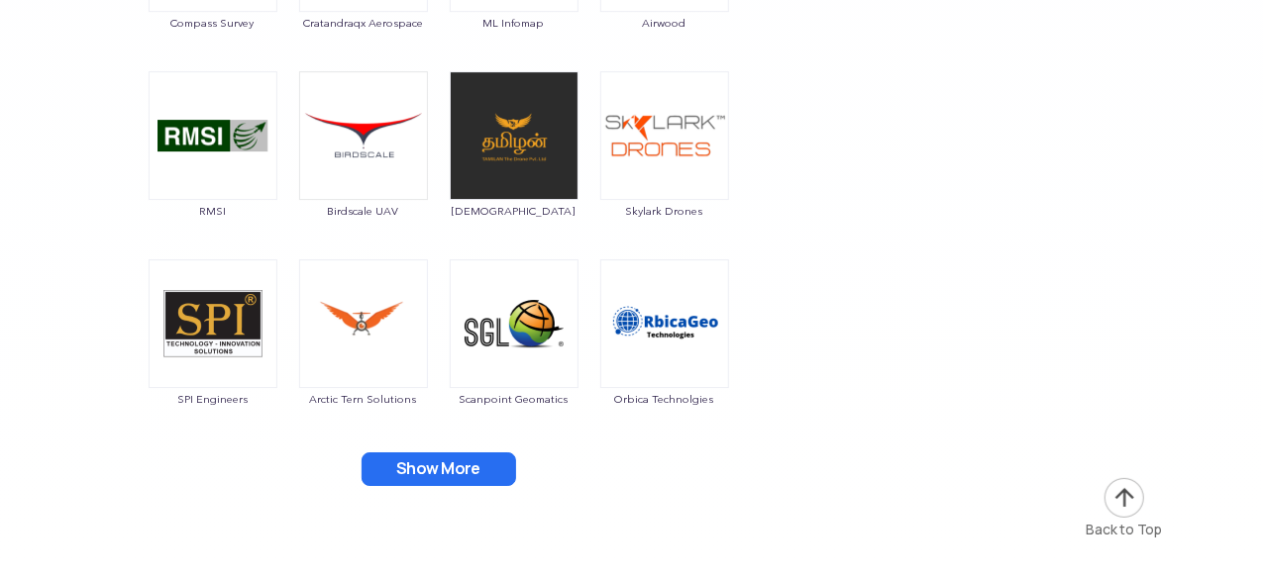
scroll to position [10964, 0]
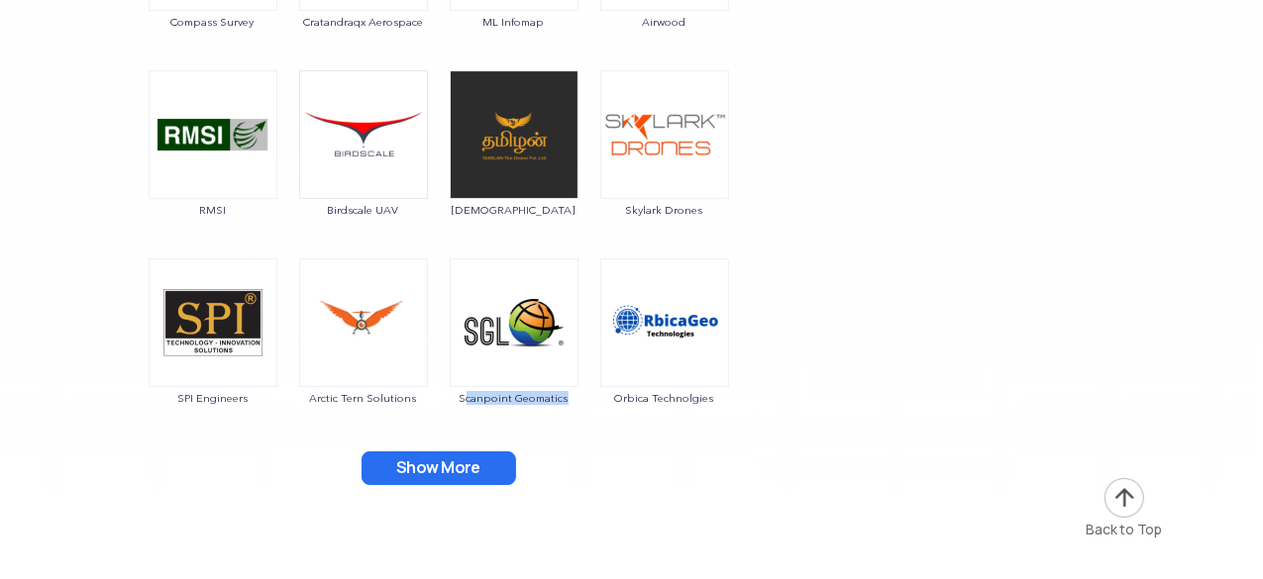
drag, startPoint x: 465, startPoint y: 410, endPoint x: 577, endPoint y: 406, distance: 112.0
click at [577, 406] on div "Scanpoint Geomatics" at bounding box center [514, 342] width 131 height 168
click at [451, 464] on button "Show More" at bounding box center [438, 469] width 154 height 34
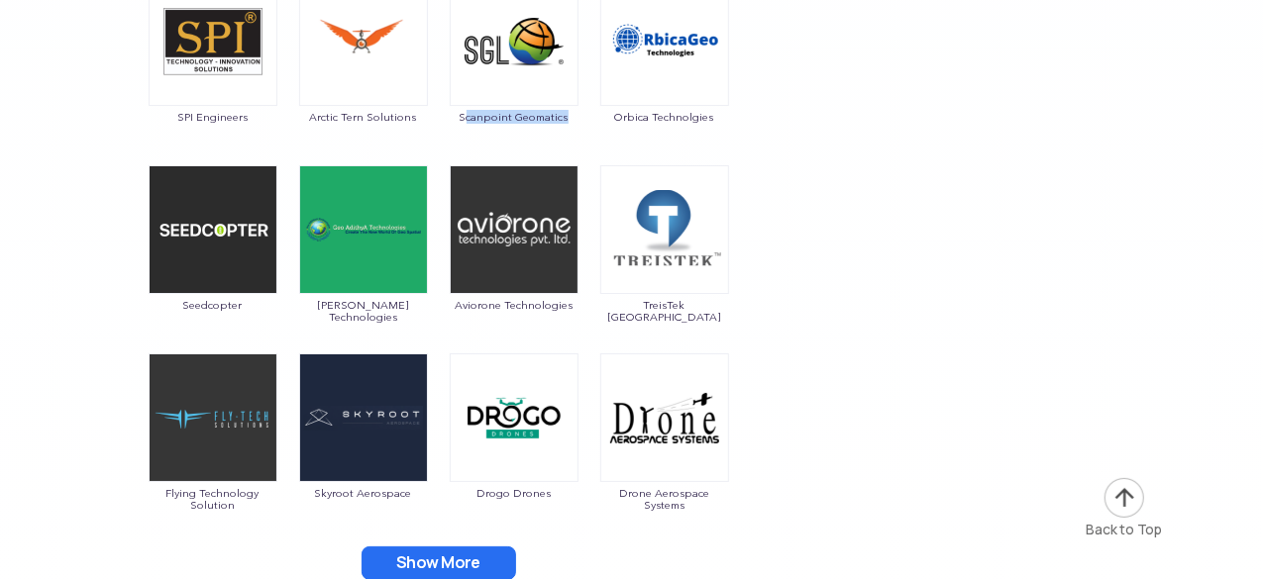
scroll to position [11289, 0]
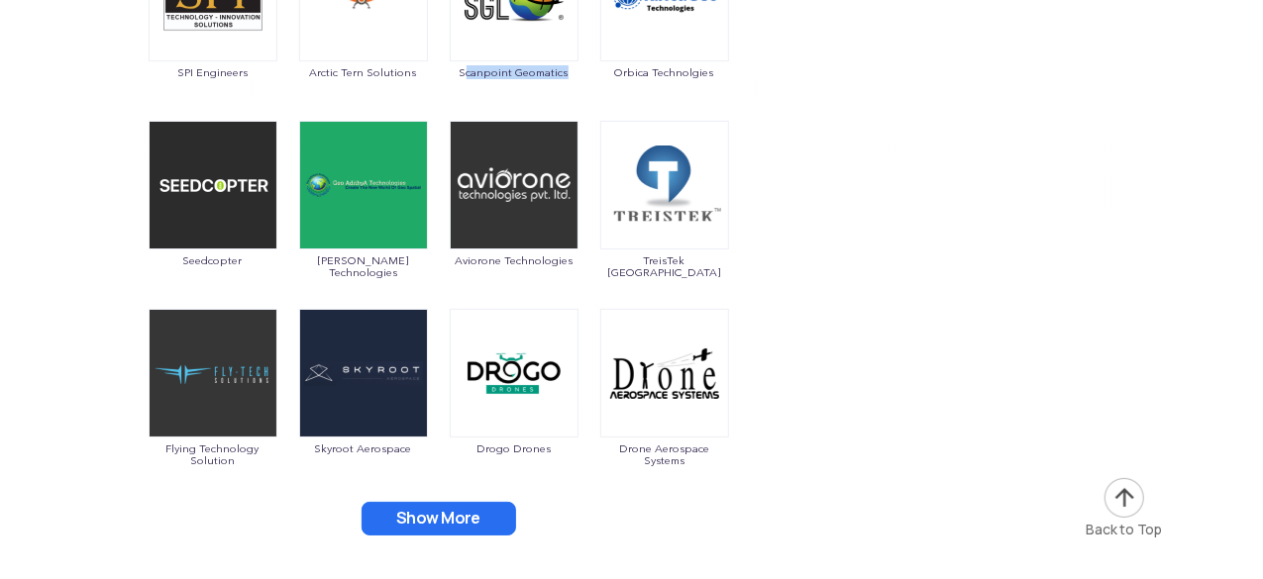
click at [465, 511] on button "Show More" at bounding box center [438, 519] width 154 height 34
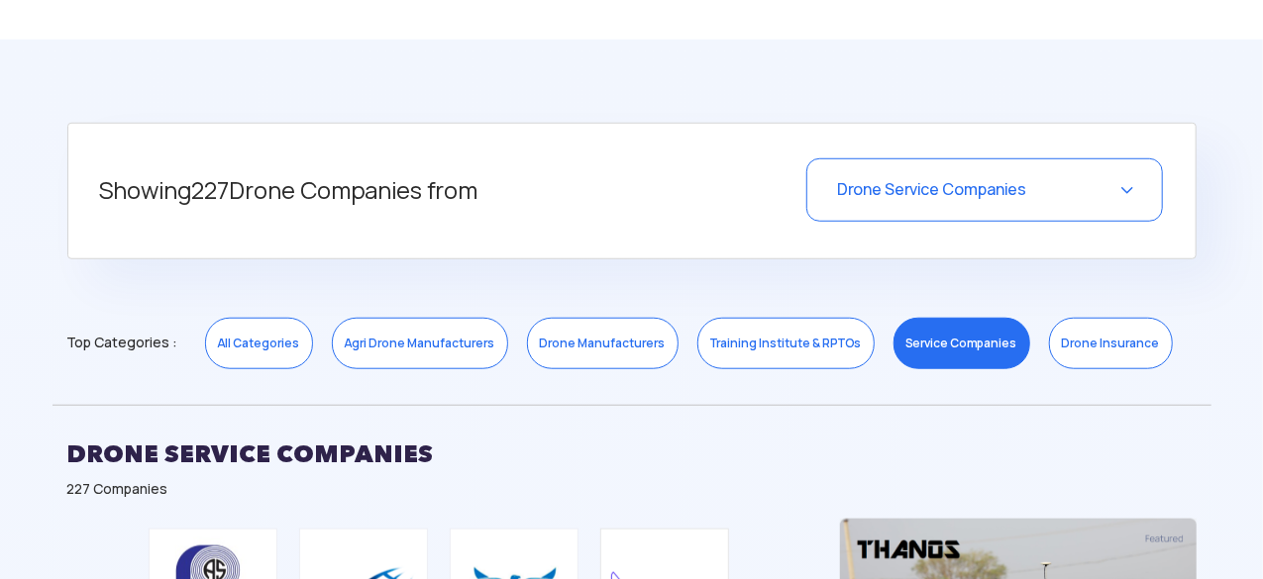
scroll to position [721, 0]
